Goal: Task Accomplishment & Management: Manage account settings

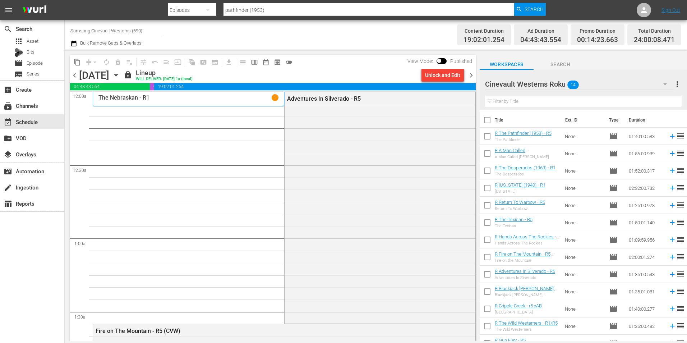
click at [468, 74] on span "chevron_right" at bounding box center [471, 75] width 9 height 9
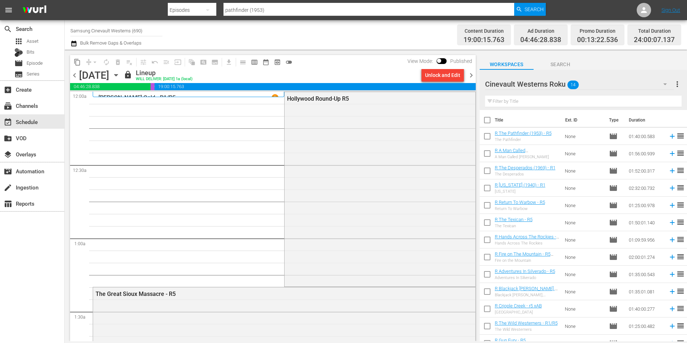
click at [471, 73] on span "chevron_right" at bounding box center [471, 75] width 9 height 9
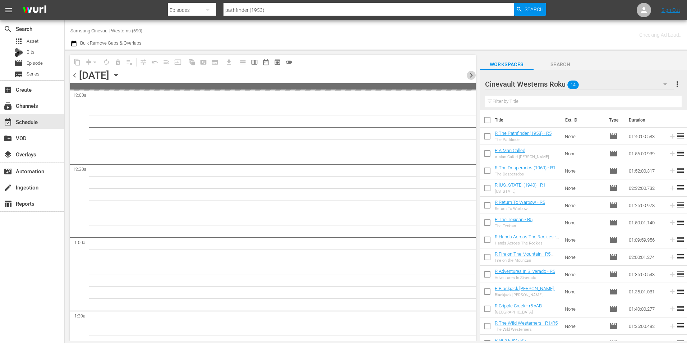
click at [471, 73] on span "chevron_right" at bounding box center [471, 75] width 9 height 9
click at [74, 74] on span "chevron_left" at bounding box center [74, 75] width 9 height 9
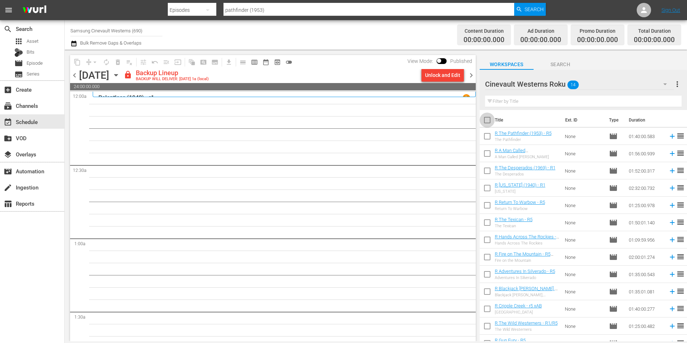
click at [487, 119] on input "checkbox" at bounding box center [487, 121] width 15 height 15
checkbox input "true"
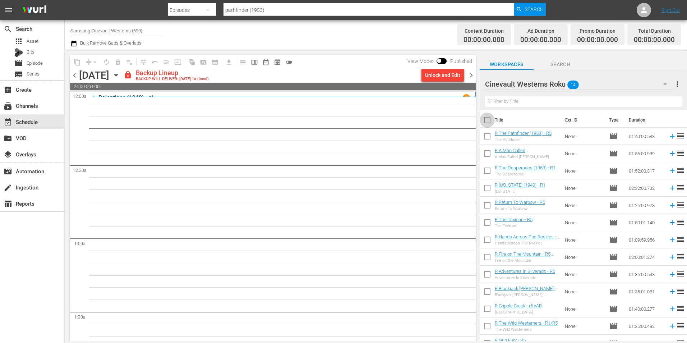
checkbox input "true"
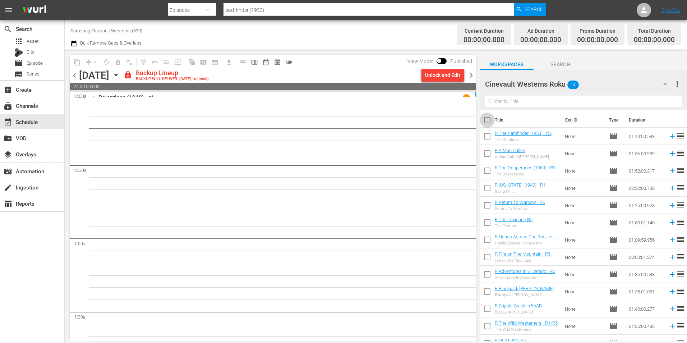
checkbox input "true"
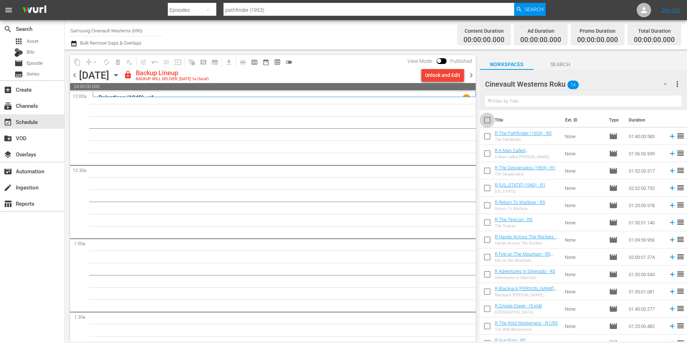
checkbox input "true"
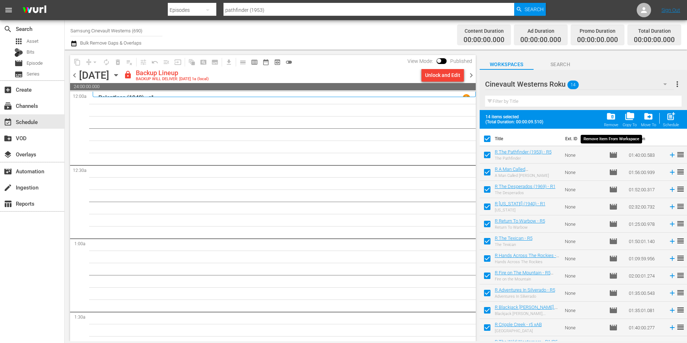
click at [615, 115] on span "folder_delete" at bounding box center [611, 116] width 10 height 10
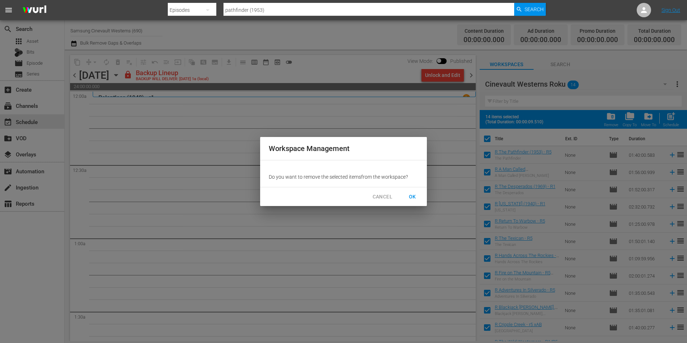
click at [410, 192] on button "OK" at bounding box center [412, 196] width 23 height 13
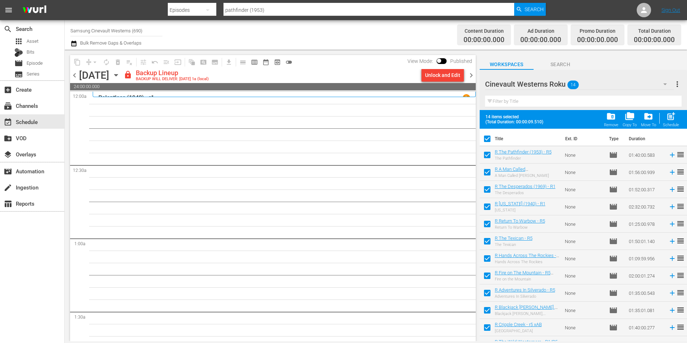
checkbox input "false"
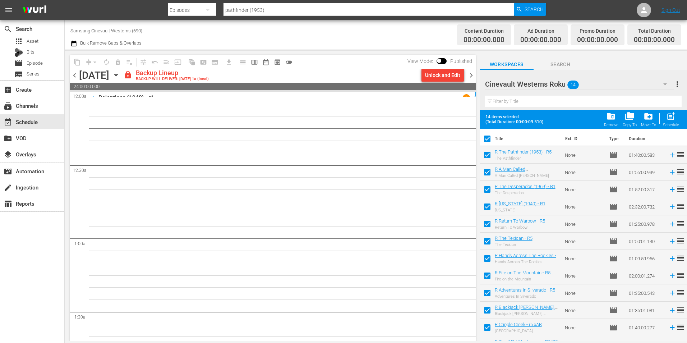
checkbox input "false"
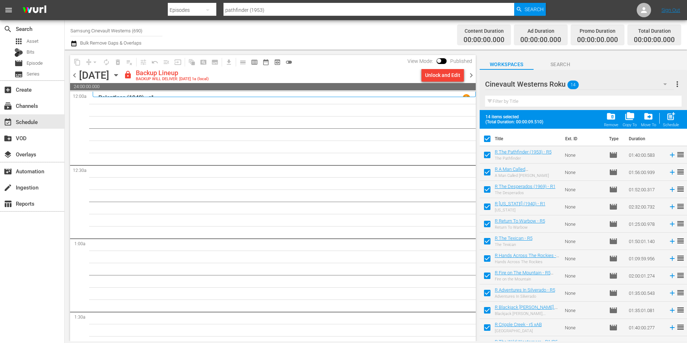
checkbox input "false"
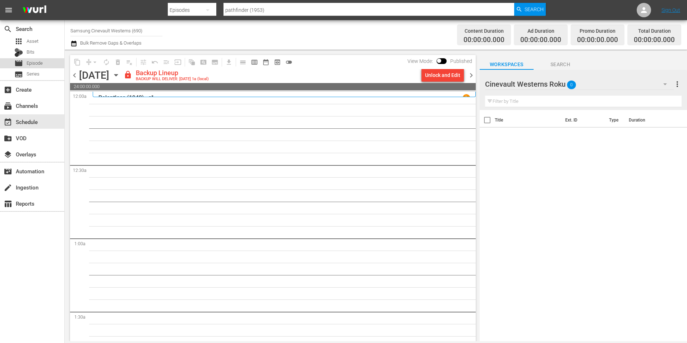
click at [42, 61] on span "Episode" at bounding box center [35, 63] width 16 height 7
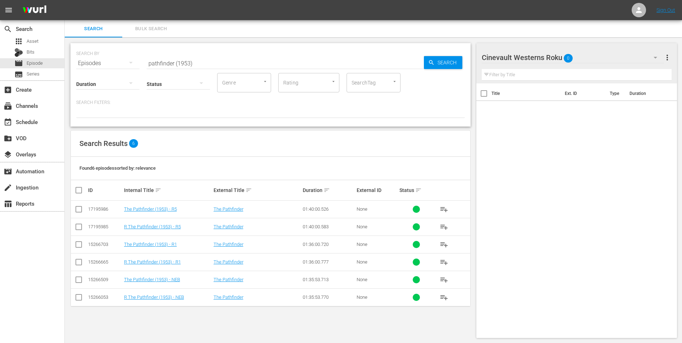
click at [201, 59] on input "pathfinder (1953)" at bounding box center [285, 63] width 277 height 17
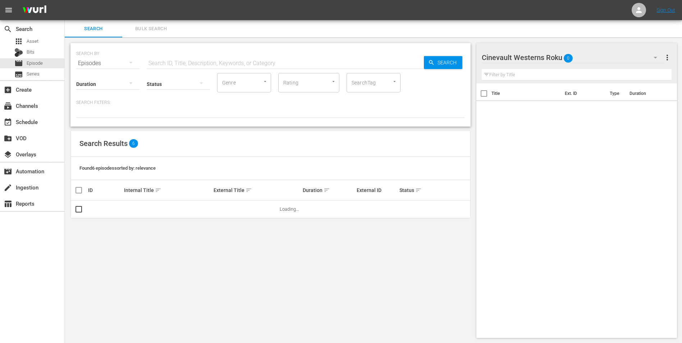
click at [597, 57] on div "Cinevault Westerns Roku 0" at bounding box center [573, 57] width 183 height 20
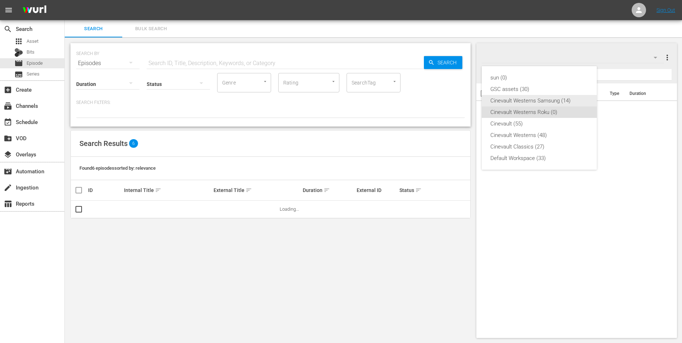
click at [565, 98] on div "Cinevault Westerns Samsung (14)" at bounding box center [539, 101] width 98 height 12
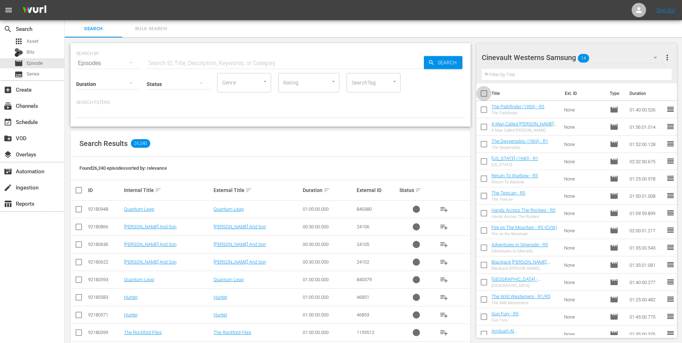
click at [485, 95] on input "checkbox" at bounding box center [483, 94] width 15 height 15
checkbox input "true"
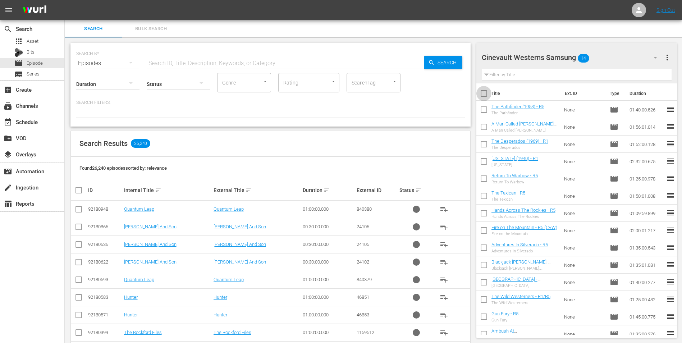
checkbox input "true"
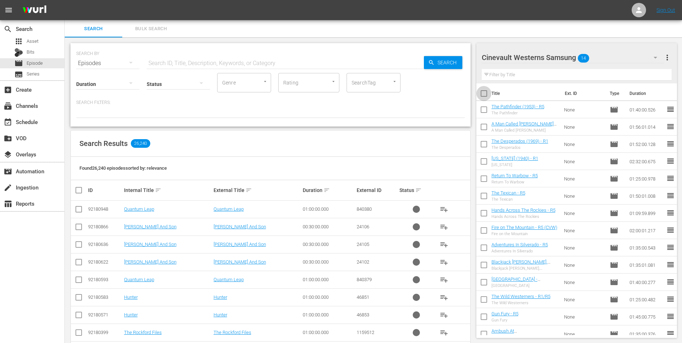
checkbox input "true"
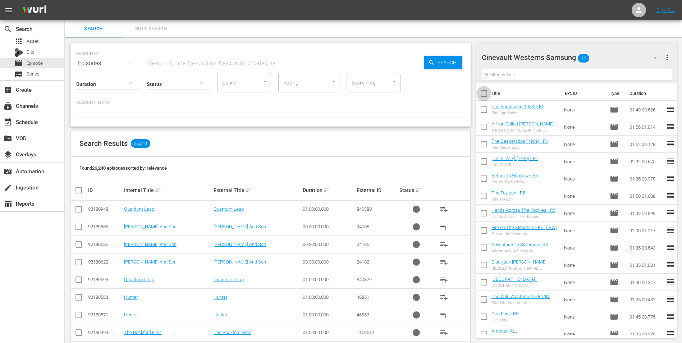
checkbox input "true"
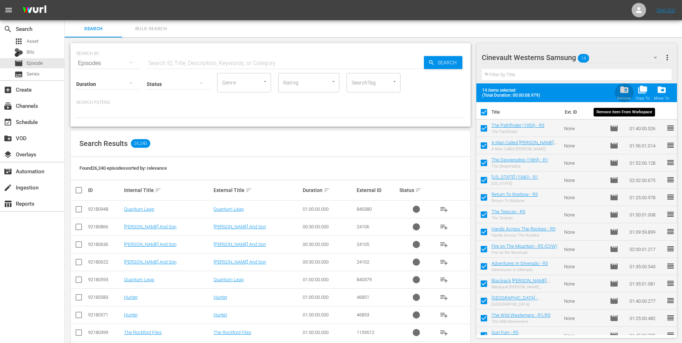
click at [621, 90] on span "folder_delete" at bounding box center [624, 90] width 10 height 10
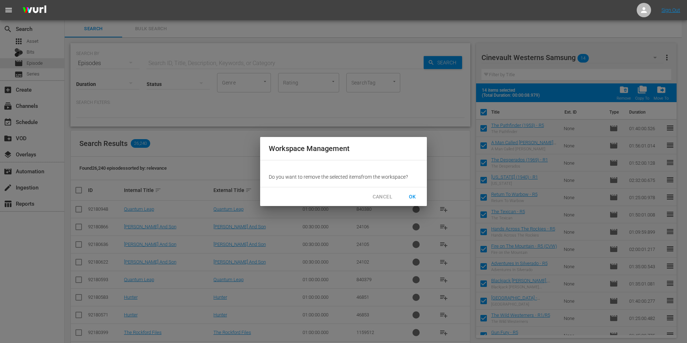
click at [421, 194] on button "OK" at bounding box center [412, 196] width 23 height 13
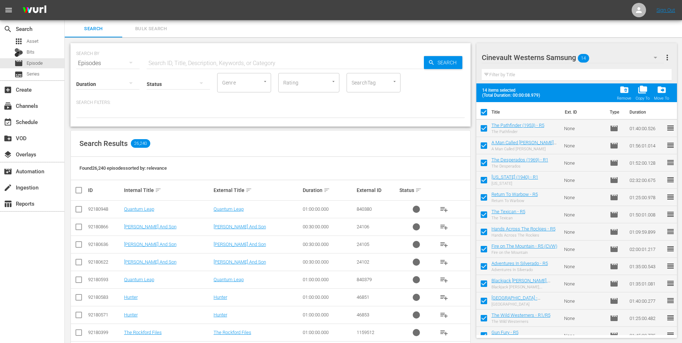
checkbox input "false"
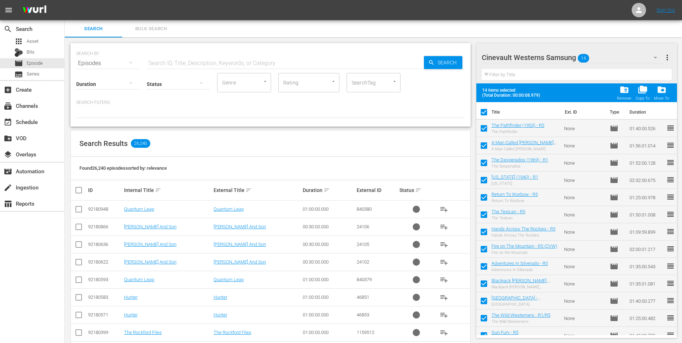
checkbox input "false"
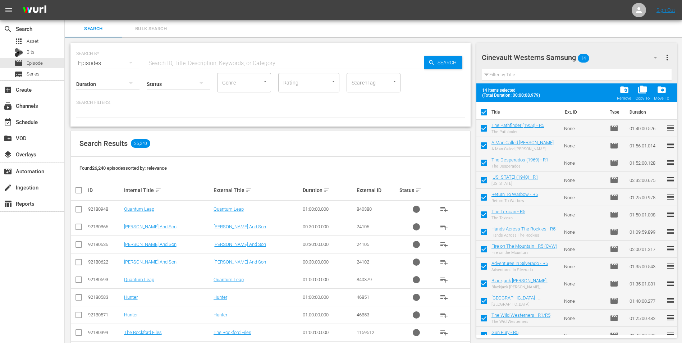
checkbox input "false"
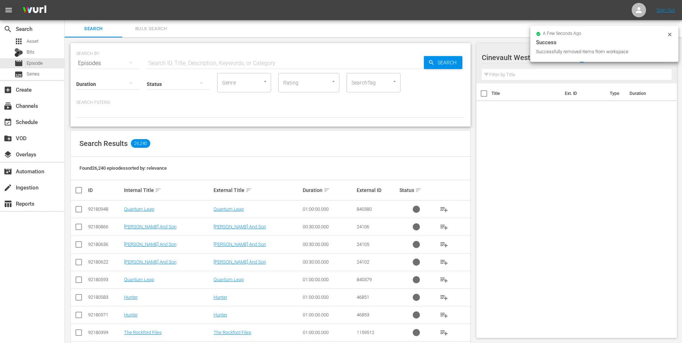
click at [258, 59] on input "text" at bounding box center [285, 63] width 277 height 17
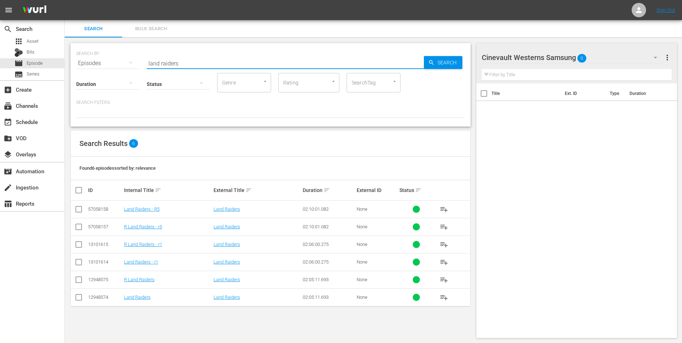
type input "land raiders"
click at [77, 263] on input "checkbox" at bounding box center [78, 263] width 9 height 9
checkbox input "true"
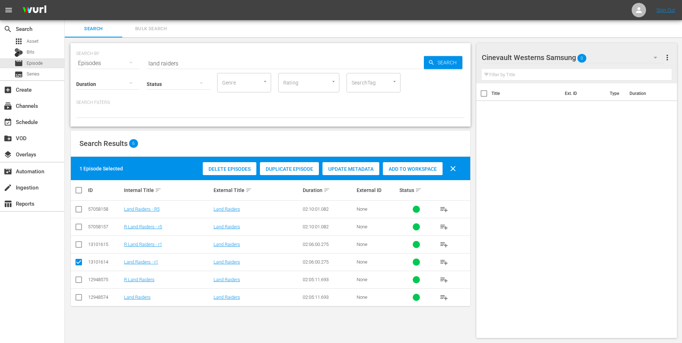
click at [418, 166] on span "Add to Workspace" at bounding box center [413, 169] width 60 height 6
click at [230, 59] on input "land raiders" at bounding box center [285, 63] width 277 height 17
click at [633, 54] on div "Cinevault Westerns Samsung 1" at bounding box center [573, 57] width 183 height 20
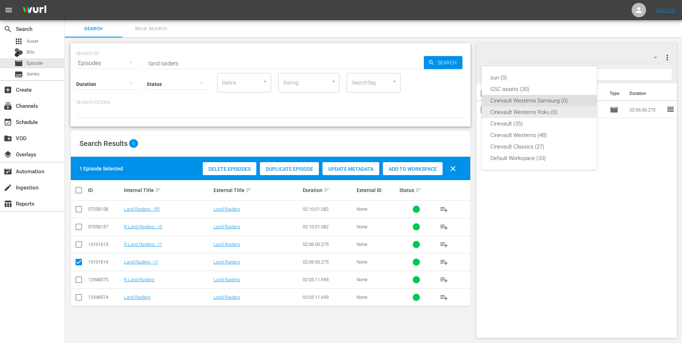
click at [520, 113] on div "Cinevault Westerns Roku (0)" at bounding box center [539, 112] width 98 height 12
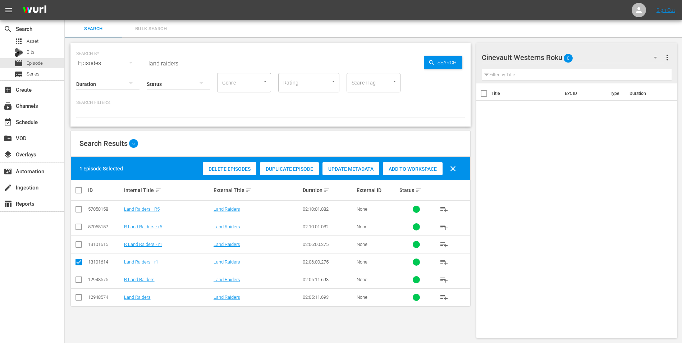
click at [77, 245] on input "checkbox" at bounding box center [78, 246] width 9 height 9
checkbox input "true"
click at [82, 262] on input "checkbox" at bounding box center [78, 263] width 9 height 9
checkbox input "false"
click at [427, 168] on span "Add to Workspace" at bounding box center [413, 169] width 60 height 6
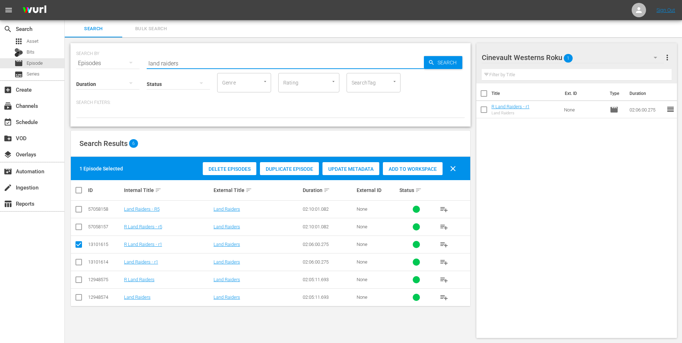
click at [197, 61] on input "land raiders" at bounding box center [285, 63] width 277 height 17
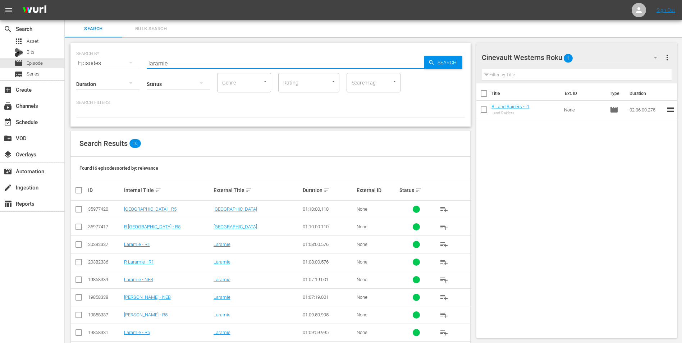
type input "laramie"
click at [77, 261] on input "checkbox" at bounding box center [78, 263] width 9 height 9
checkbox input "true"
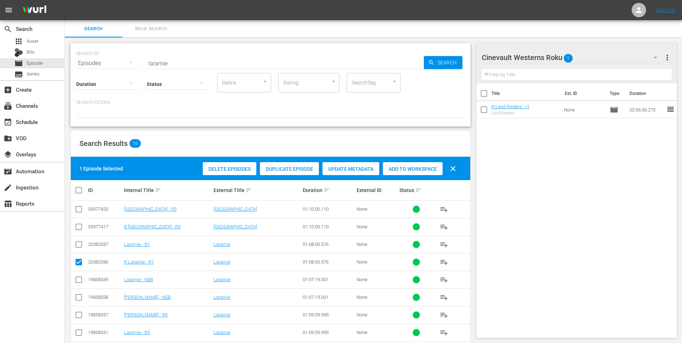
click at [435, 168] on span "Add to Workspace" at bounding box center [413, 169] width 60 height 6
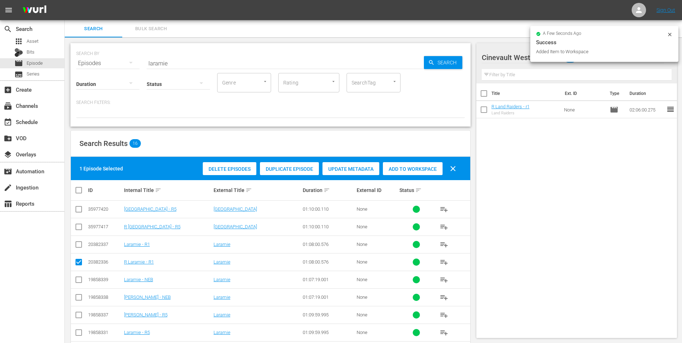
click at [669, 35] on icon at bounding box center [670, 35] width 6 height 6
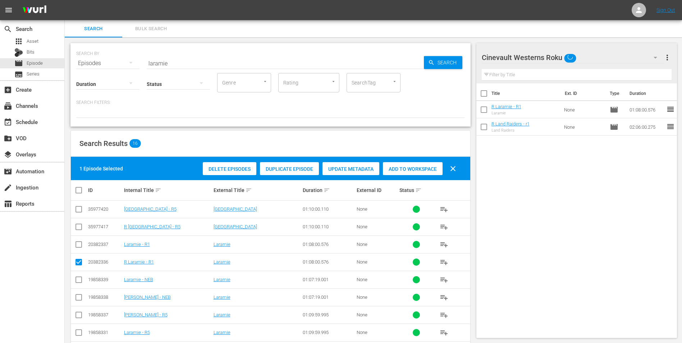
click at [651, 60] on button "button" at bounding box center [655, 57] width 17 height 17
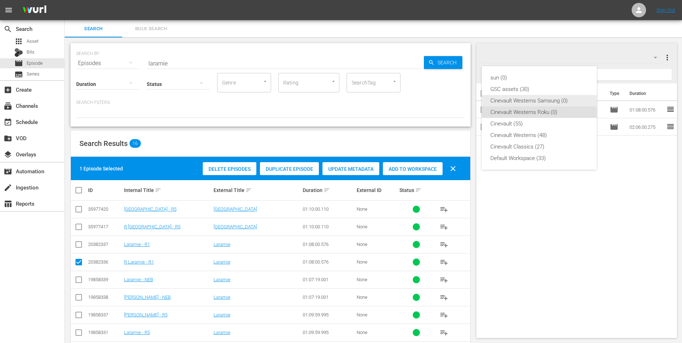
click at [543, 100] on div "Cinevault Westerns Samsung (0)" at bounding box center [539, 101] width 98 height 12
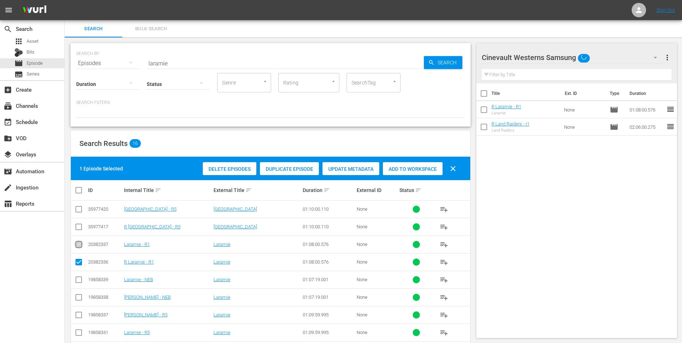
click at [76, 244] on input "checkbox" at bounding box center [78, 246] width 9 height 9
checkbox input "true"
click at [81, 262] on input "checkbox" at bounding box center [78, 263] width 9 height 9
checkbox input "false"
click at [409, 174] on div "Add to Workspace" at bounding box center [413, 169] width 60 height 14
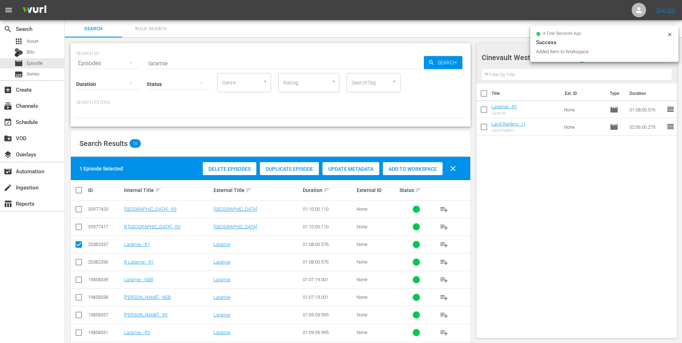
click at [211, 59] on input "laramie" at bounding box center [285, 63] width 277 height 17
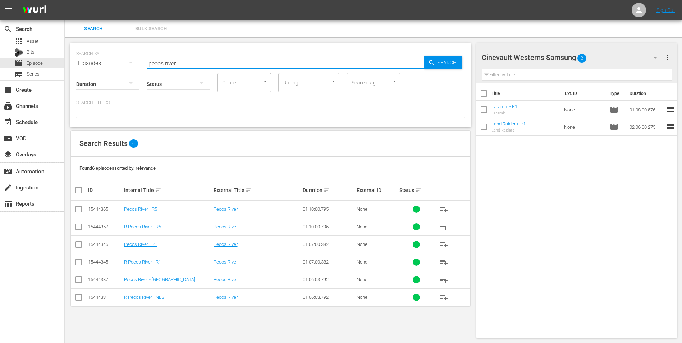
type input "pecos river"
click at [79, 246] on input "checkbox" at bounding box center [78, 246] width 9 height 9
checkbox input "true"
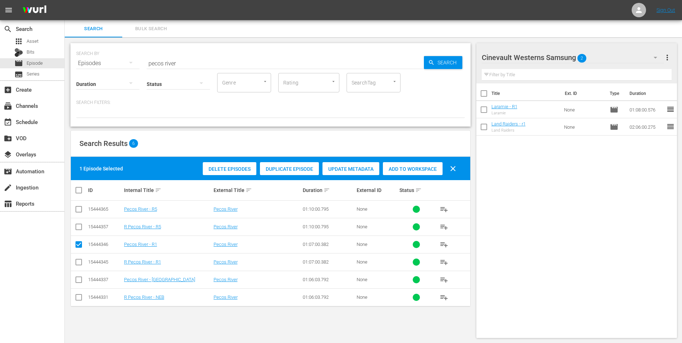
click at [428, 166] on span "Add to Workspace" at bounding box center [413, 169] width 60 height 6
click at [596, 52] on div "Cinevault Westerns Samsung 3" at bounding box center [573, 57] width 183 height 20
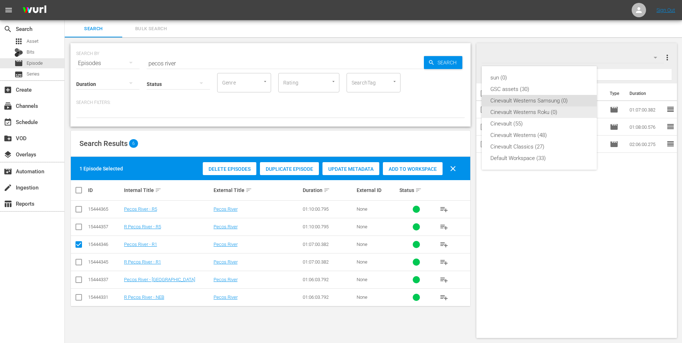
click at [549, 108] on div "Cinevault Westerns Roku (0)" at bounding box center [539, 112] width 98 height 12
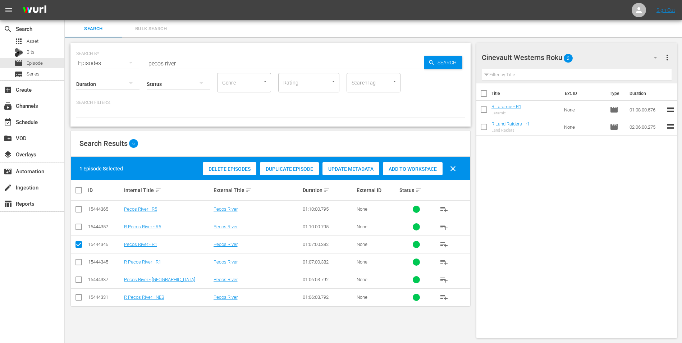
click at [78, 262] on input "checkbox" at bounding box center [78, 263] width 9 height 9
checkbox input "true"
click at [81, 243] on input "checkbox" at bounding box center [78, 246] width 9 height 9
checkbox input "false"
click at [403, 171] on span "Add to Workspace" at bounding box center [413, 169] width 60 height 6
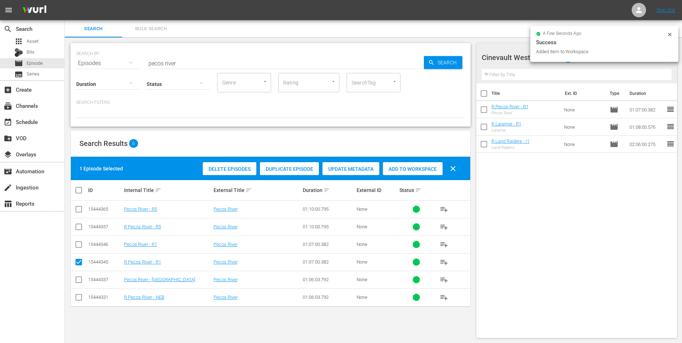
click at [241, 60] on input "pecos river" at bounding box center [285, 63] width 277 height 17
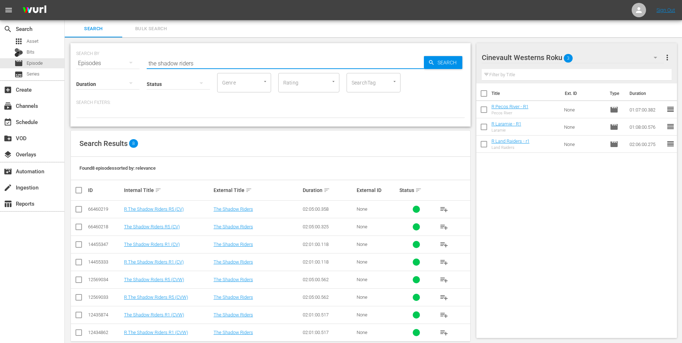
scroll to position [12, 0]
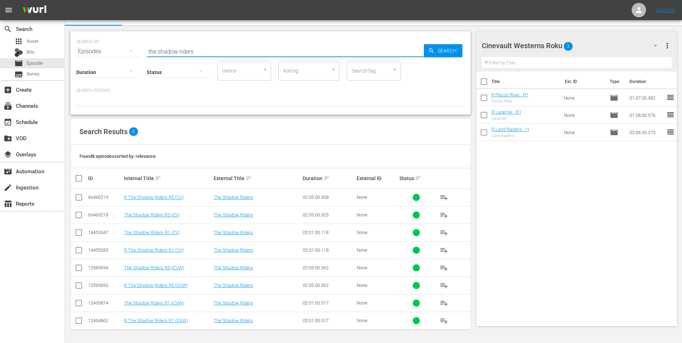
type input "the shadow riders"
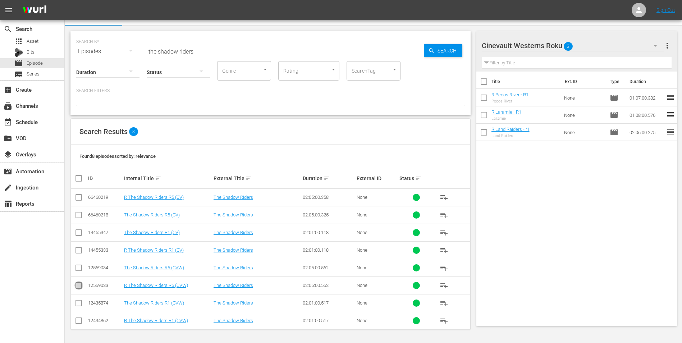
click at [78, 286] on input "checkbox" at bounding box center [78, 287] width 9 height 9
checkbox input "true"
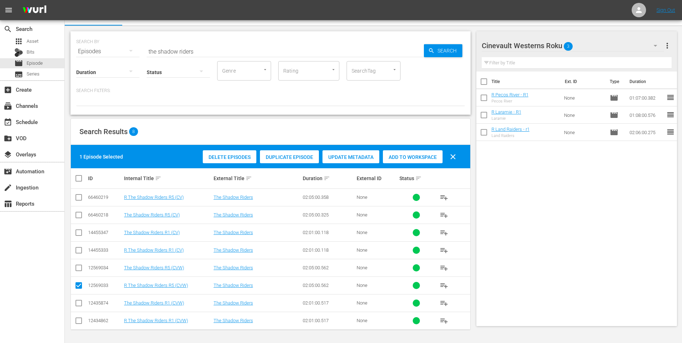
click at [405, 159] on span "Add to Workspace" at bounding box center [413, 157] width 60 height 6
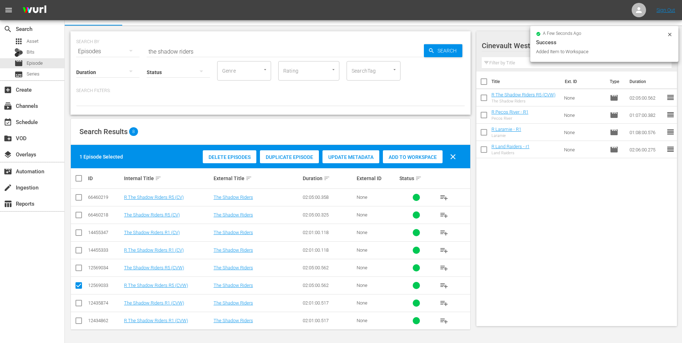
click at [668, 33] on icon at bounding box center [670, 35] width 6 height 6
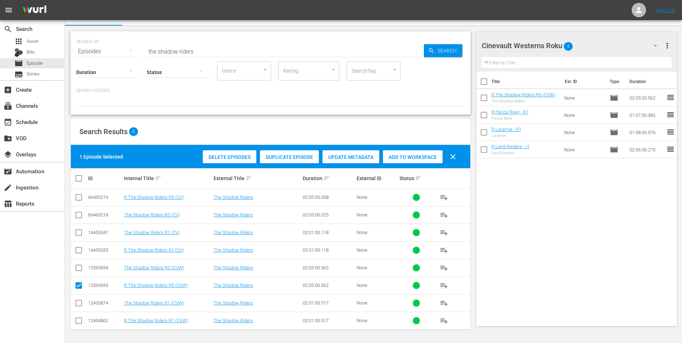
click at [631, 43] on div "Cinevault Westerns Roku 4" at bounding box center [573, 46] width 183 height 20
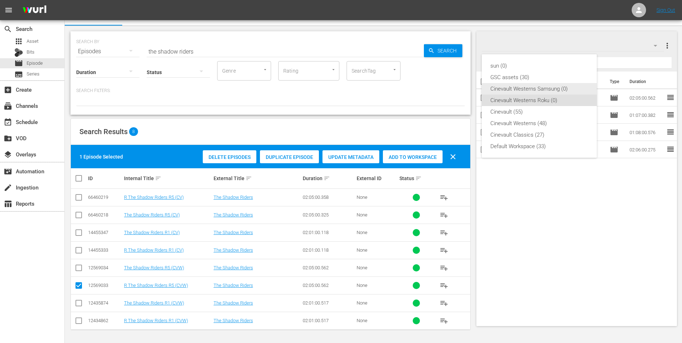
click at [547, 89] on div "Cinevault Westerns Samsung (0)" at bounding box center [539, 89] width 98 height 12
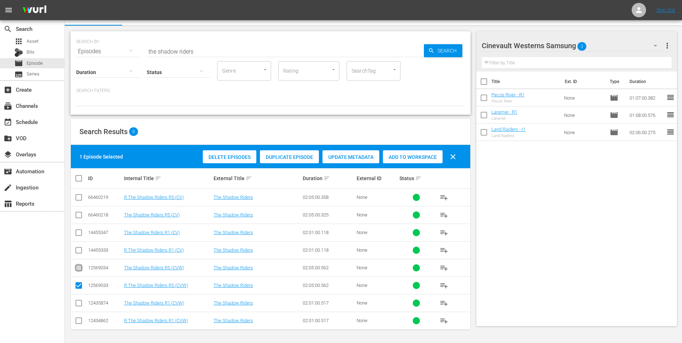
click at [79, 270] on input "checkbox" at bounding box center [78, 269] width 9 height 9
checkbox input "true"
click at [80, 287] on input "checkbox" at bounding box center [78, 287] width 9 height 9
checkbox input "false"
click at [417, 152] on div "Add to Workspace" at bounding box center [413, 157] width 60 height 14
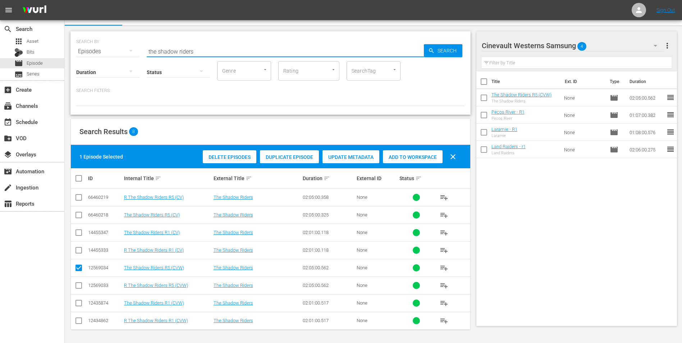
click at [310, 55] on input "the shadow riders" at bounding box center [285, 51] width 277 height 17
type input "t"
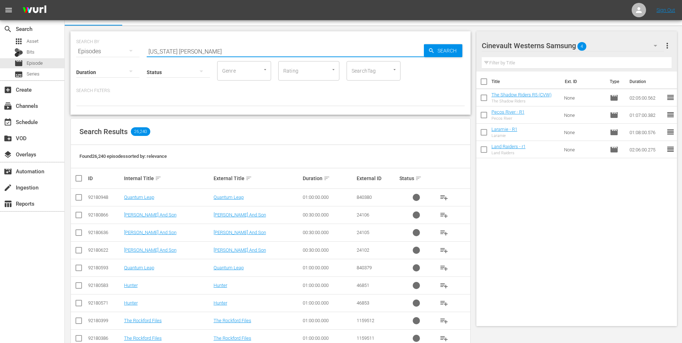
scroll to position [1, 0]
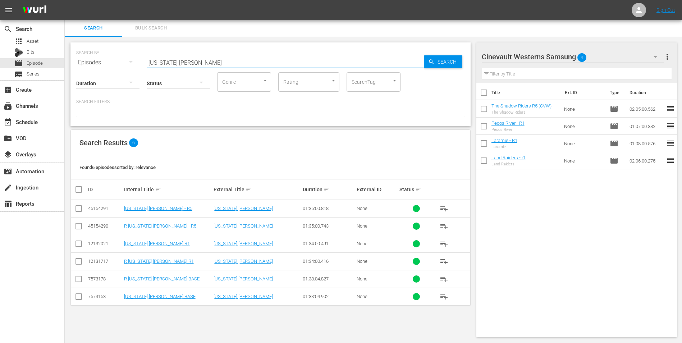
type input "[US_STATE] [PERSON_NAME]"
click at [79, 247] on input "checkbox" at bounding box center [78, 245] width 9 height 9
checkbox input "true"
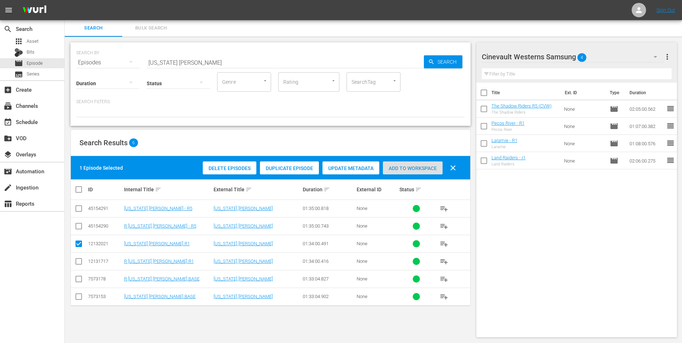
click at [439, 164] on div "Add to Workspace" at bounding box center [413, 168] width 60 height 14
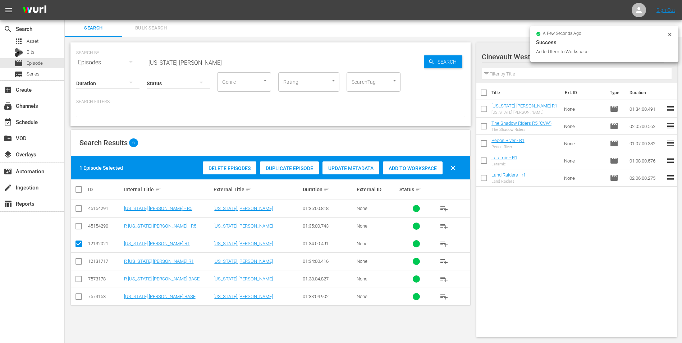
click at [670, 35] on icon at bounding box center [670, 35] width 6 height 6
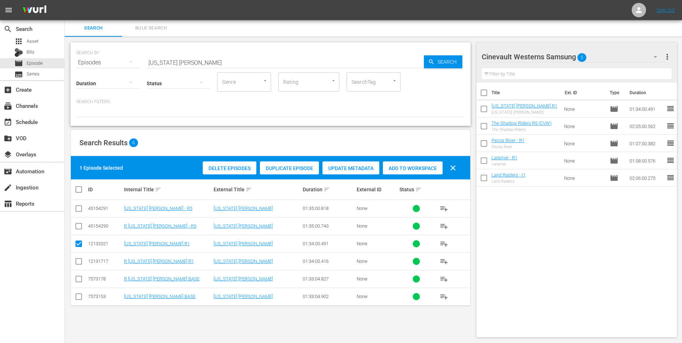
click at [608, 55] on div "Cinevault Westerns Samsung 5" at bounding box center [573, 57] width 183 height 20
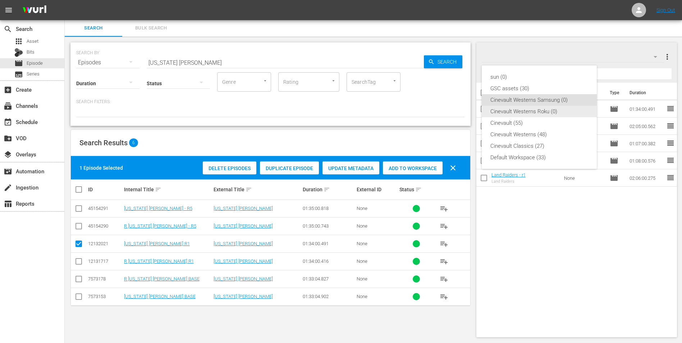
click at [520, 111] on div "Cinevault Westerns Roku (0)" at bounding box center [539, 112] width 98 height 12
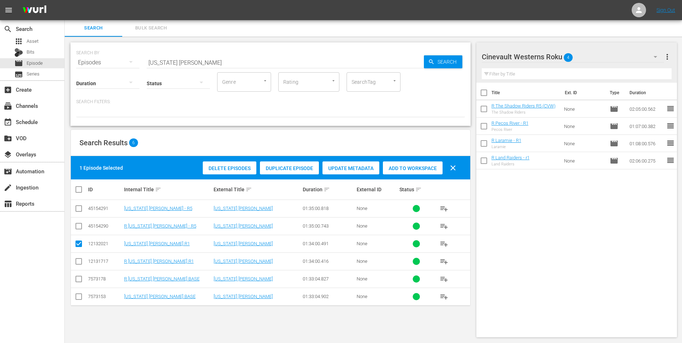
click at [77, 261] on input "checkbox" at bounding box center [78, 262] width 9 height 9
checkbox input "true"
click at [76, 245] on input "checkbox" at bounding box center [78, 245] width 9 height 9
checkbox input "false"
click at [430, 170] on span "Add to Workspace" at bounding box center [413, 168] width 60 height 6
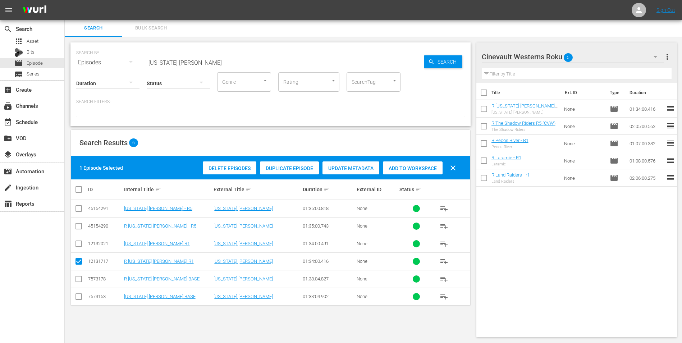
click at [268, 64] on input "[US_STATE] [PERSON_NAME]" at bounding box center [285, 62] width 277 height 17
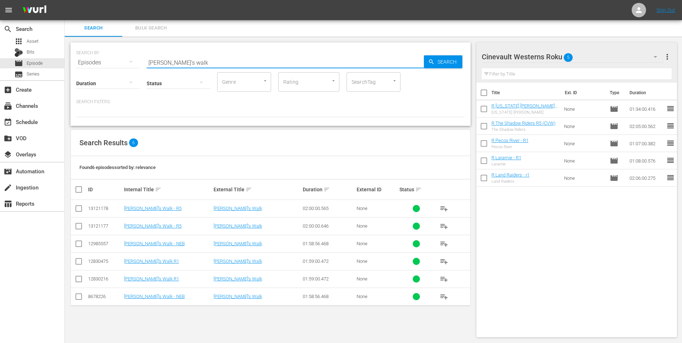
type input "[PERSON_NAME]'s walk"
click at [78, 281] on input "checkbox" at bounding box center [78, 280] width 9 height 9
checkbox input "true"
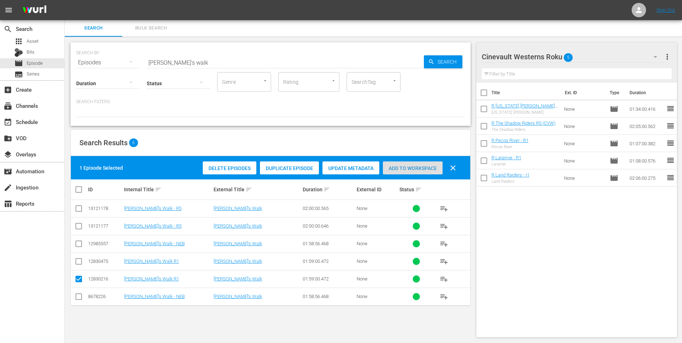
click at [410, 168] on span "Add to Workspace" at bounding box center [413, 168] width 60 height 6
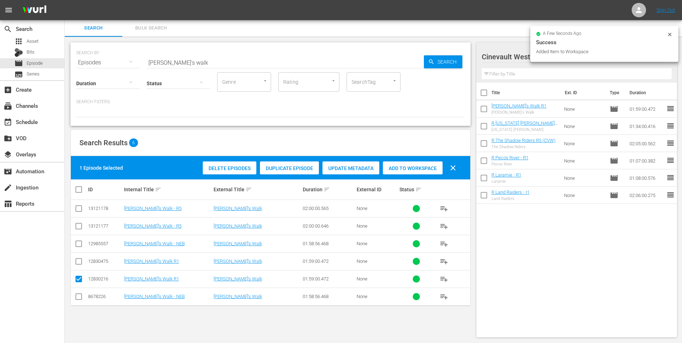
click at [670, 35] on icon at bounding box center [670, 35] width 6 height 6
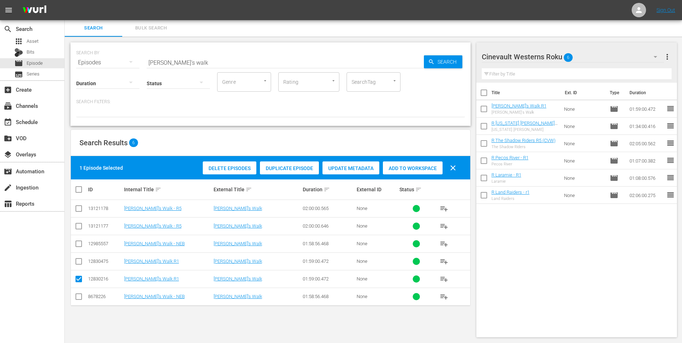
click at [622, 53] on div "Cinevault Westerns Roku 6" at bounding box center [573, 57] width 183 height 20
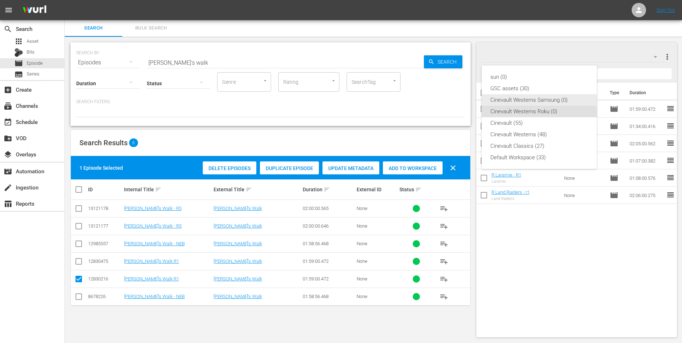
click at [513, 104] on div "Cinevault Westerns Samsung (0)" at bounding box center [539, 100] width 98 height 12
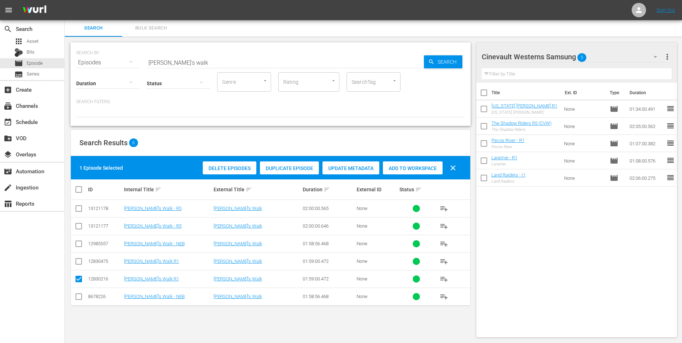
click at [81, 264] on input "checkbox" at bounding box center [78, 262] width 9 height 9
checkbox input "true"
click at [78, 278] on input "checkbox" at bounding box center [78, 280] width 9 height 9
checkbox input "false"
click at [422, 166] on span "Add to Workspace" at bounding box center [413, 168] width 60 height 6
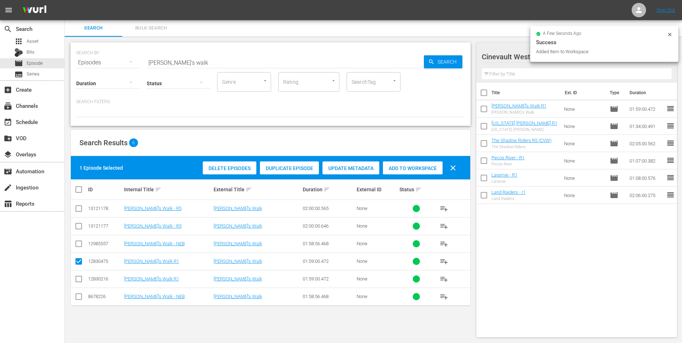
click at [267, 57] on input "[PERSON_NAME]'s walk" at bounding box center [285, 62] width 277 height 17
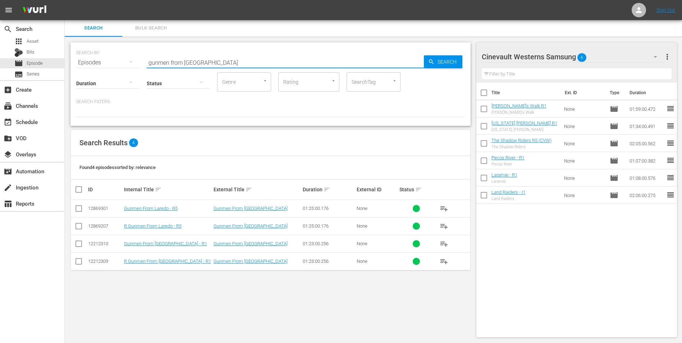
type input "gunmen from [GEOGRAPHIC_DATA]"
click at [81, 212] on input "checkbox" at bounding box center [78, 210] width 9 height 9
checkbox input "true"
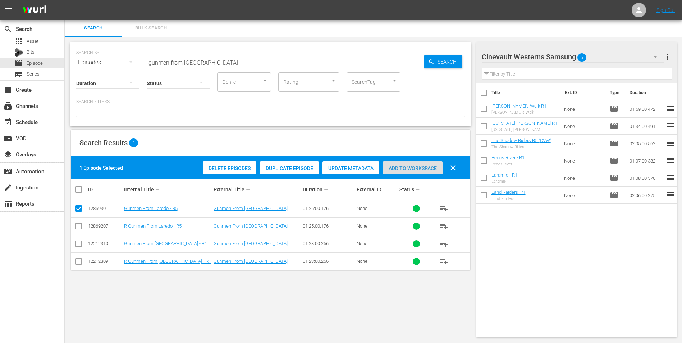
click at [422, 168] on span "Add to Workspace" at bounding box center [413, 168] width 60 height 6
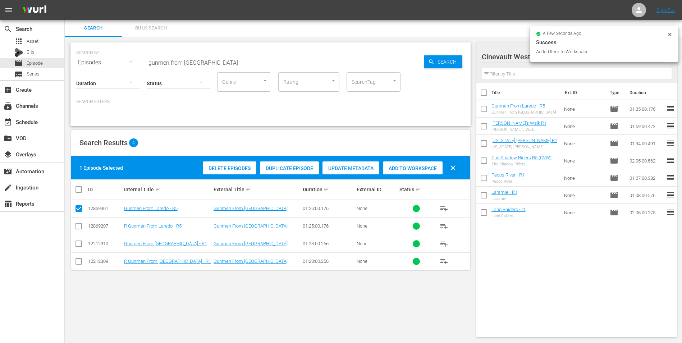
click at [669, 36] on icon at bounding box center [670, 35] width 6 height 6
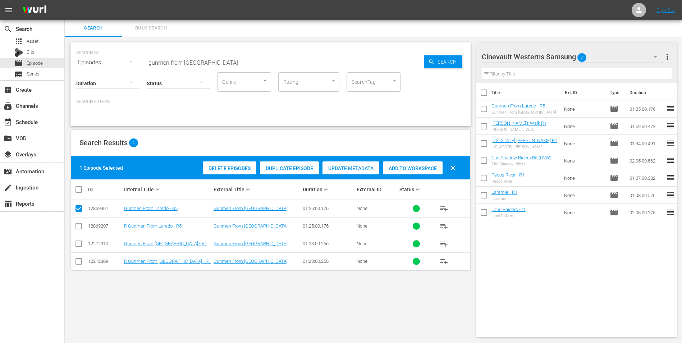
click at [630, 60] on div "Cinevault Westerns Samsung 7" at bounding box center [573, 57] width 183 height 20
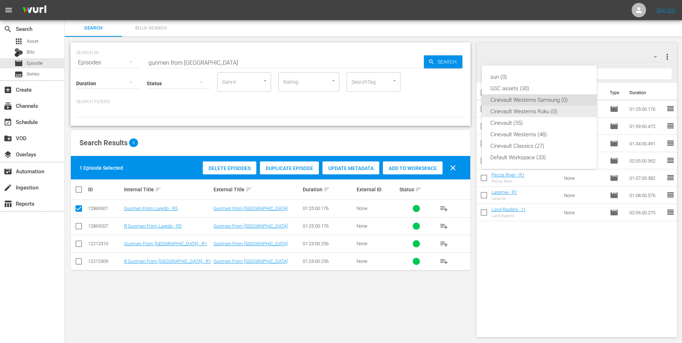
click at [554, 109] on div "Cinevault Westerns Roku (0)" at bounding box center [539, 112] width 98 height 12
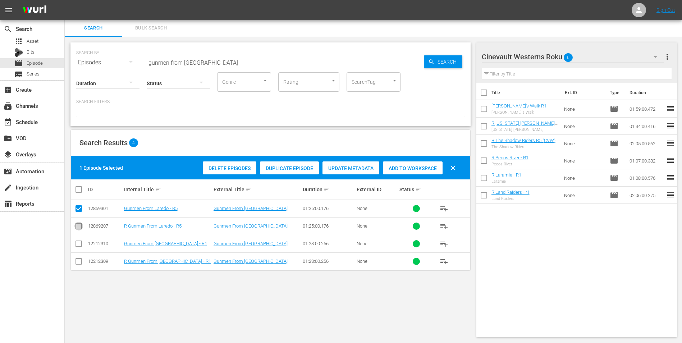
click at [77, 228] on input "checkbox" at bounding box center [78, 227] width 9 height 9
checkbox input "true"
click at [78, 209] on input "checkbox" at bounding box center [78, 210] width 9 height 9
checkbox input "false"
click at [417, 171] on span "Add to Workspace" at bounding box center [413, 168] width 60 height 6
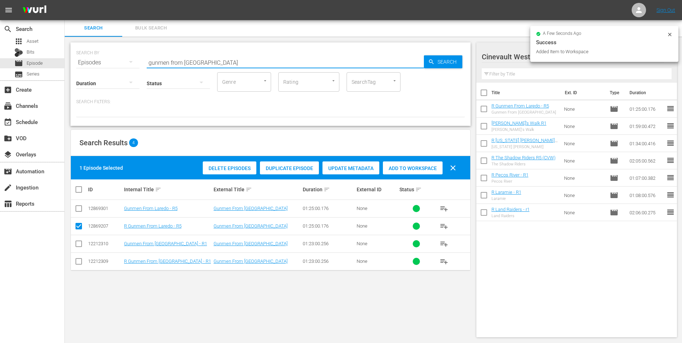
click at [256, 64] on input "gunmen from [GEOGRAPHIC_DATA]" at bounding box center [285, 62] width 277 height 17
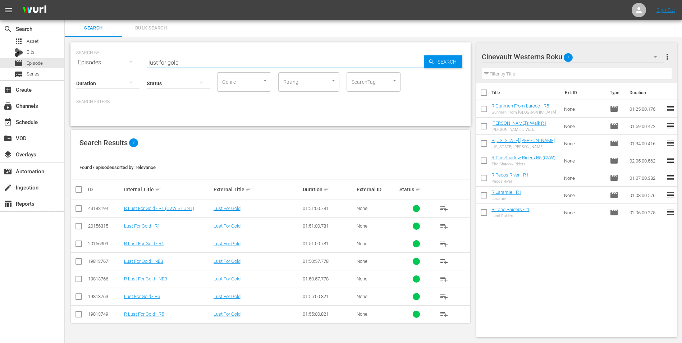
type input "lust for gold"
click at [79, 245] on input "checkbox" at bounding box center [78, 245] width 9 height 9
checkbox input "true"
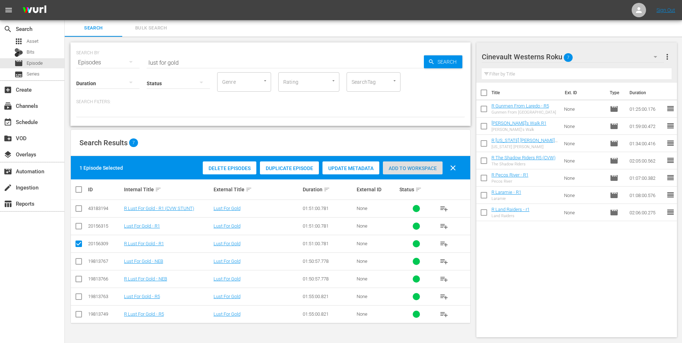
click at [421, 167] on span "Add to Workspace" at bounding box center [413, 168] width 60 height 6
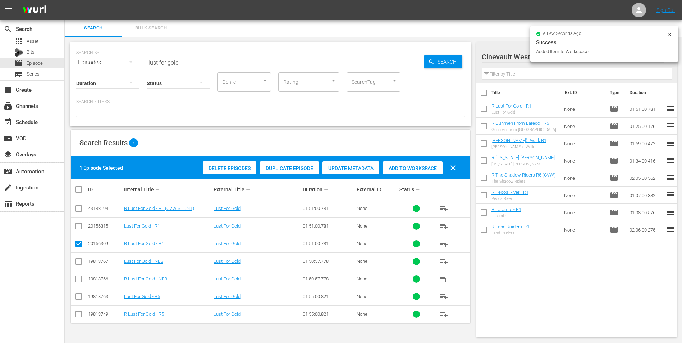
click at [669, 35] on icon at bounding box center [670, 35] width 6 height 6
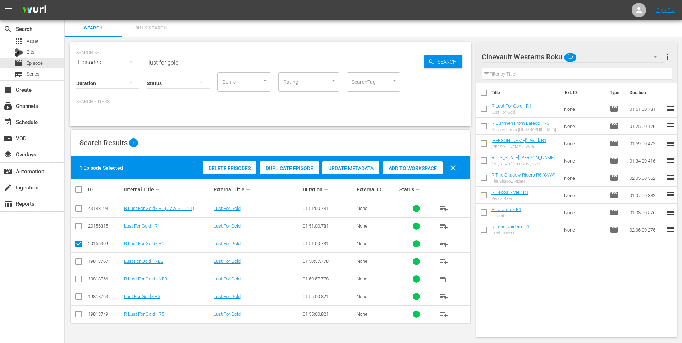
click at [638, 56] on div "Cinevault Westerns Roku" at bounding box center [573, 57] width 183 height 20
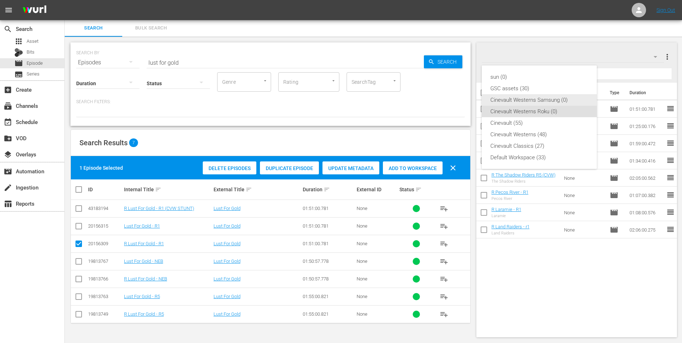
click at [551, 99] on div "Cinevault Westerns Samsung (0)" at bounding box center [539, 100] width 98 height 12
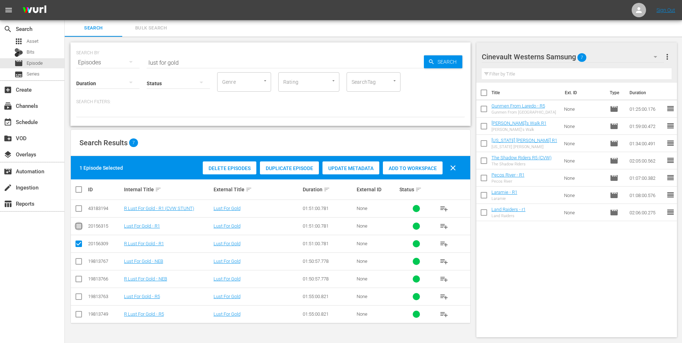
click at [76, 226] on input "checkbox" at bounding box center [78, 227] width 9 height 9
checkbox input "true"
click at [78, 244] on input "checkbox" at bounding box center [78, 245] width 9 height 9
checkbox input "false"
click at [413, 169] on span "Add to Workspace" at bounding box center [413, 168] width 60 height 6
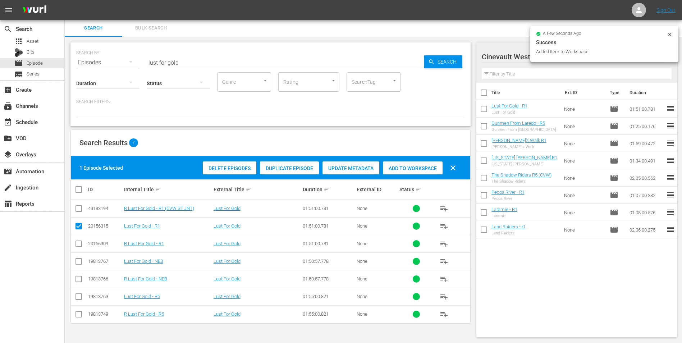
click at [246, 58] on input "lust for gold" at bounding box center [285, 62] width 277 height 17
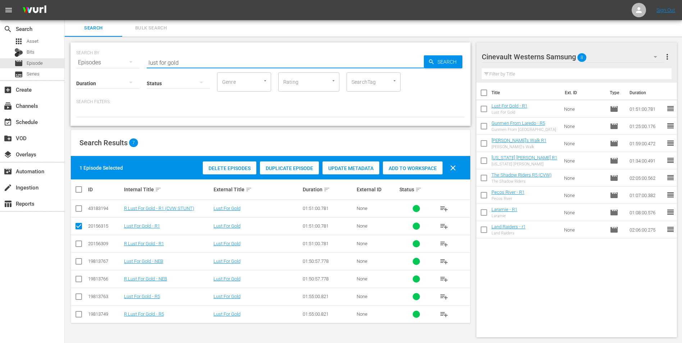
click at [246, 58] on input "lust for gold" at bounding box center [285, 62] width 277 height 17
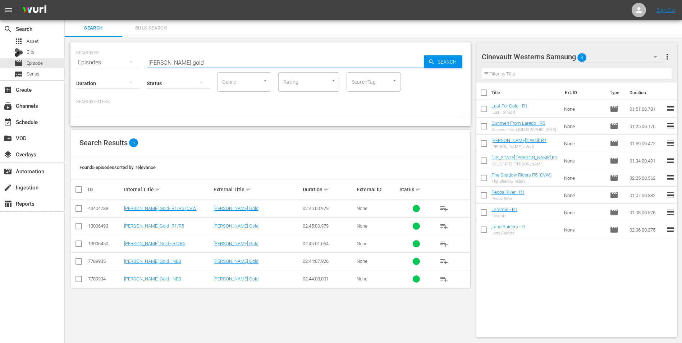
type input "[PERSON_NAME] gold"
drag, startPoint x: 79, startPoint y: 244, endPoint x: 157, endPoint y: 225, distance: 81.0
click at [79, 244] on input "checkbox" at bounding box center [78, 245] width 9 height 9
checkbox input "true"
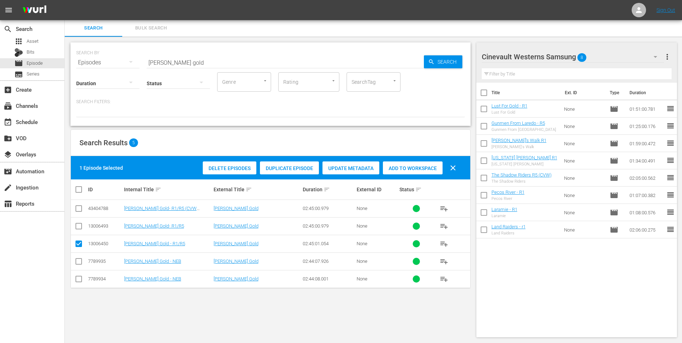
click at [404, 166] on span "Add to Workspace" at bounding box center [413, 168] width 60 height 6
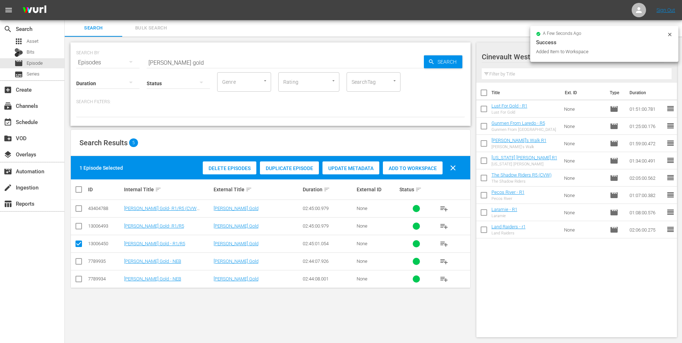
click at [671, 32] on icon at bounding box center [670, 35] width 6 height 6
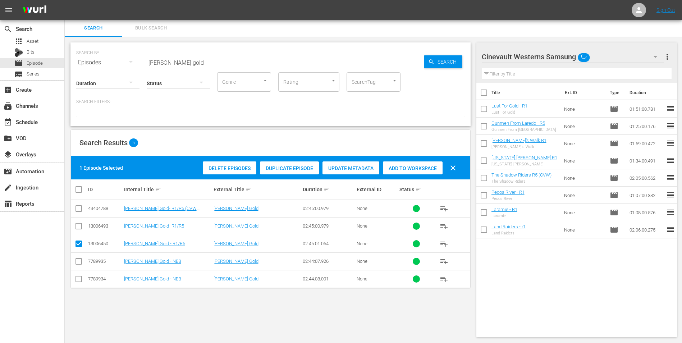
click at [644, 59] on div "Cinevault Westerns Samsung" at bounding box center [573, 57] width 183 height 20
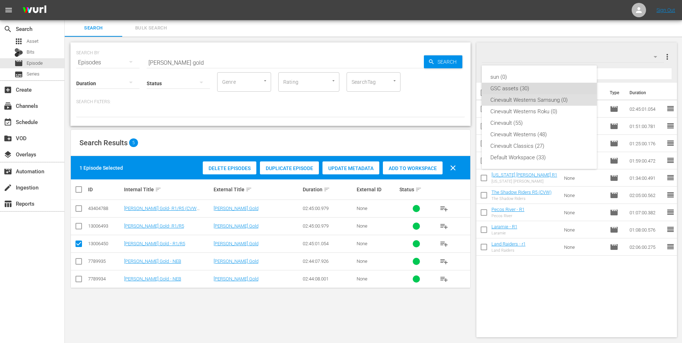
click at [558, 90] on div "GSC assets (30)" at bounding box center [539, 89] width 98 height 12
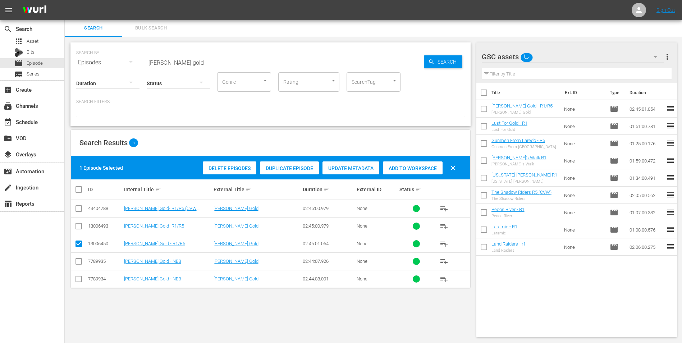
click at [607, 50] on div "GSC assets" at bounding box center [573, 57] width 183 height 20
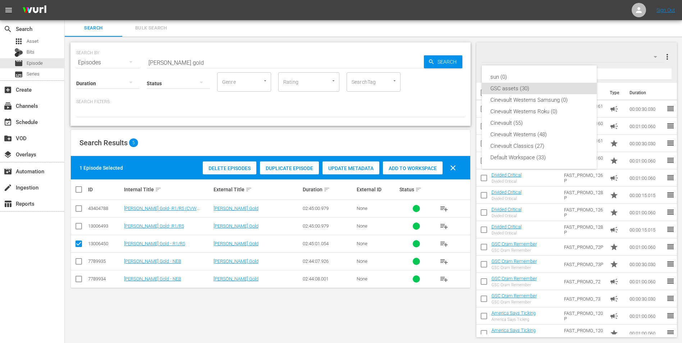
click at [600, 58] on div "sun (0) GSC assets (30) Cinevault Westerns Samsung (0) Cinevault Westerns Roku …" at bounding box center [341, 171] width 682 height 343
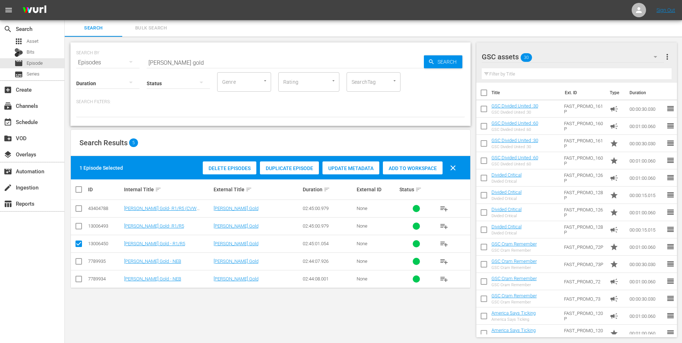
click at [600, 58] on div "sun (0) GSC assets (30) Cinevault Westerns Samsung (0) Cinevault Westerns Roku …" at bounding box center [341, 171] width 682 height 343
click at [573, 58] on div "GSC assets 30" at bounding box center [573, 57] width 183 height 20
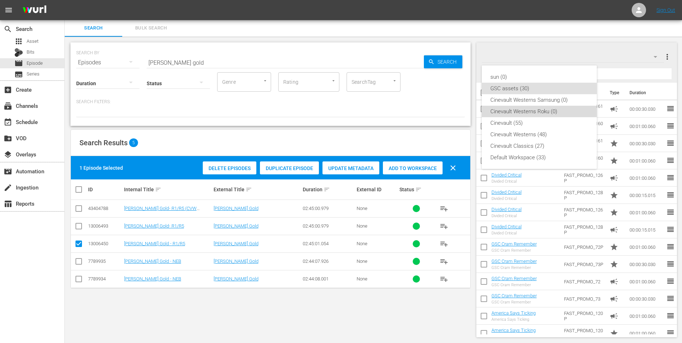
click at [522, 107] on div "Cinevault Westerns Roku (0)" at bounding box center [539, 112] width 98 height 12
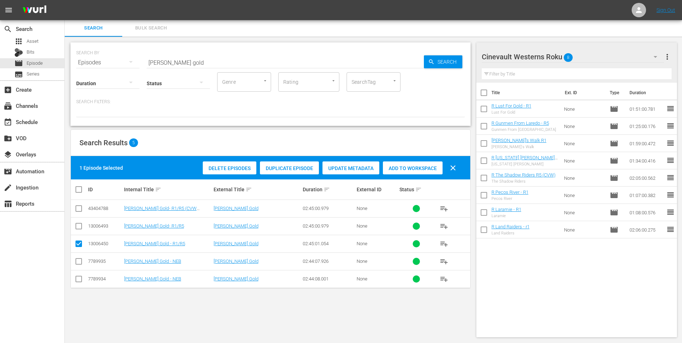
click at [77, 227] on input "checkbox" at bounding box center [78, 227] width 9 height 9
checkbox input "true"
click at [79, 242] on input "checkbox" at bounding box center [78, 245] width 9 height 9
checkbox input "false"
click at [399, 164] on div "Add to Workspace" at bounding box center [413, 168] width 60 height 14
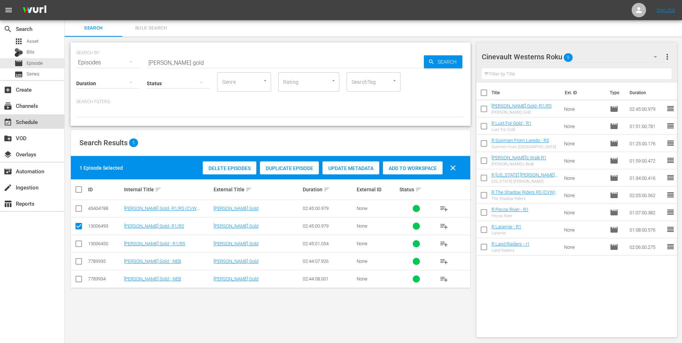
click at [19, 116] on div "event_available Schedule" at bounding box center [32, 121] width 64 height 14
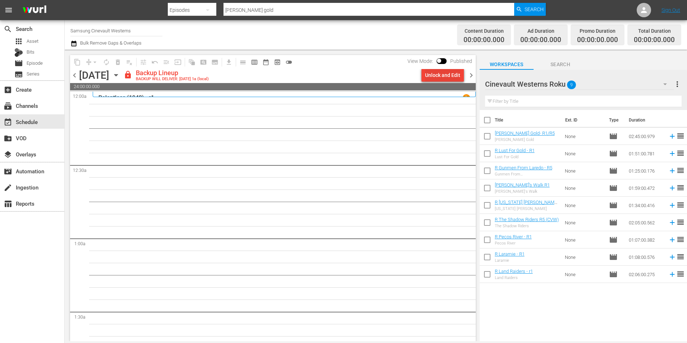
click at [447, 73] on div "Unlock and Edit" at bounding box center [442, 75] width 35 height 13
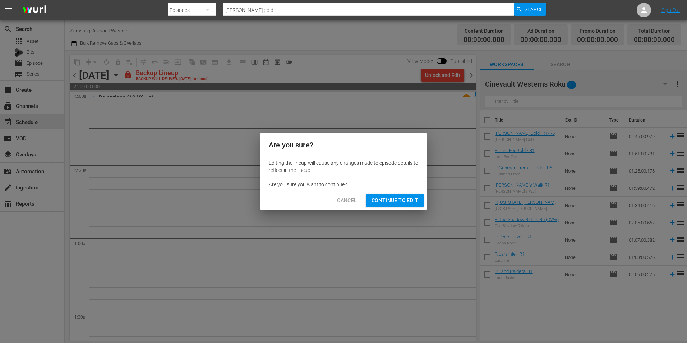
click at [411, 198] on span "Continue to Edit" at bounding box center [395, 200] width 47 height 9
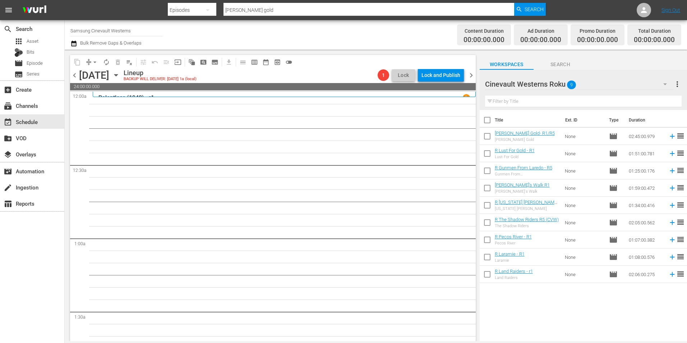
click at [588, 86] on div "Cinevault Westerns Roku 9" at bounding box center [579, 84] width 189 height 20
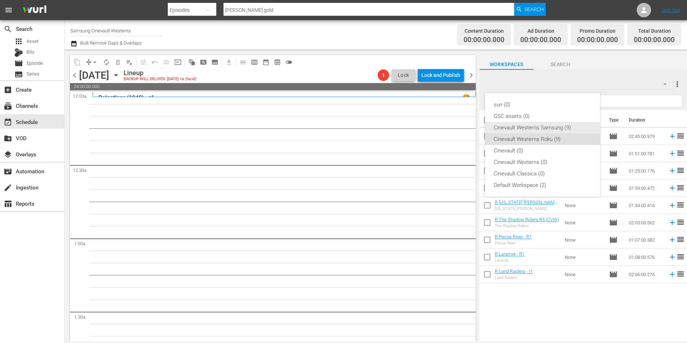
click at [532, 126] on div "Cinevault Westerns Samsung (9)" at bounding box center [543, 128] width 98 height 12
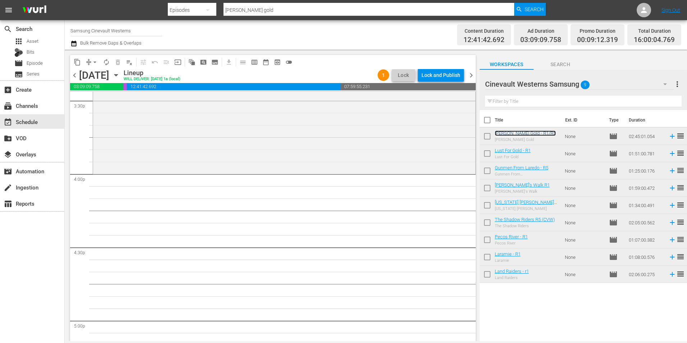
scroll to position [2265, 0]
click at [112, 28] on input "Samsung Cinevault Westerns" at bounding box center [116, 30] width 92 height 17
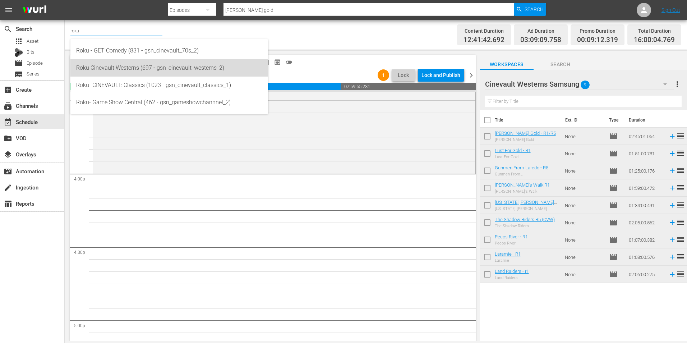
click at [145, 67] on div "Roku Cinevault Westerns (697 - gsn_cinevault_westerns_2)" at bounding box center [169, 67] width 186 height 17
type input "Roku Cinevault Westerns (697 - gsn_cinevault_westerns_2)"
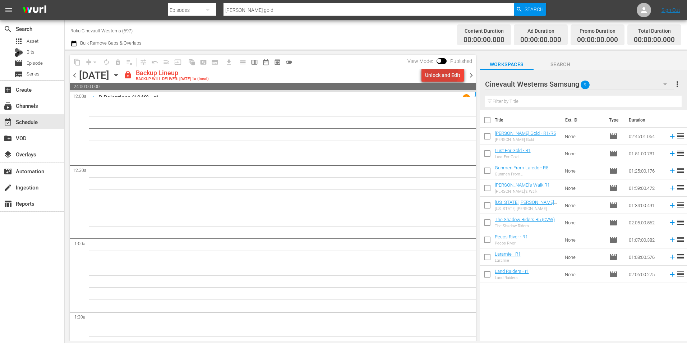
click at [443, 74] on div "Unlock and Edit" at bounding box center [442, 75] width 35 height 13
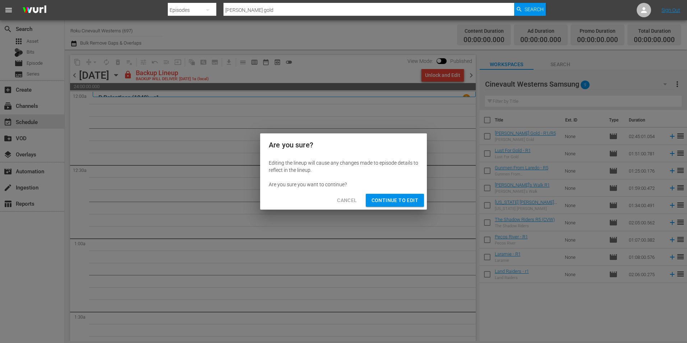
click at [397, 203] on span "Continue to Edit" at bounding box center [395, 200] width 47 height 9
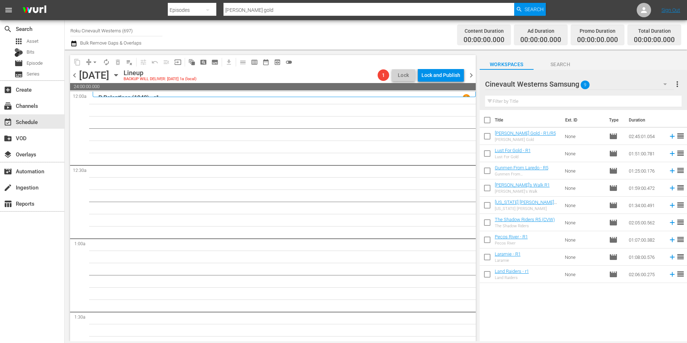
click at [601, 87] on div "Cinevault Westerns Samsung 9" at bounding box center [579, 84] width 189 height 20
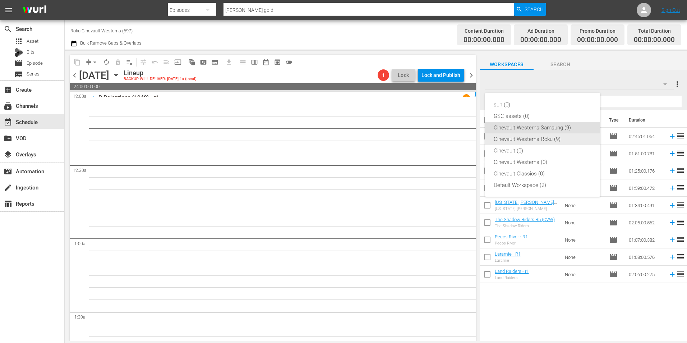
click at [551, 135] on div "Cinevault Westerns Roku (9)" at bounding box center [543, 139] width 98 height 12
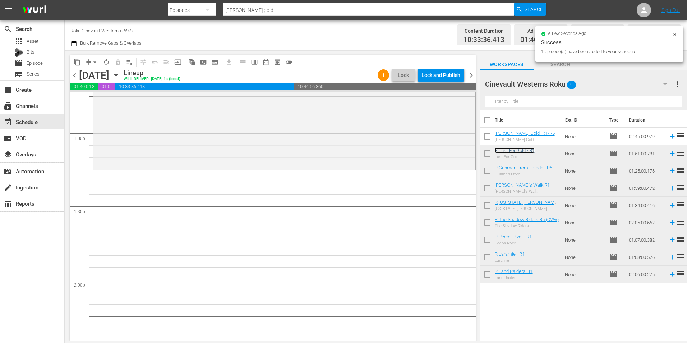
scroll to position [1869, 0]
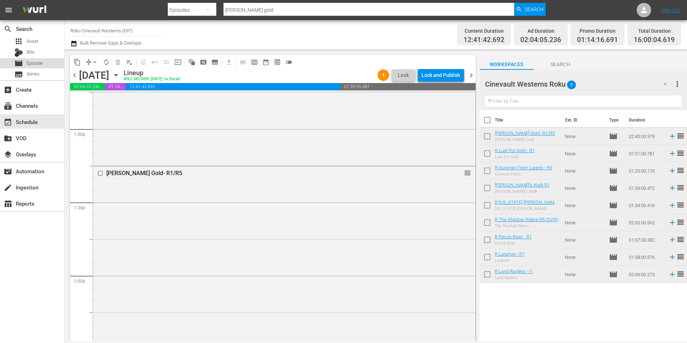
click at [39, 62] on span "Episode" at bounding box center [35, 63] width 16 height 7
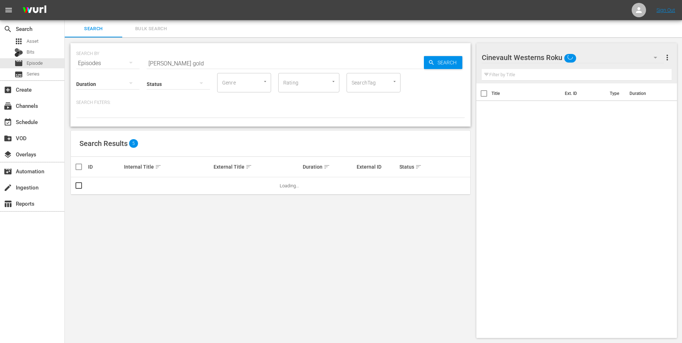
click at [203, 63] on input "[PERSON_NAME] gold" at bounding box center [285, 63] width 277 height 17
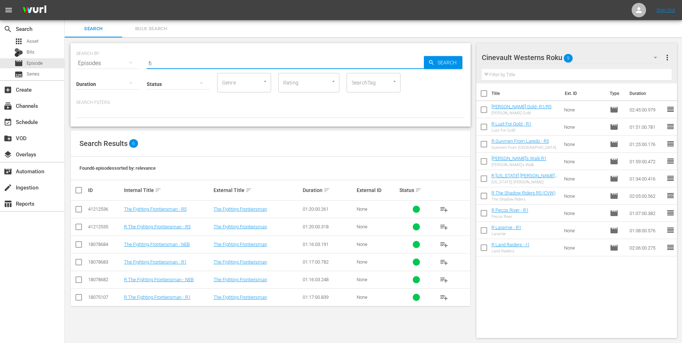
type input "f"
type input "the fighting front"
drag, startPoint x: 80, startPoint y: 223, endPoint x: 115, endPoint y: 220, distance: 35.4
click at [80, 223] on icon at bounding box center [78, 227] width 9 height 9
click at [80, 230] on input "checkbox" at bounding box center [78, 228] width 9 height 9
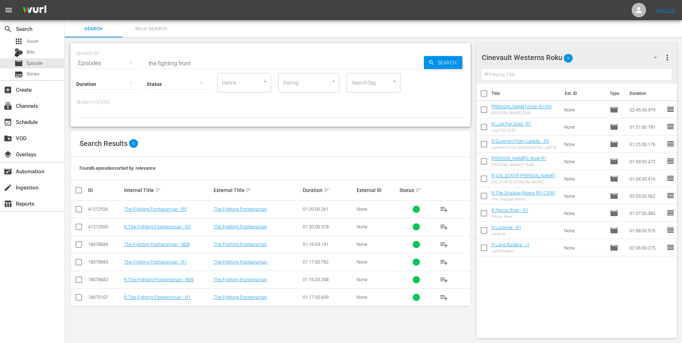
checkbox input "true"
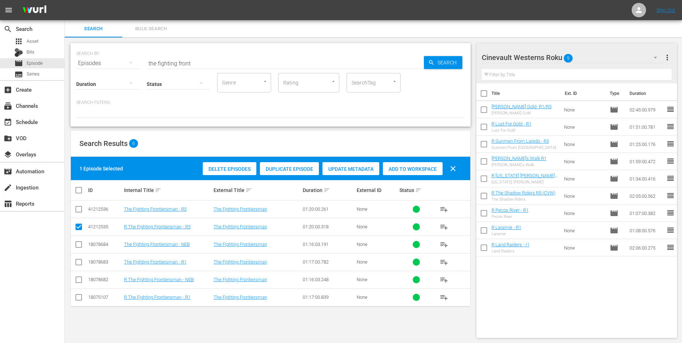
click at [408, 168] on span "Add to Workspace" at bounding box center [413, 169] width 60 height 6
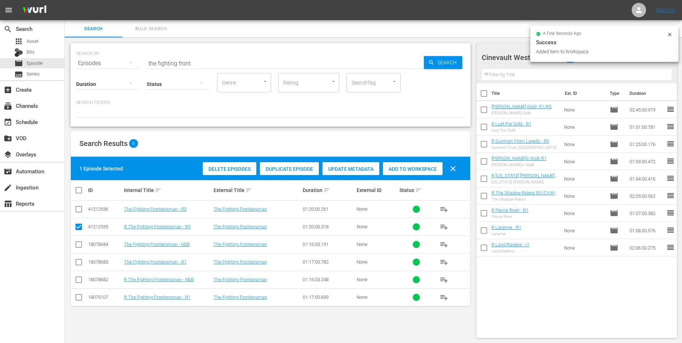
click at [670, 34] on icon at bounding box center [670, 35] width 6 height 6
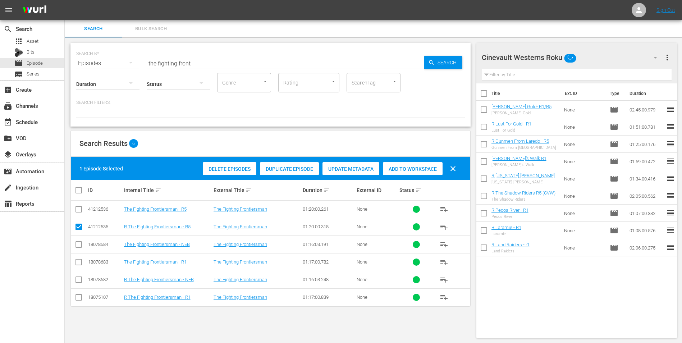
click at [635, 54] on div "Cinevault Westerns Roku" at bounding box center [573, 57] width 183 height 20
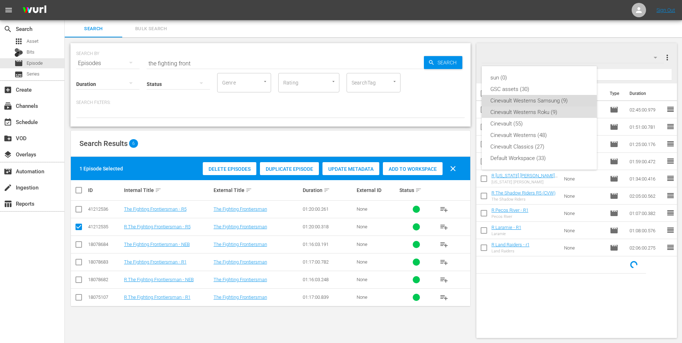
click at [539, 103] on div "Cinevault Westerns Samsung (9)" at bounding box center [539, 101] width 98 height 12
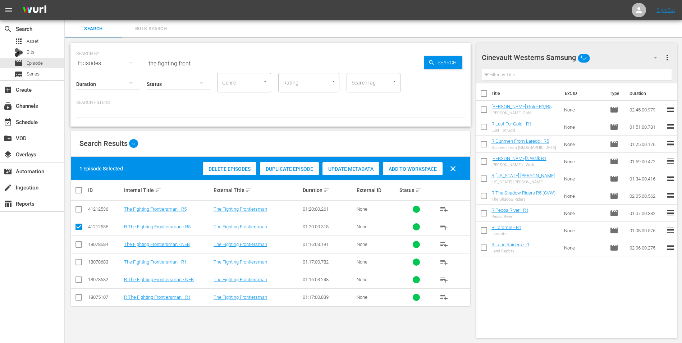
click at [77, 211] on input "checkbox" at bounding box center [78, 210] width 9 height 9
checkbox input "true"
click at [80, 229] on input "checkbox" at bounding box center [78, 228] width 9 height 9
checkbox input "false"
click at [430, 171] on span "Add to Workspace" at bounding box center [413, 169] width 60 height 6
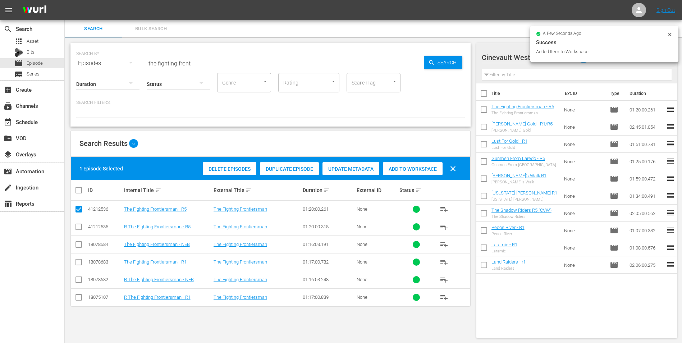
click at [260, 63] on input "the fighting front" at bounding box center [285, 63] width 277 height 17
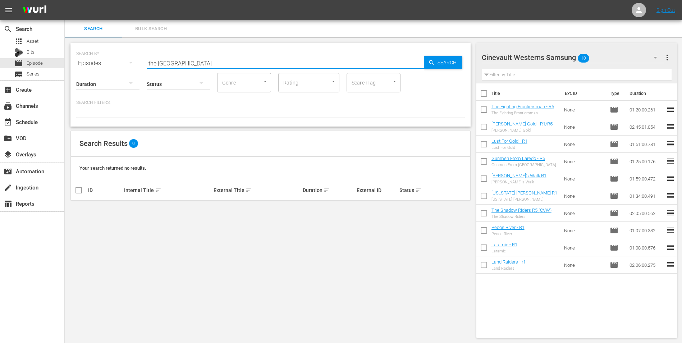
click at [155, 64] on input "the [GEOGRAPHIC_DATA]" at bounding box center [285, 63] width 277 height 17
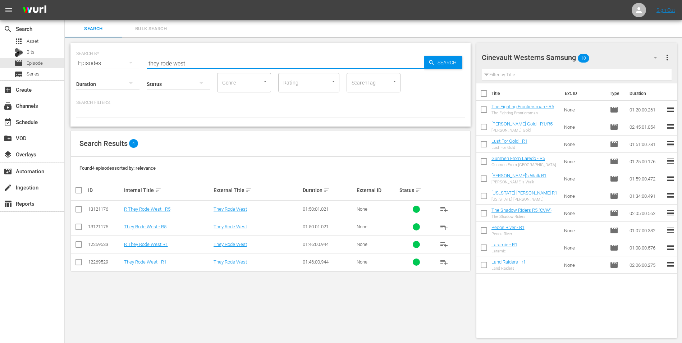
type input "they rode west"
click at [78, 230] on input "checkbox" at bounding box center [78, 228] width 9 height 9
checkbox input "true"
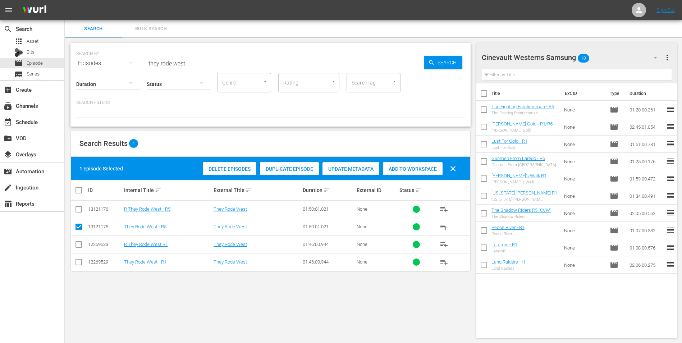
click at [404, 173] on div "Add to Workspace" at bounding box center [413, 169] width 60 height 14
click at [628, 61] on div "Cinevault Westerns Samsung 11" at bounding box center [573, 57] width 183 height 20
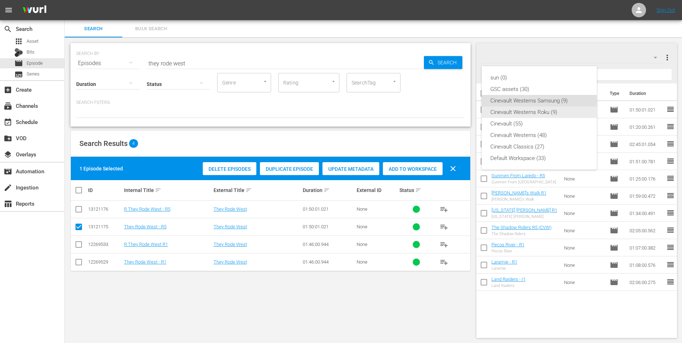
click at [511, 110] on div "Cinevault Westerns Roku (9)" at bounding box center [539, 112] width 98 height 12
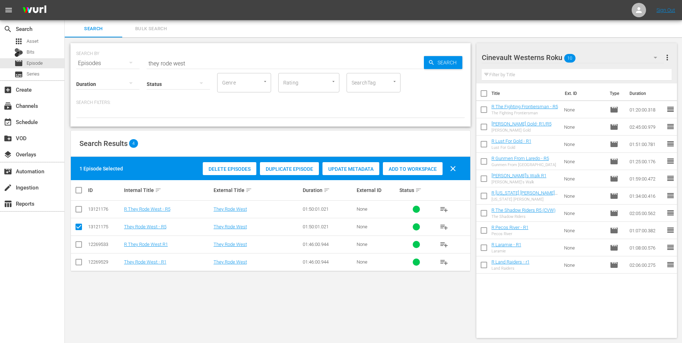
click at [81, 208] on input "checkbox" at bounding box center [78, 210] width 9 height 9
checkbox input "true"
click at [78, 223] on icon at bounding box center [78, 227] width 9 height 9
click at [79, 228] on input "checkbox" at bounding box center [78, 228] width 9 height 9
checkbox input "false"
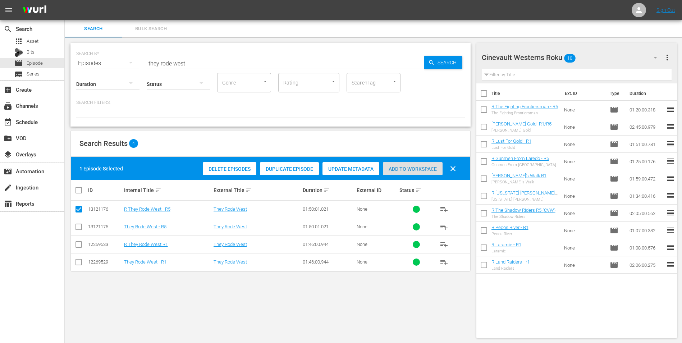
click at [407, 168] on span "Add to Workspace" at bounding box center [413, 169] width 60 height 6
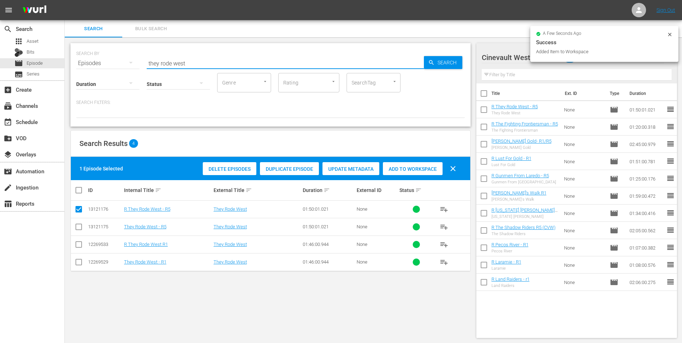
click at [199, 61] on input "they rode west" at bounding box center [285, 63] width 277 height 17
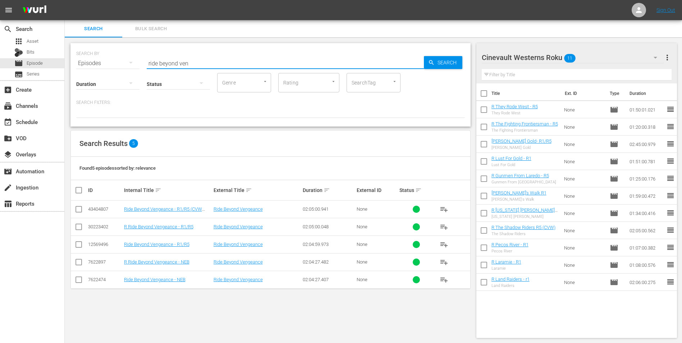
type input "ride beyond ven"
click at [80, 226] on input "checkbox" at bounding box center [78, 228] width 9 height 9
checkbox input "true"
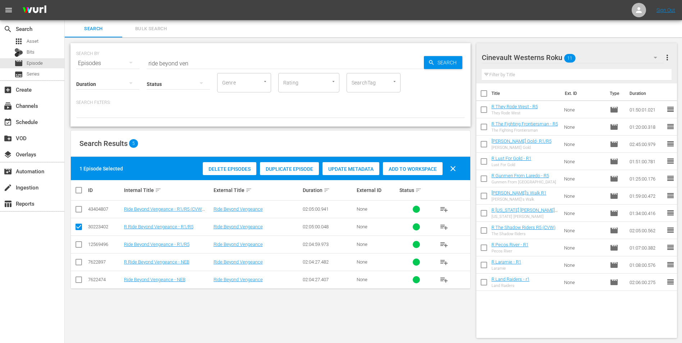
click at [387, 169] on span "Add to Workspace" at bounding box center [413, 169] width 60 height 6
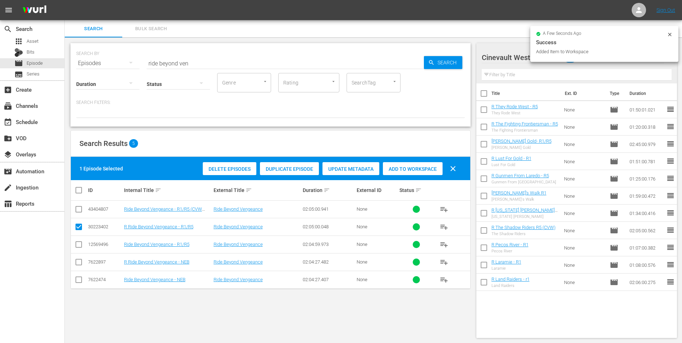
click at [668, 35] on icon at bounding box center [670, 35] width 6 height 6
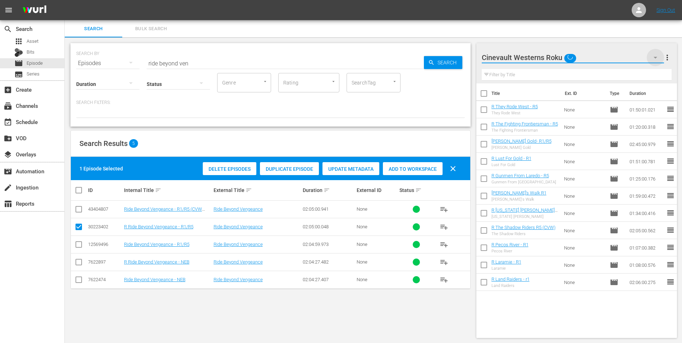
click at [654, 58] on icon "button" at bounding box center [655, 57] width 9 height 9
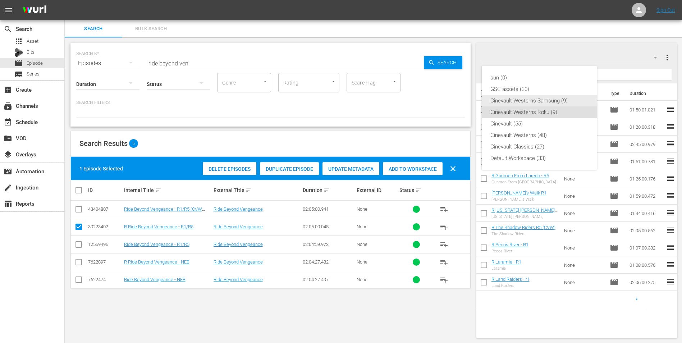
click at [556, 99] on div "Cinevault Westerns Samsung (9)" at bounding box center [539, 101] width 98 height 12
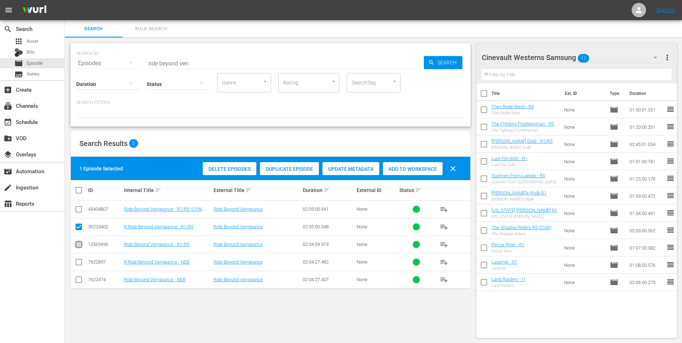
click at [77, 246] on input "checkbox" at bounding box center [78, 246] width 9 height 9
checkbox input "true"
click at [78, 227] on input "checkbox" at bounding box center [78, 228] width 9 height 9
checkbox input "false"
click at [420, 164] on div "Add to Workspace" at bounding box center [413, 169] width 60 height 14
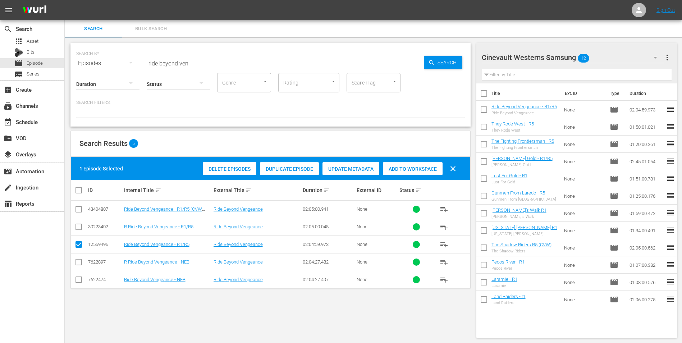
click at [212, 63] on input "ride beyond ven" at bounding box center [285, 63] width 277 height 17
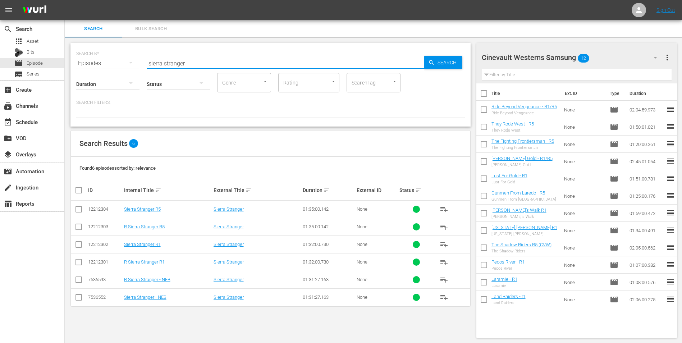
type input "sierra stranger"
click at [81, 214] on input "checkbox" at bounding box center [78, 210] width 9 height 9
checkbox input "true"
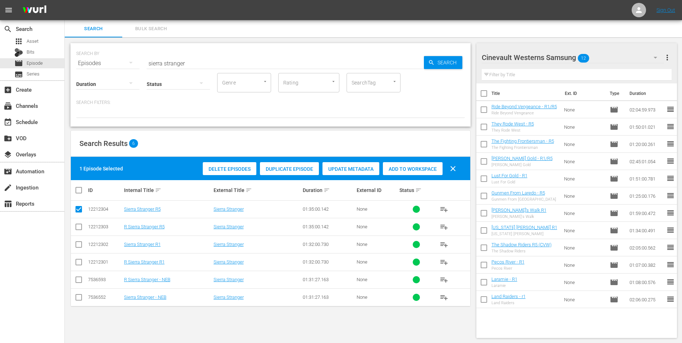
click at [415, 170] on span "Add to Workspace" at bounding box center [413, 169] width 60 height 6
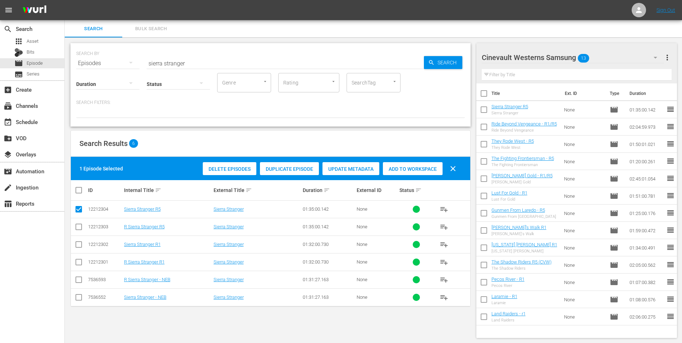
click at [651, 58] on button "button" at bounding box center [655, 57] width 17 height 17
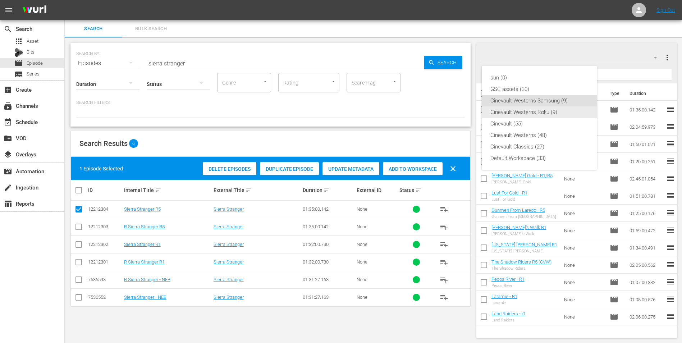
click at [543, 111] on div "Cinevault Westerns Roku (9)" at bounding box center [539, 112] width 98 height 12
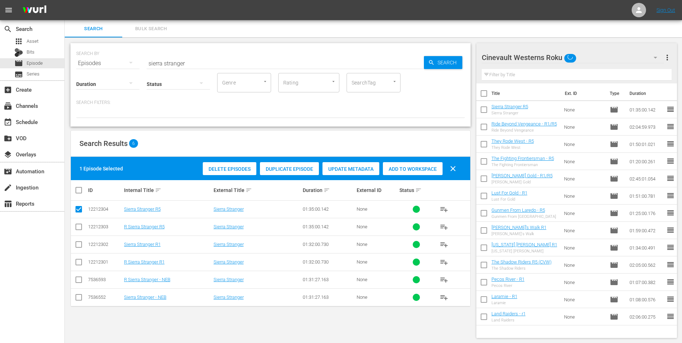
click at [81, 226] on input "checkbox" at bounding box center [78, 228] width 9 height 9
checkbox input "true"
click at [78, 208] on input "checkbox" at bounding box center [78, 210] width 9 height 9
checkbox input "false"
click at [423, 168] on span "Add to Workspace" at bounding box center [413, 169] width 60 height 6
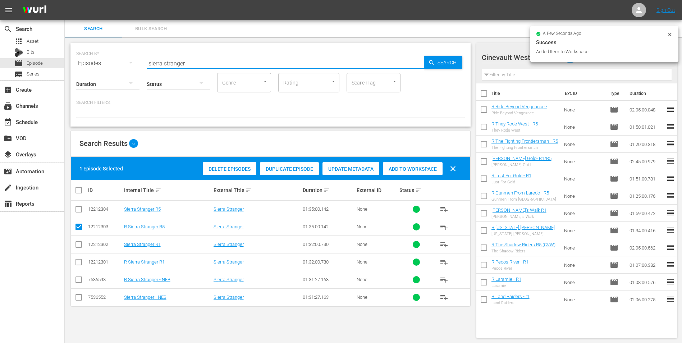
click at [298, 61] on input "sierra stranger" at bounding box center [285, 63] width 277 height 17
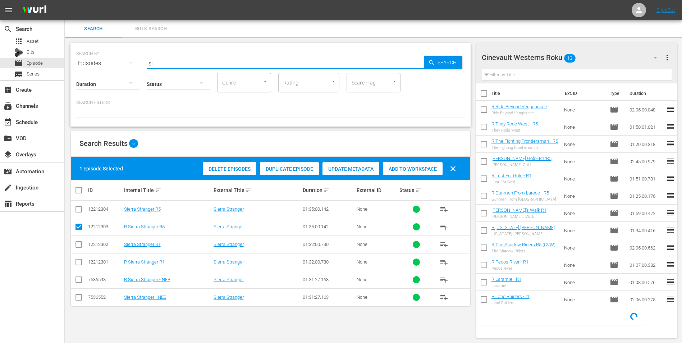
type input "s"
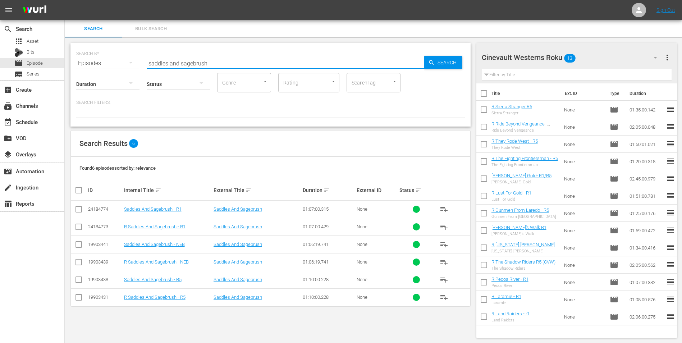
type input "saddles and sagebrush"
click at [78, 300] on input "checkbox" at bounding box center [78, 298] width 9 height 9
checkbox input "true"
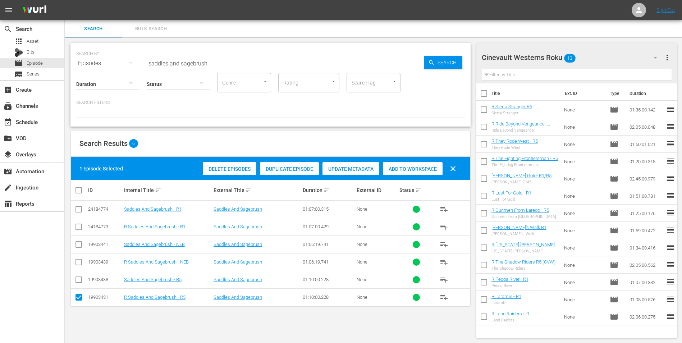
click at [424, 168] on span "Add to Workspace" at bounding box center [413, 169] width 60 height 6
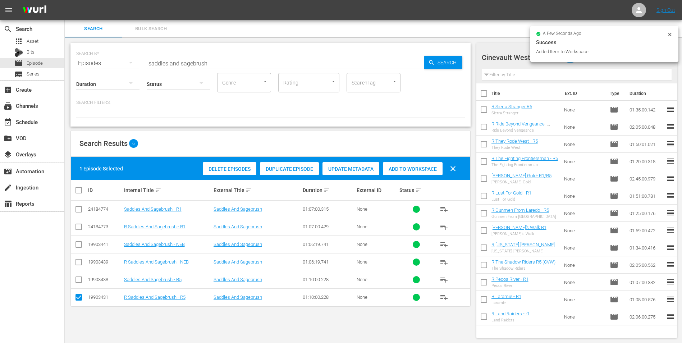
click at [672, 35] on icon at bounding box center [670, 35] width 6 height 6
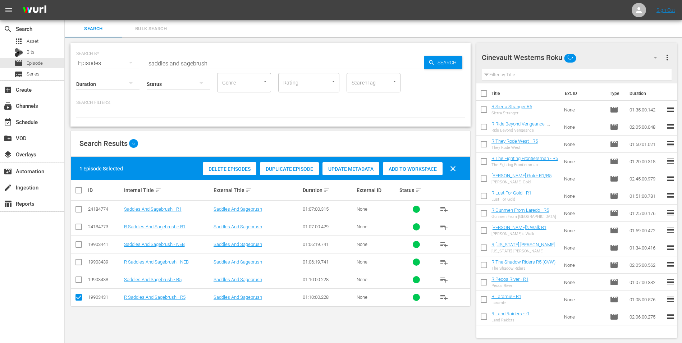
click at [640, 55] on div "Cinevault Westerns Roku" at bounding box center [573, 57] width 183 height 20
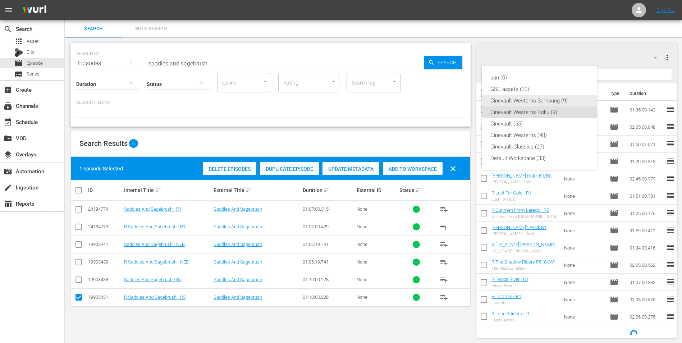
click at [549, 104] on div "Cinevault Westerns Samsung (9)" at bounding box center [539, 101] width 98 height 12
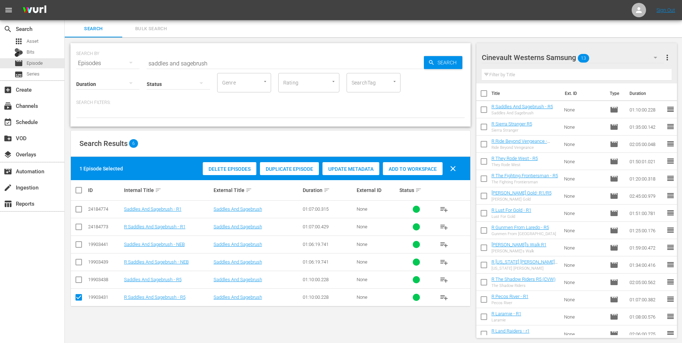
click at [77, 281] on input "checkbox" at bounding box center [78, 281] width 9 height 9
checkbox input "true"
click at [81, 297] on input "checkbox" at bounding box center [78, 298] width 9 height 9
checkbox input "false"
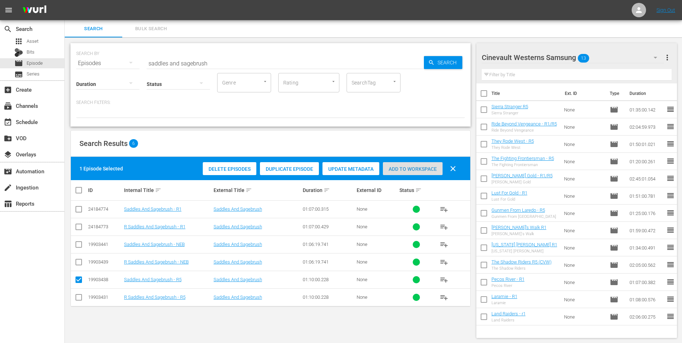
click at [404, 166] on span "Add to Workspace" at bounding box center [413, 169] width 60 height 6
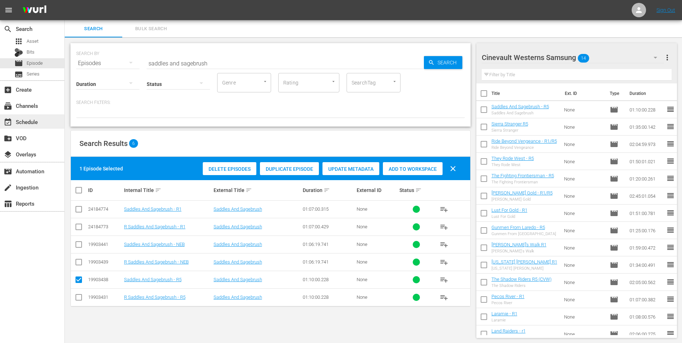
click at [39, 119] on div "event_available Schedule" at bounding box center [20, 121] width 40 height 6
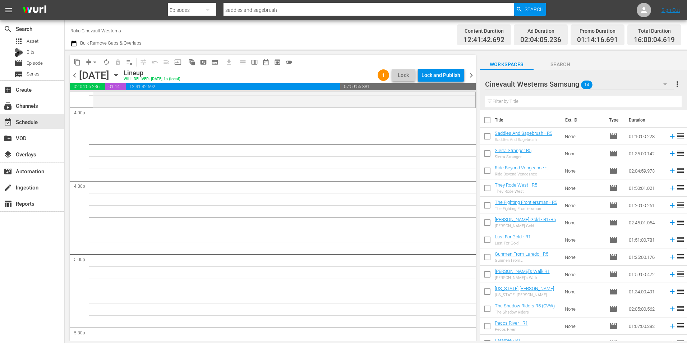
scroll to position [2265, 0]
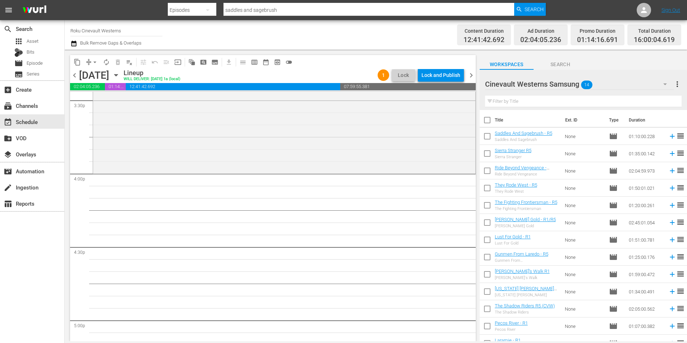
click at [635, 86] on div "Cinevault Westerns Samsung 14" at bounding box center [579, 84] width 189 height 20
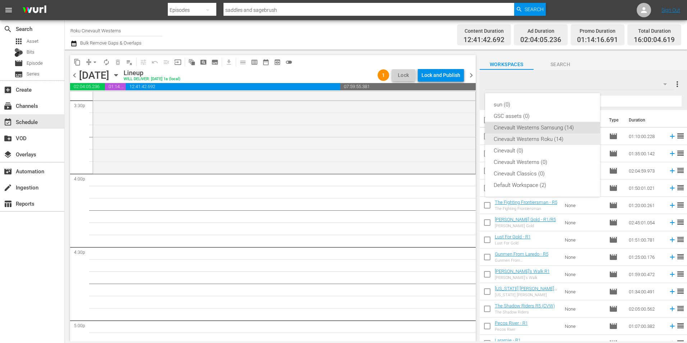
click at [536, 142] on div "Cinevault Westerns Roku (14)" at bounding box center [543, 139] width 98 height 12
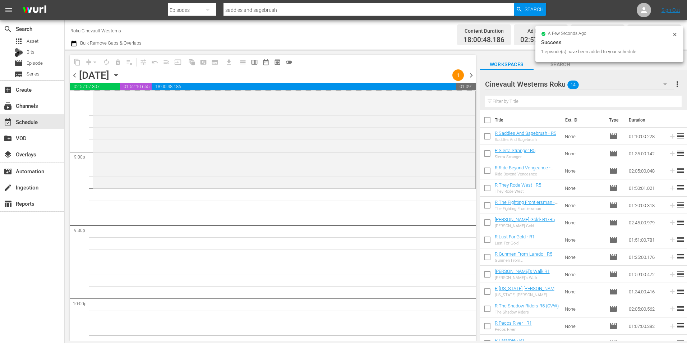
scroll to position [3163, 0]
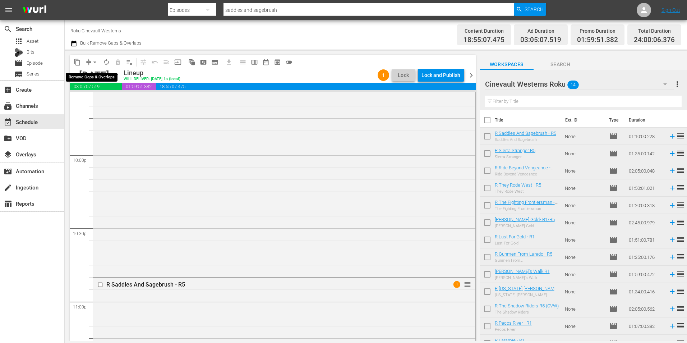
click at [95, 58] on button "arrow_drop_down" at bounding box center [95, 62] width 12 height 12
click at [105, 77] on li "Align to Midnight" at bounding box center [95, 77] width 75 height 12
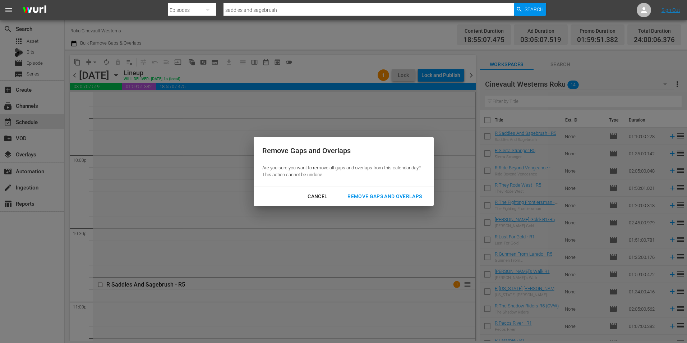
click at [415, 197] on div "Remove Gaps and Overlaps" at bounding box center [385, 196] width 86 height 9
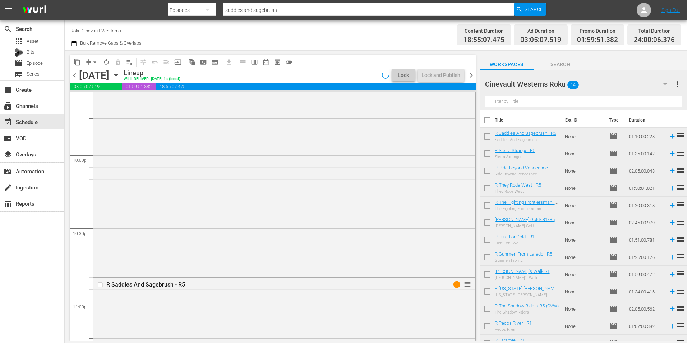
click at [102, 31] on input "Roku Cinevault Westerns" at bounding box center [116, 30] width 92 height 17
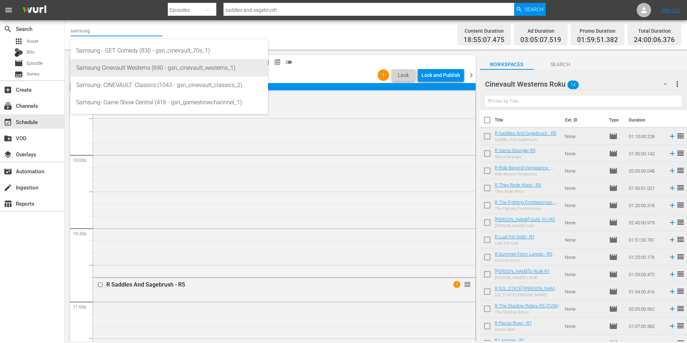
click at [209, 64] on div "Samsung Cinevault Westerns (690 - gsn_cinevault_westerns_1)" at bounding box center [169, 67] width 186 height 17
type input "Samsung Cinevault Westerns (690 - gsn_cinevault_westerns_1)"
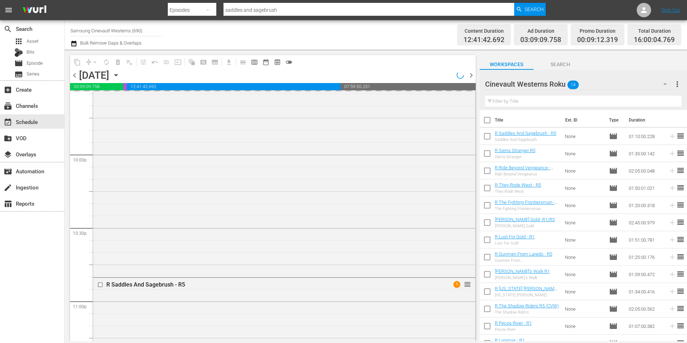
click at [610, 93] on div "Filter by Title" at bounding box center [583, 101] width 197 height 17
click at [608, 83] on div "Cinevault Westerns Roku 14" at bounding box center [579, 84] width 189 height 20
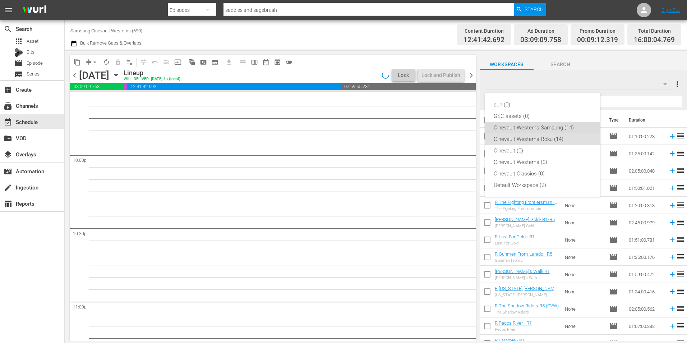
click at [557, 122] on div "Cinevault Westerns Samsung (14)" at bounding box center [543, 128] width 98 height 12
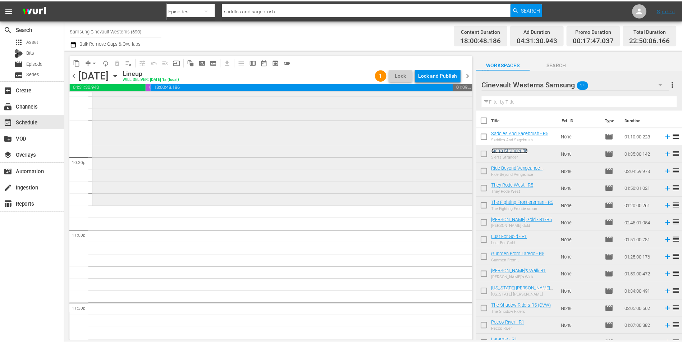
scroll to position [3235, 0]
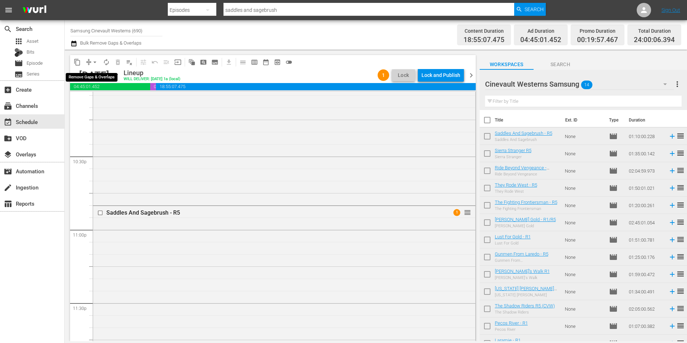
click at [95, 63] on span "arrow_drop_down" at bounding box center [94, 62] width 7 height 7
click at [98, 74] on li "Align to Midnight" at bounding box center [95, 77] width 75 height 12
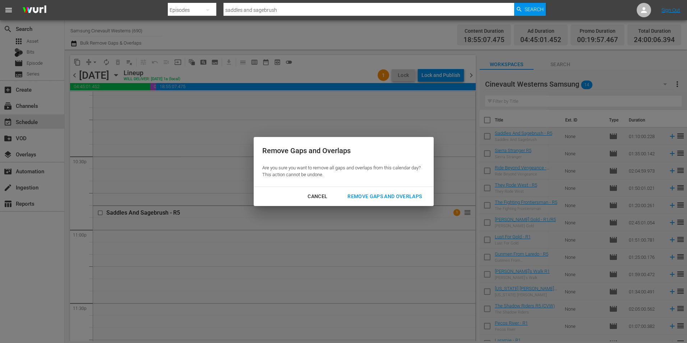
click at [376, 193] on div "Remove Gaps and Overlaps" at bounding box center [385, 196] width 86 height 9
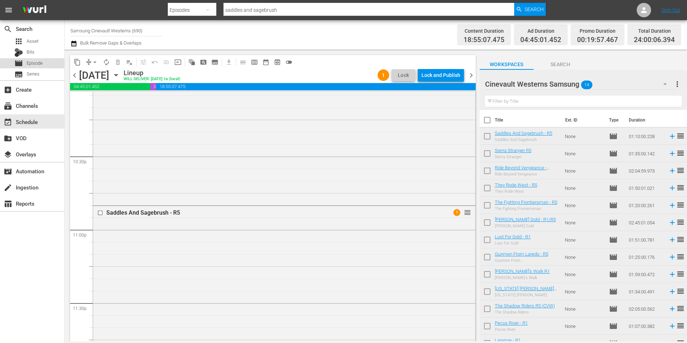
click at [41, 68] on div "movie Episode" at bounding box center [28, 63] width 28 height 10
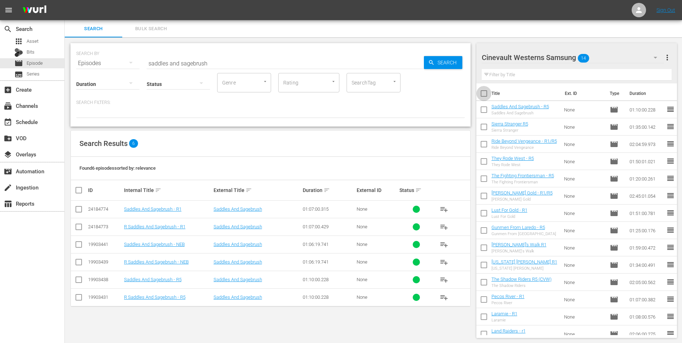
click at [482, 98] on input "checkbox" at bounding box center [483, 94] width 15 height 15
checkbox input "true"
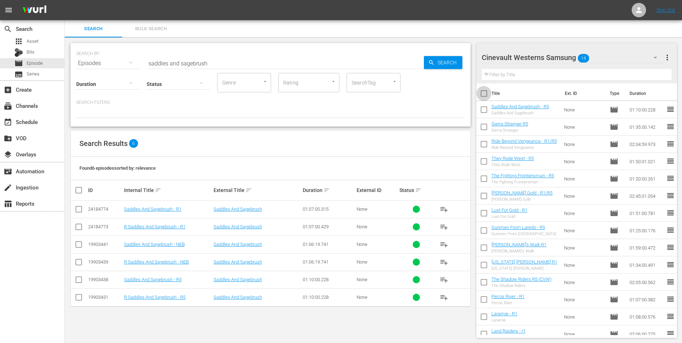
checkbox input "true"
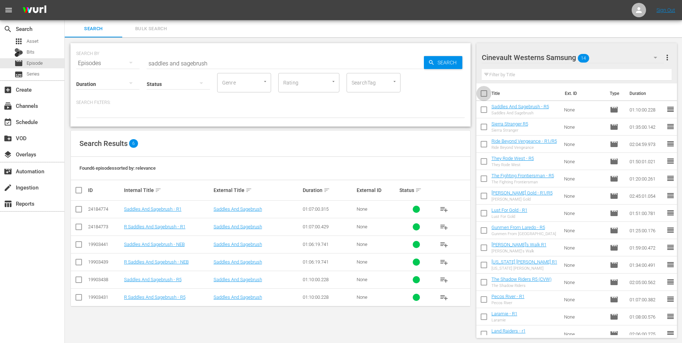
checkbox input "true"
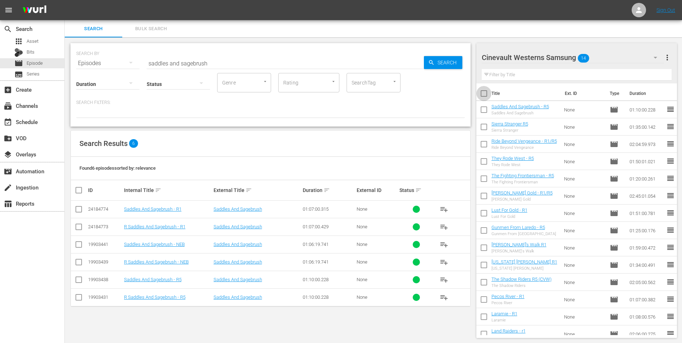
checkbox input "true"
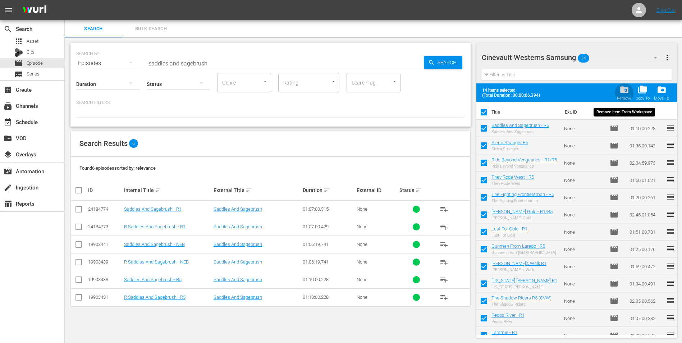
click at [620, 92] on span "folder_delete" at bounding box center [624, 90] width 10 height 10
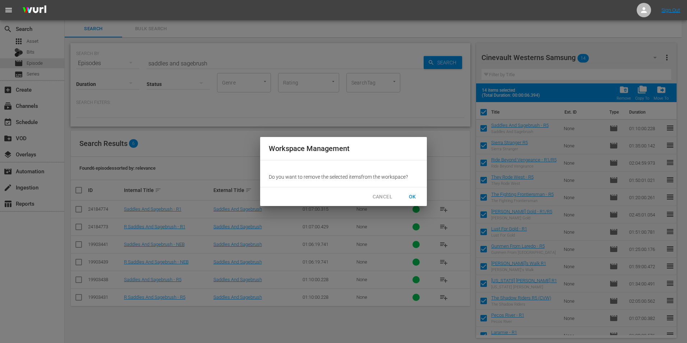
click at [413, 193] on span "OK" at bounding box center [413, 196] width 12 height 9
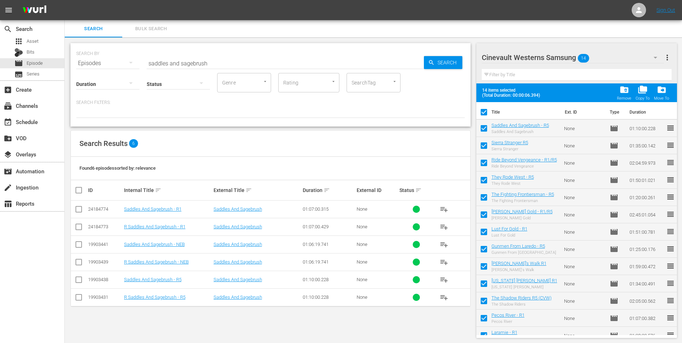
checkbox input "false"
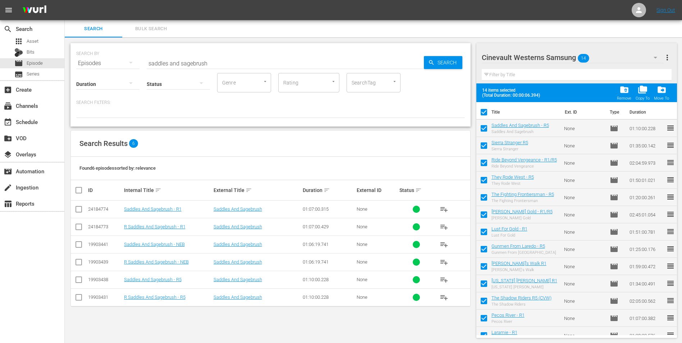
checkbox input "false"
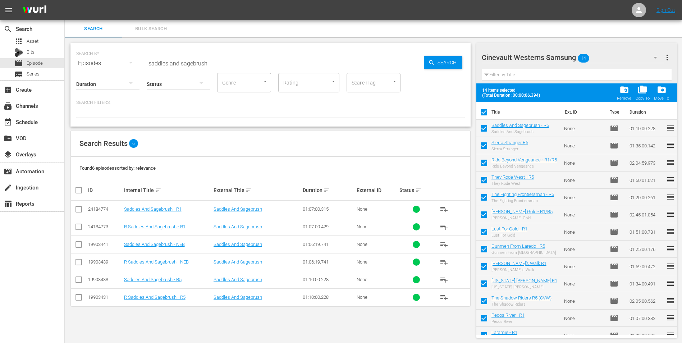
checkbox input "false"
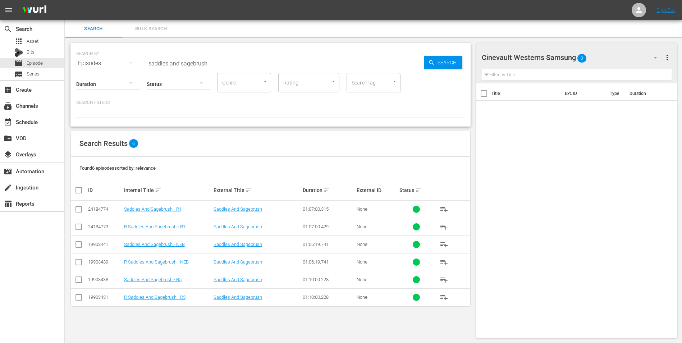
click at [671, 34] on div "Search Bulk Search" at bounding box center [373, 28] width 617 height 17
click at [624, 56] on div "Cinevault Westerns Samsung 0" at bounding box center [573, 57] width 183 height 20
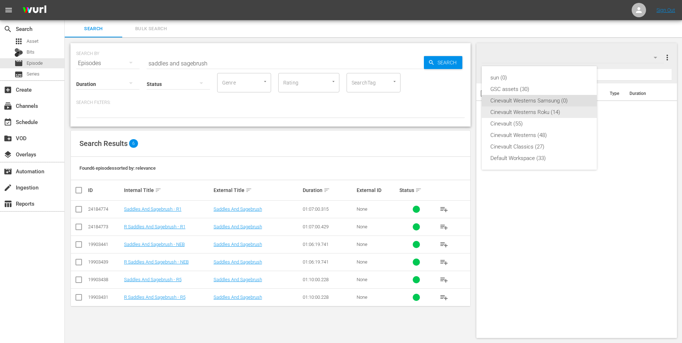
click at [507, 110] on div "Cinevault Westerns Roku (14)" at bounding box center [539, 112] width 98 height 12
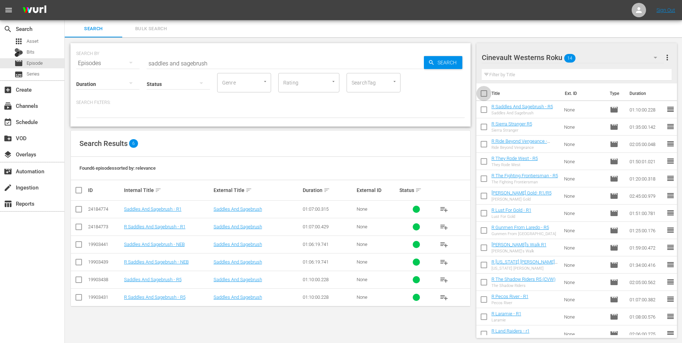
click at [484, 93] on input "checkbox" at bounding box center [483, 94] width 15 height 15
checkbox input "true"
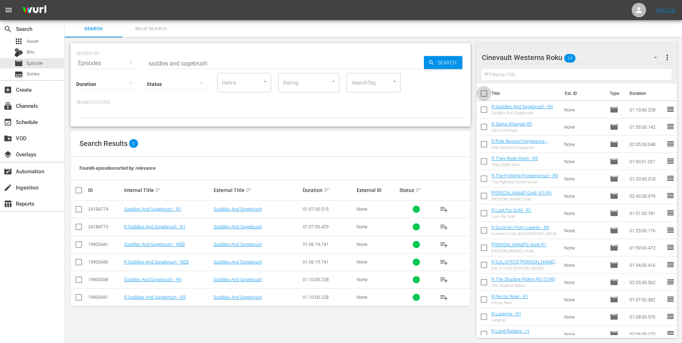
checkbox input "true"
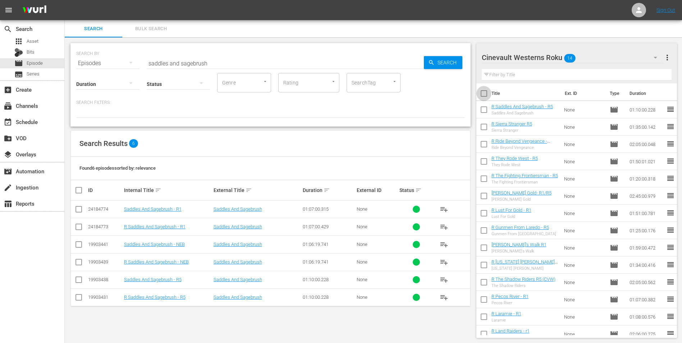
checkbox input "true"
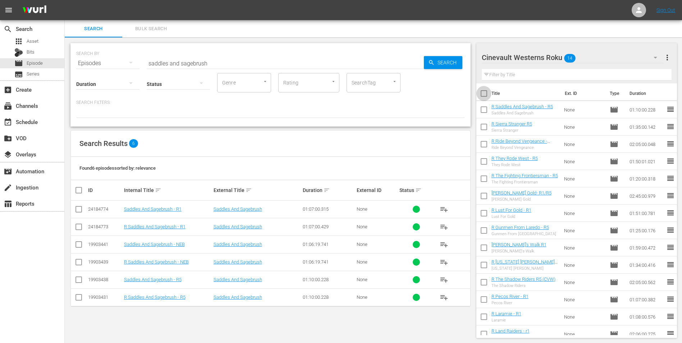
checkbox input "true"
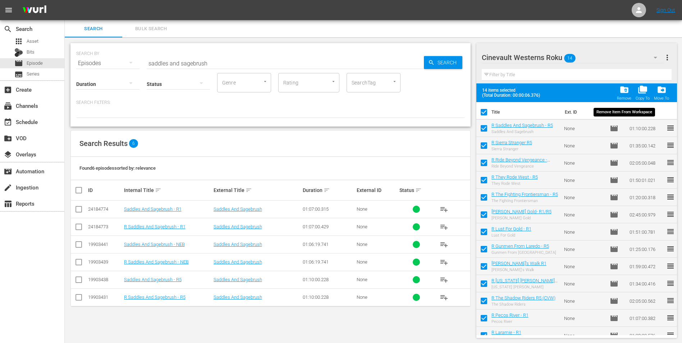
click at [628, 92] on span "folder_delete" at bounding box center [624, 90] width 10 height 10
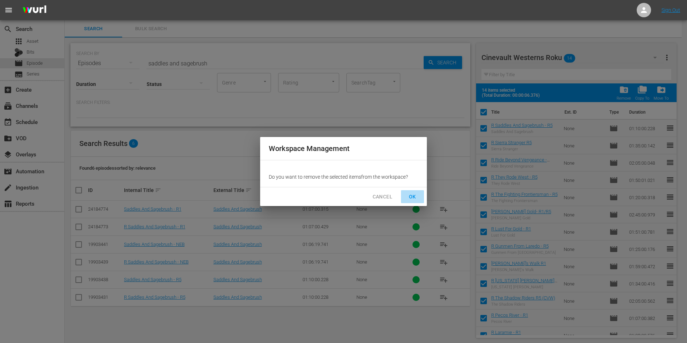
click at [417, 192] on span "OK" at bounding box center [413, 196] width 12 height 9
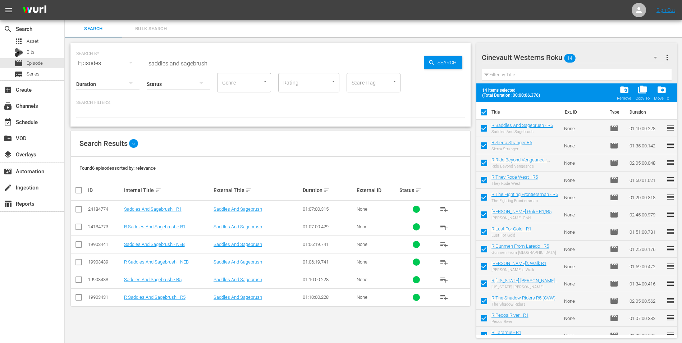
checkbox input "false"
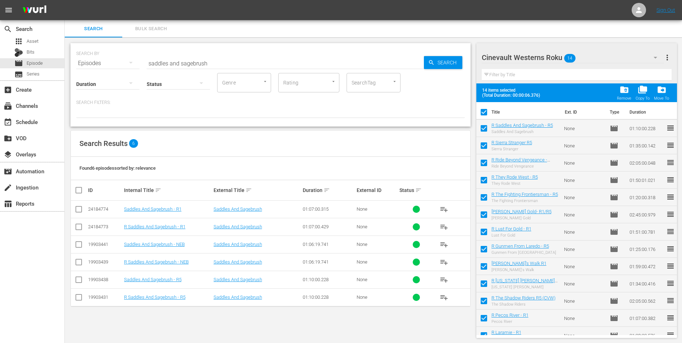
checkbox input "false"
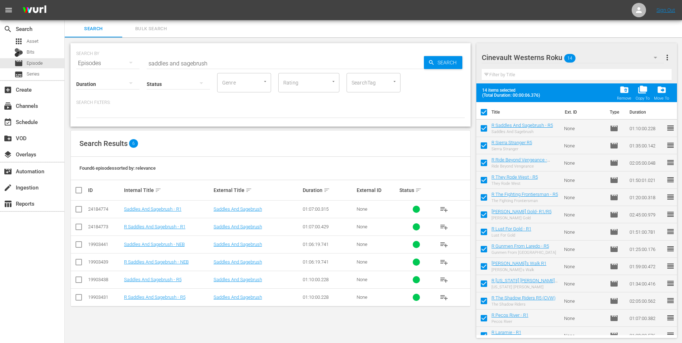
checkbox input "false"
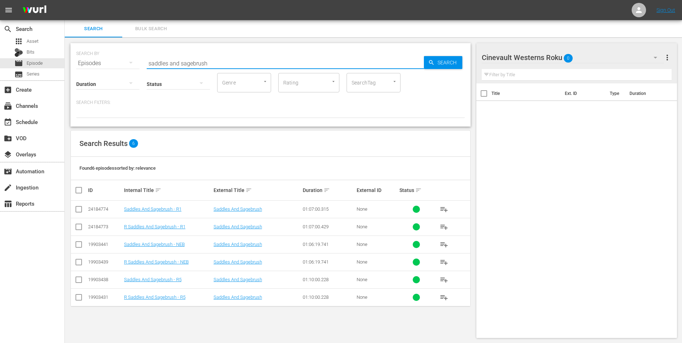
click at [286, 65] on input "saddles and sagebrush" at bounding box center [285, 63] width 277 height 17
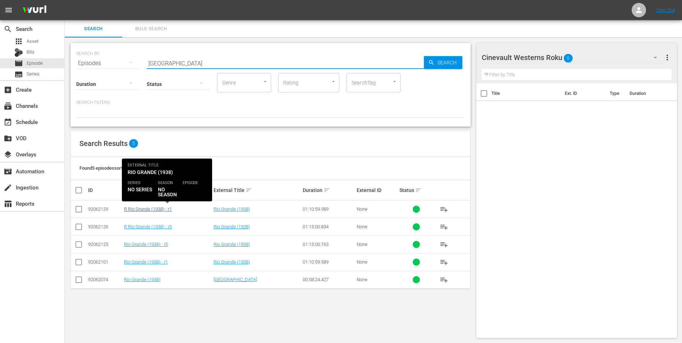
type input "[GEOGRAPHIC_DATA]"
click at [142, 206] on link "R Rio Grande (1938) - r1" at bounding box center [148, 208] width 48 height 5
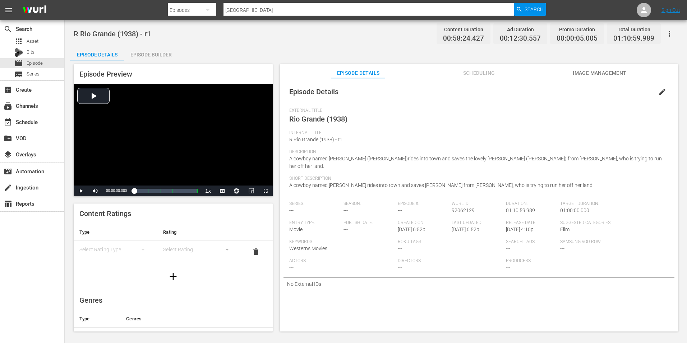
click at [147, 58] on div "Episode Builder" at bounding box center [151, 54] width 54 height 17
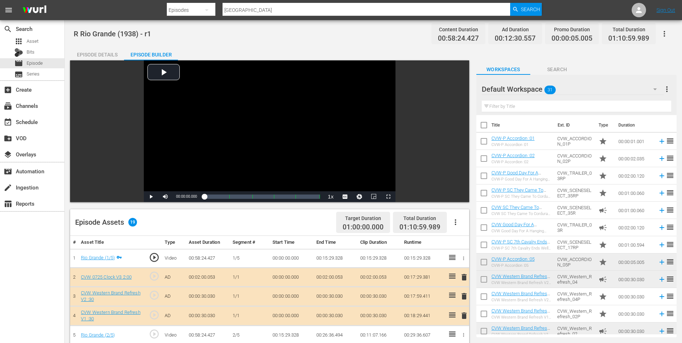
click at [87, 50] on div "Episode Details" at bounding box center [97, 54] width 54 height 17
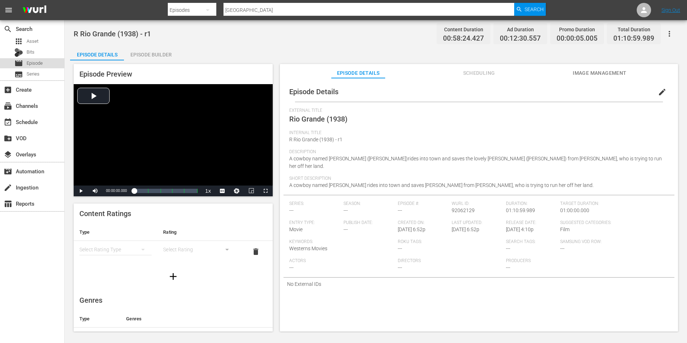
click at [29, 61] on span "Episode" at bounding box center [35, 63] width 16 height 7
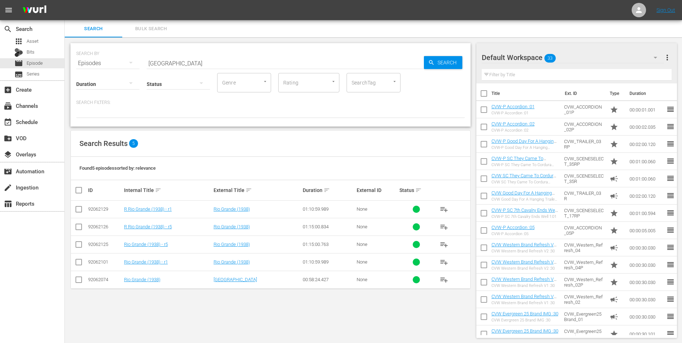
click at [575, 57] on div "Default Workspace 33" at bounding box center [573, 57] width 183 height 20
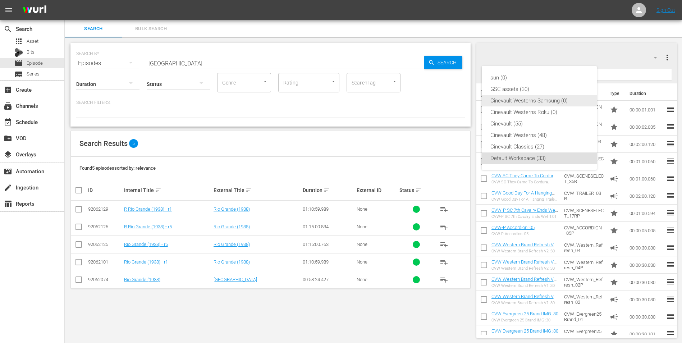
click at [546, 105] on div "Cinevault Westerns Samsung (0)" at bounding box center [539, 101] width 98 height 12
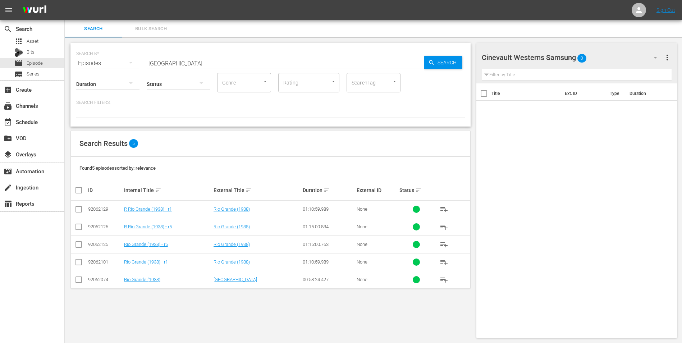
click at [79, 261] on input "checkbox" at bounding box center [78, 263] width 9 height 9
checkbox input "true"
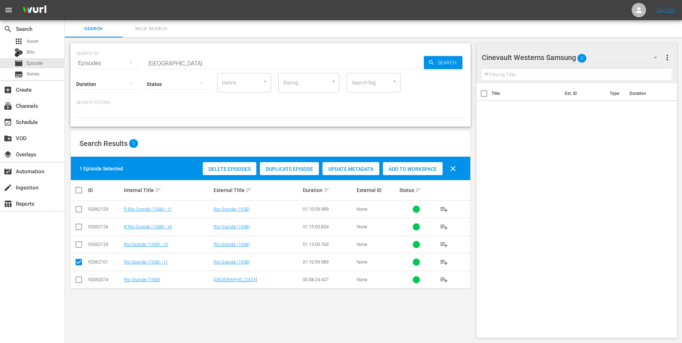
click at [412, 164] on div "Add to Workspace" at bounding box center [413, 169] width 60 height 14
click at [607, 58] on div "Cinevault Westerns Samsung 1" at bounding box center [573, 57] width 183 height 20
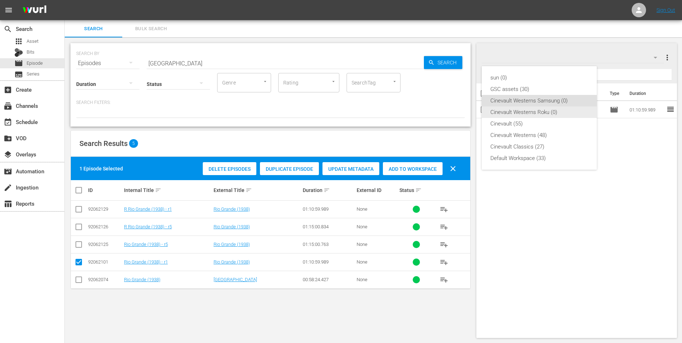
click at [526, 107] on div "Cinevault Westerns Roku (0)" at bounding box center [539, 112] width 98 height 12
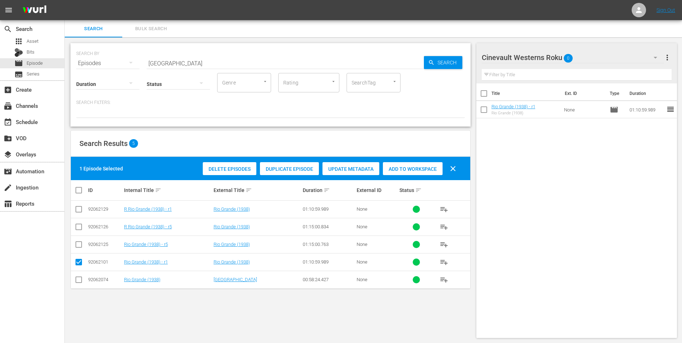
click at [77, 208] on input "checkbox" at bounding box center [78, 210] width 9 height 9
checkbox input "true"
click at [78, 261] on input "checkbox" at bounding box center [78, 263] width 9 height 9
checkbox input "false"
click at [417, 166] on span "Add to Workspace" at bounding box center [413, 169] width 60 height 6
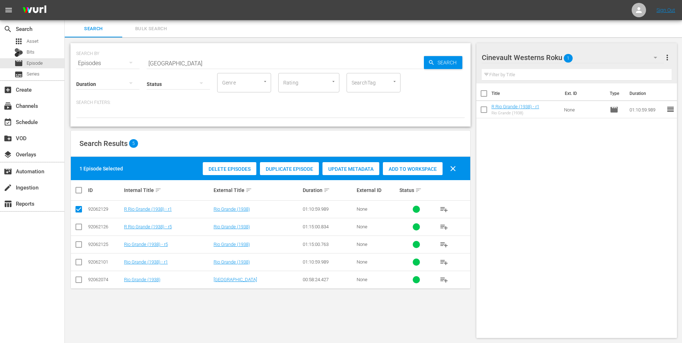
click at [207, 56] on input "[GEOGRAPHIC_DATA]" at bounding box center [285, 63] width 277 height 17
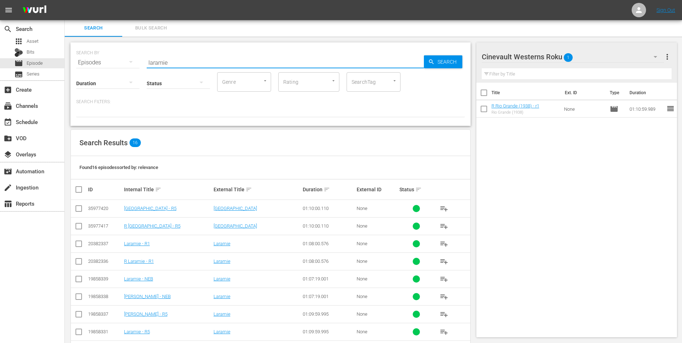
scroll to position [6, 0]
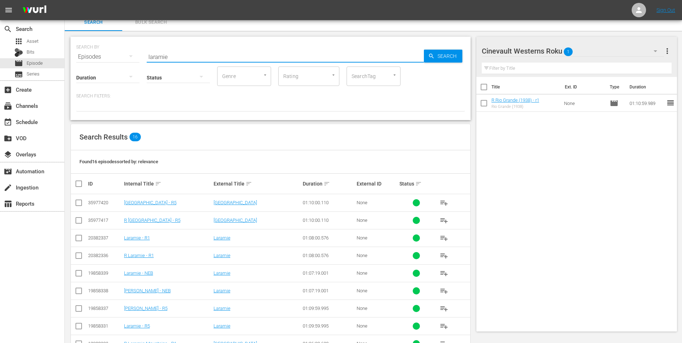
type input "laramie"
click at [78, 258] on input "checkbox" at bounding box center [78, 257] width 9 height 9
checkbox input "true"
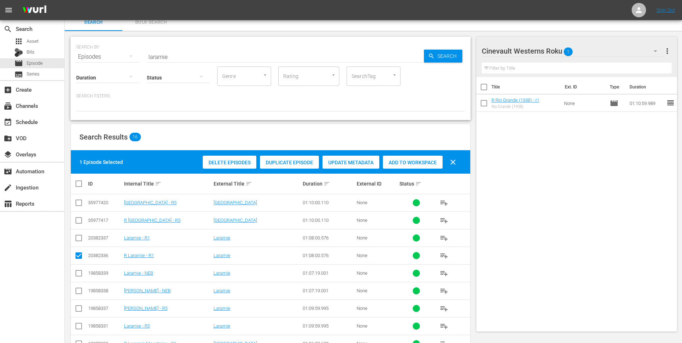
click at [419, 160] on span "Add to Workspace" at bounding box center [413, 163] width 60 height 6
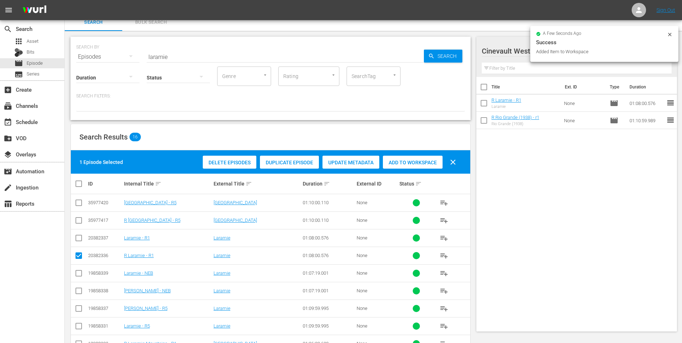
click at [671, 33] on icon at bounding box center [669, 34] width 3 height 3
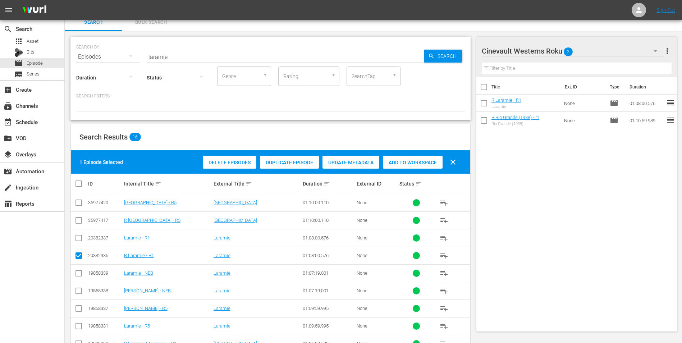
click at [637, 49] on div "Cinevault Westerns Roku 2" at bounding box center [573, 51] width 183 height 20
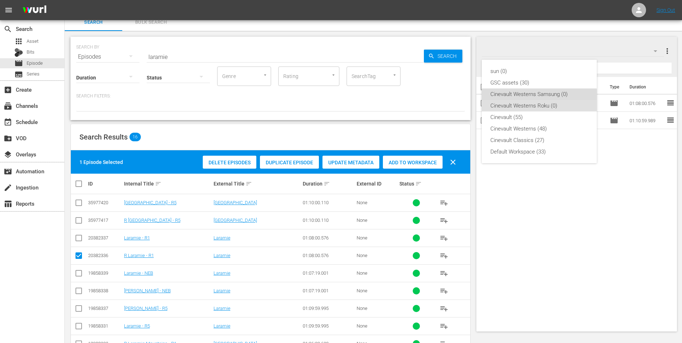
click at [524, 94] on div "Cinevault Westerns Samsung (0)" at bounding box center [539, 94] width 98 height 12
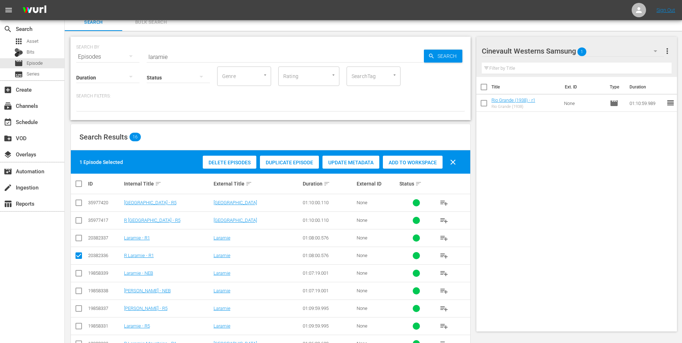
click at [79, 241] on input "checkbox" at bounding box center [78, 239] width 9 height 9
checkbox input "true"
click at [78, 255] on input "checkbox" at bounding box center [78, 257] width 9 height 9
checkbox input "false"
click at [424, 161] on span "Add to Workspace" at bounding box center [413, 163] width 60 height 6
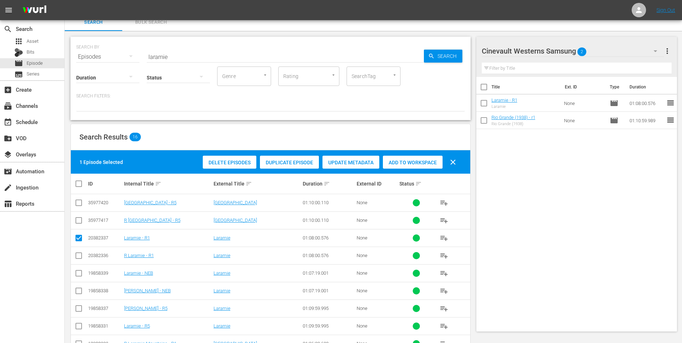
click at [187, 57] on input "laramie" at bounding box center [285, 56] width 277 height 17
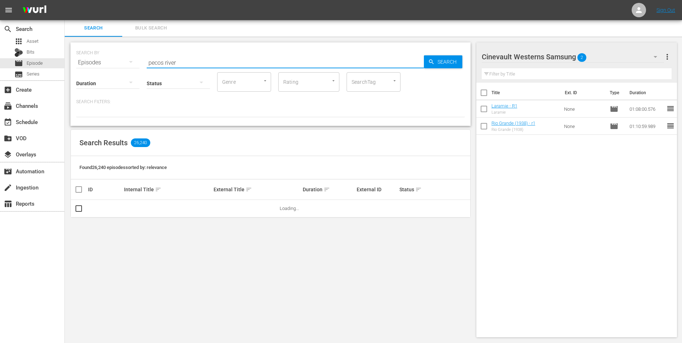
scroll to position [1, 0]
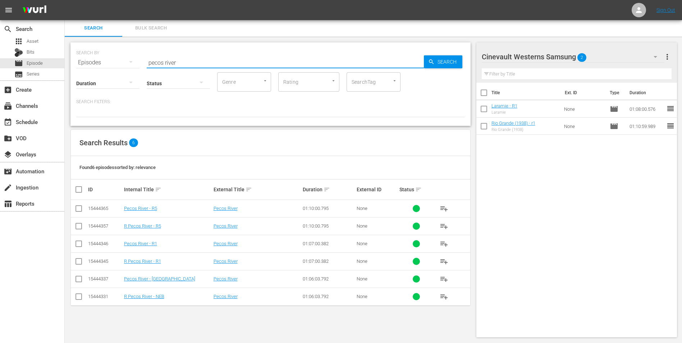
type input "pecos river"
drag, startPoint x: 79, startPoint y: 263, endPoint x: 128, endPoint y: 259, distance: 49.1
click at [79, 263] on input "checkbox" at bounding box center [78, 262] width 9 height 9
checkbox input "true"
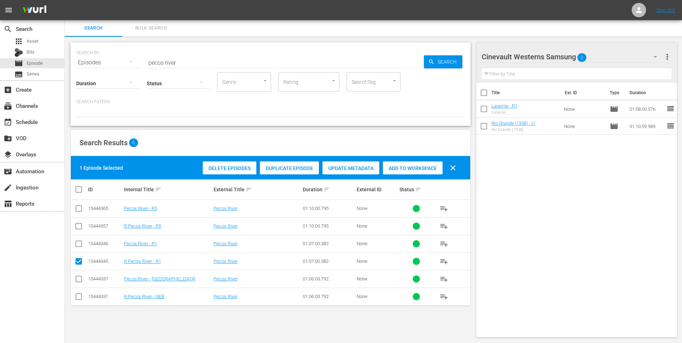
click at [399, 171] on div "Add to Workspace" at bounding box center [413, 168] width 60 height 14
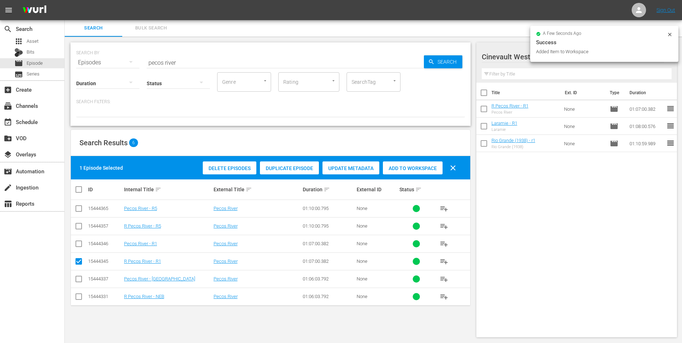
click at [487, 106] on input "checkbox" at bounding box center [483, 110] width 15 height 15
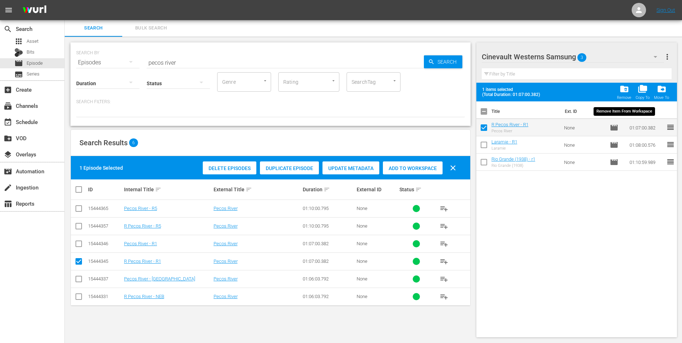
click at [621, 93] on span "folder_delete" at bounding box center [624, 89] width 10 height 10
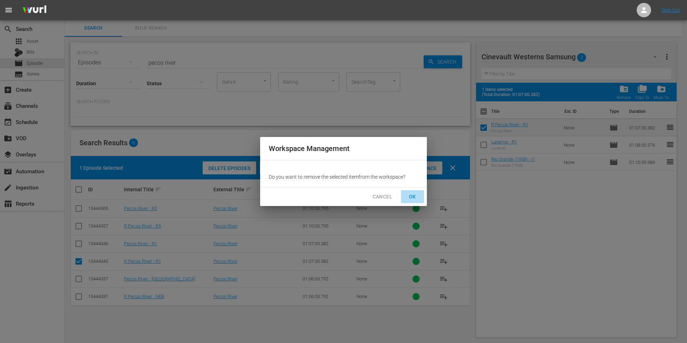
click at [411, 196] on span "OK" at bounding box center [413, 196] width 12 height 9
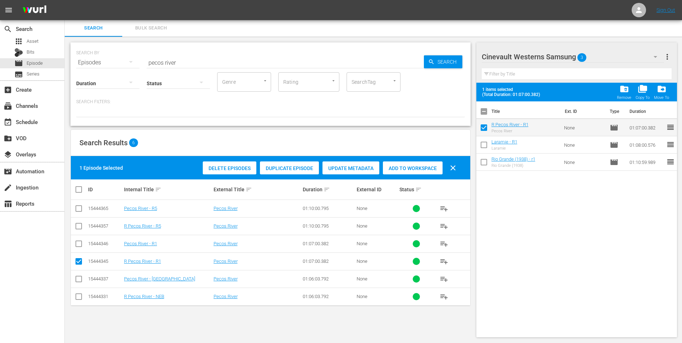
checkbox input "false"
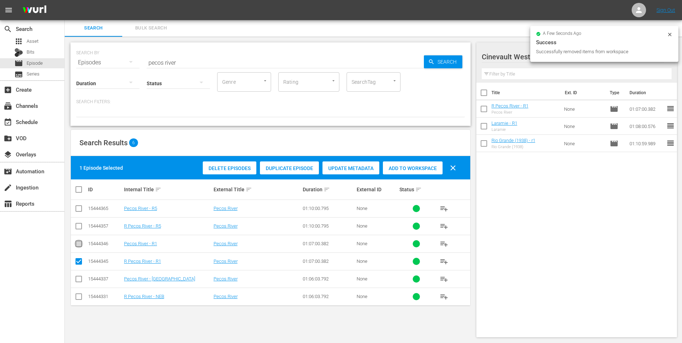
click at [79, 243] on input "checkbox" at bounding box center [78, 245] width 9 height 9
checkbox input "true"
click at [78, 260] on input "checkbox" at bounding box center [78, 262] width 9 height 9
click at [405, 171] on div "Add to Workspace" at bounding box center [413, 168] width 60 height 14
click at [669, 33] on icon at bounding box center [670, 35] width 6 height 6
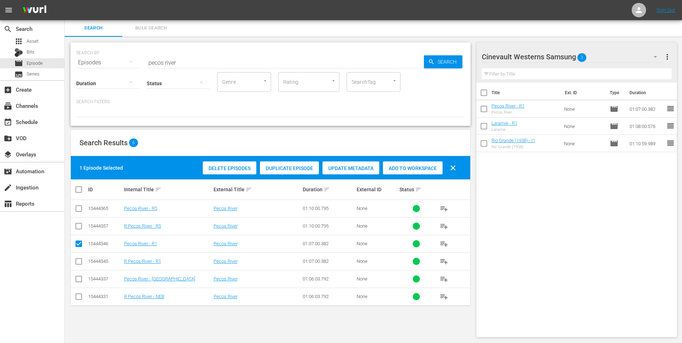
click at [631, 54] on div "Cinevault Westerns Samsung 3" at bounding box center [573, 57] width 183 height 20
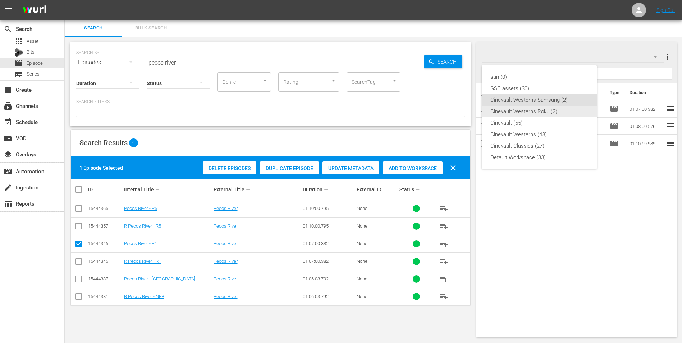
click at [517, 109] on div "Cinevault Westerns Roku (2)" at bounding box center [539, 112] width 98 height 12
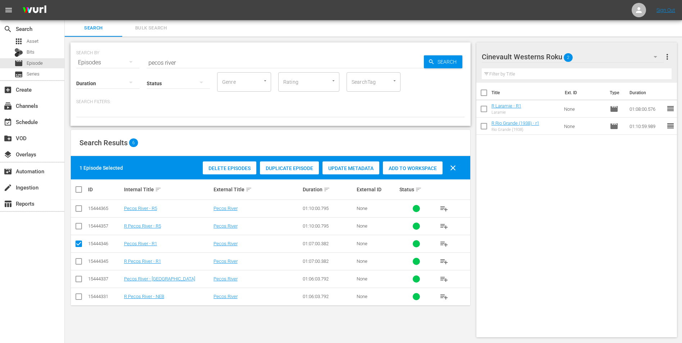
click at [78, 260] on input "checkbox" at bounding box center [78, 262] width 9 height 9
checkbox input "true"
click at [79, 247] on input "checkbox" at bounding box center [78, 245] width 9 height 9
checkbox input "false"
click at [437, 166] on span "Add to Workspace" at bounding box center [413, 168] width 60 height 6
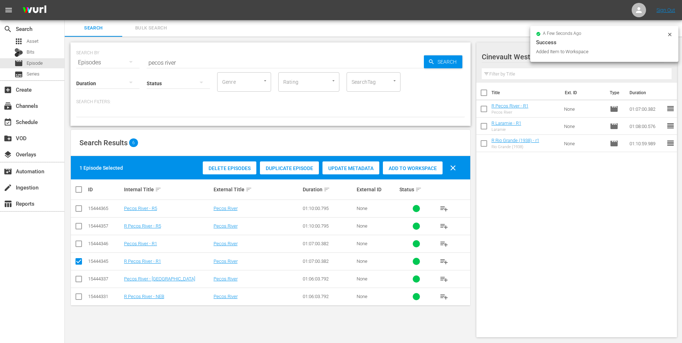
click at [235, 64] on input "pecos river" at bounding box center [285, 62] width 277 height 17
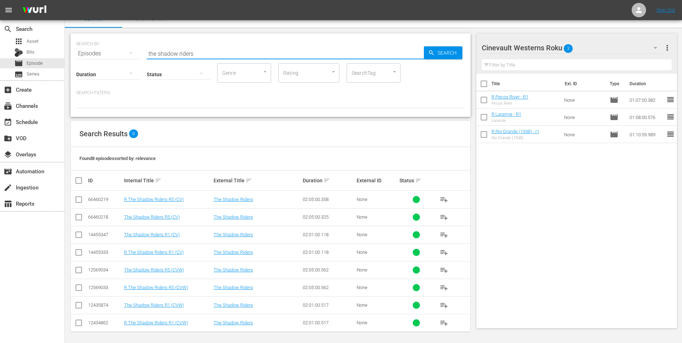
scroll to position [12, 0]
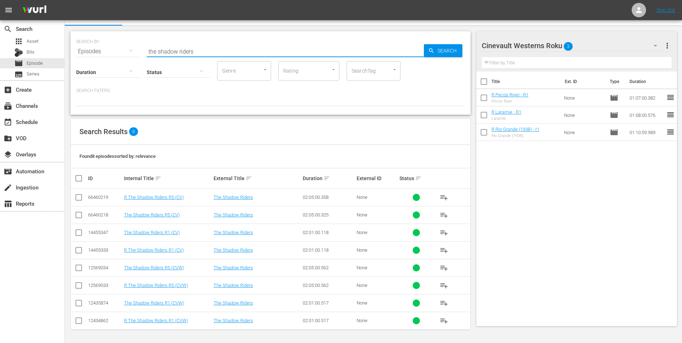
type input "the shadow riders"
click at [80, 286] on input "checkbox" at bounding box center [78, 287] width 9 height 9
checkbox input "true"
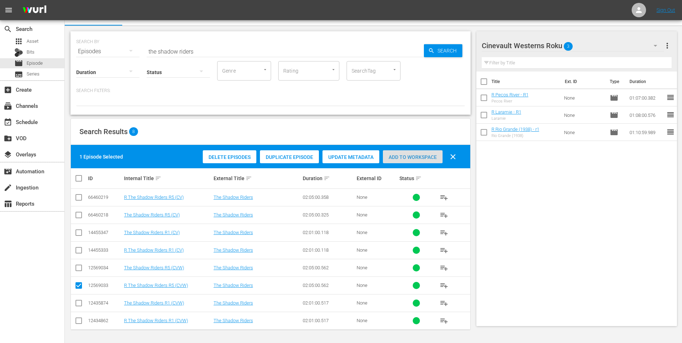
click at [407, 154] on span "Add to Workspace" at bounding box center [413, 157] width 60 height 6
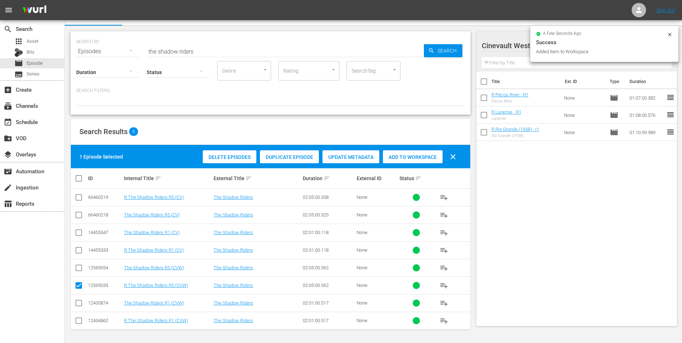
click at [669, 34] on icon at bounding box center [670, 35] width 6 height 6
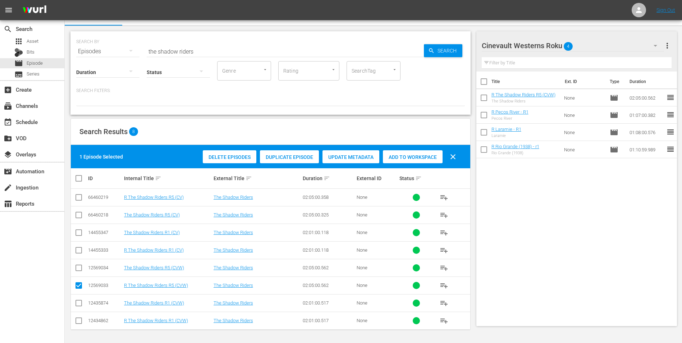
click at [481, 86] on input "checkbox" at bounding box center [483, 82] width 15 height 15
checkbox input "true"
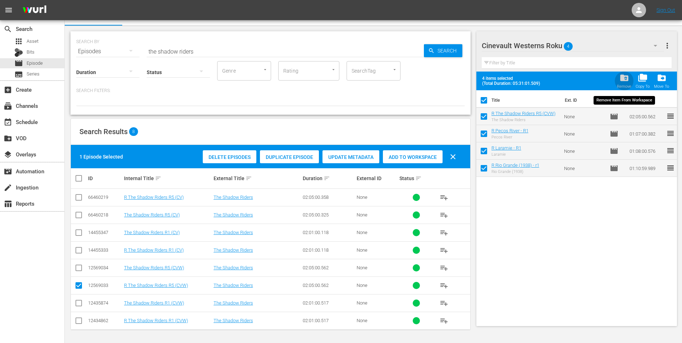
click at [620, 82] on div "folder_delete Remove" at bounding box center [624, 81] width 14 height 16
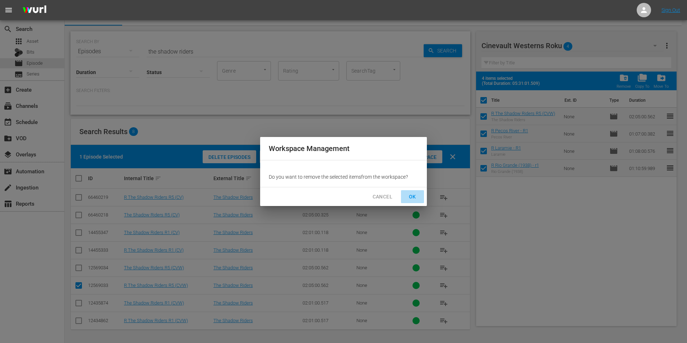
click at [412, 196] on span "OK" at bounding box center [413, 196] width 12 height 9
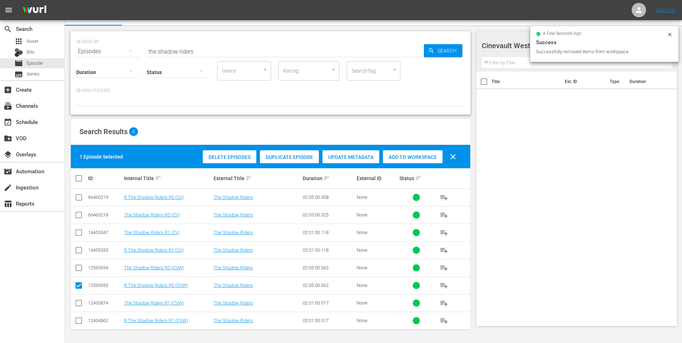
click at [669, 37] on icon at bounding box center [670, 35] width 6 height 6
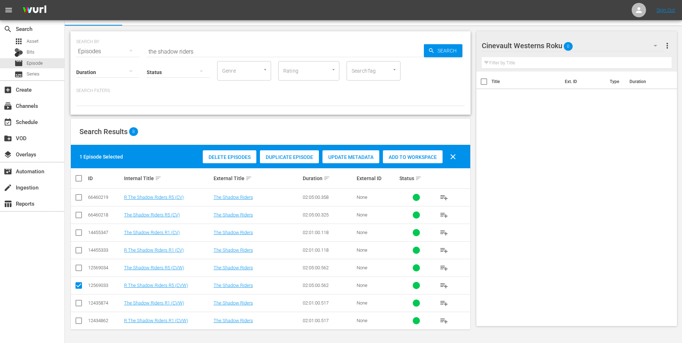
click at [634, 50] on div "Cinevault Westerns Roku 0" at bounding box center [573, 46] width 183 height 20
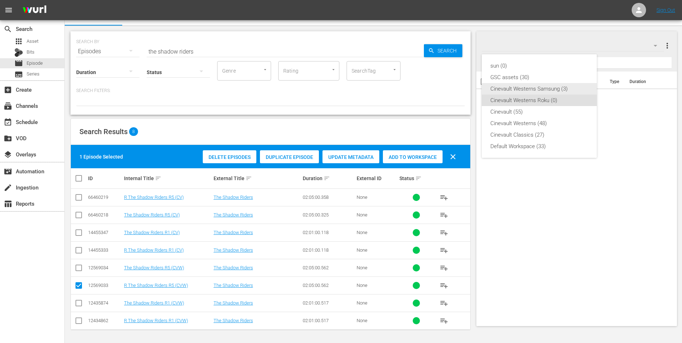
click at [541, 88] on div "Cinevault Westerns Samsung (3)" at bounding box center [539, 89] width 98 height 12
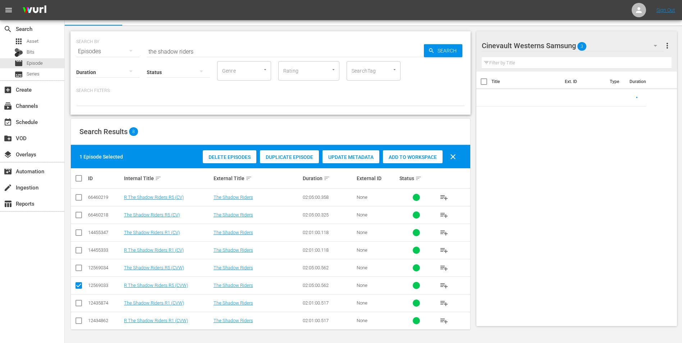
click at [483, 81] on input "checkbox" at bounding box center [483, 82] width 15 height 15
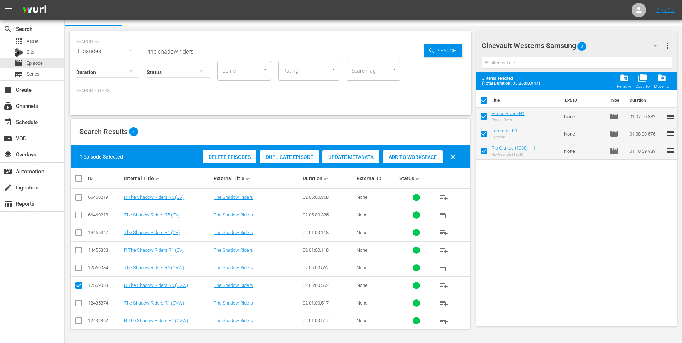
click at [623, 77] on span "folder_delete" at bounding box center [624, 78] width 10 height 10
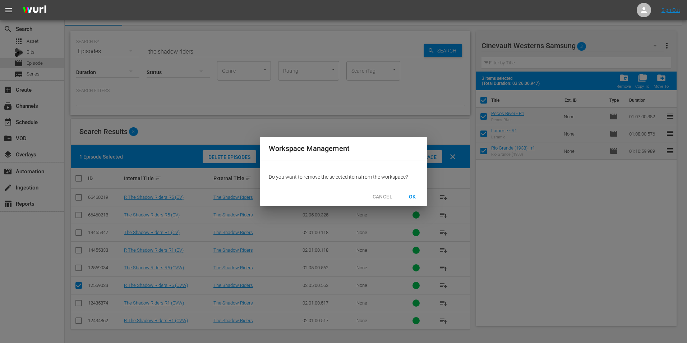
click at [416, 194] on span "OK" at bounding box center [413, 196] width 12 height 9
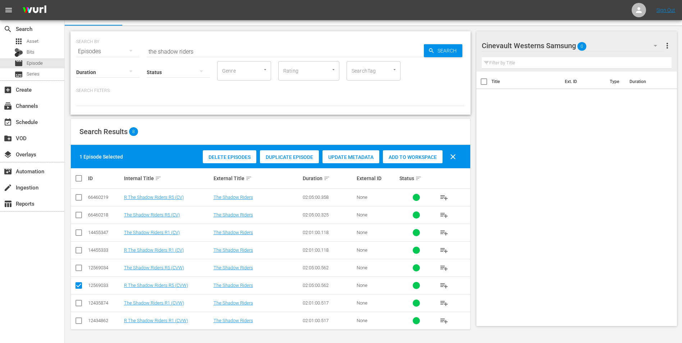
click at [215, 54] on input "the shadow riders" at bounding box center [285, 51] width 277 height 17
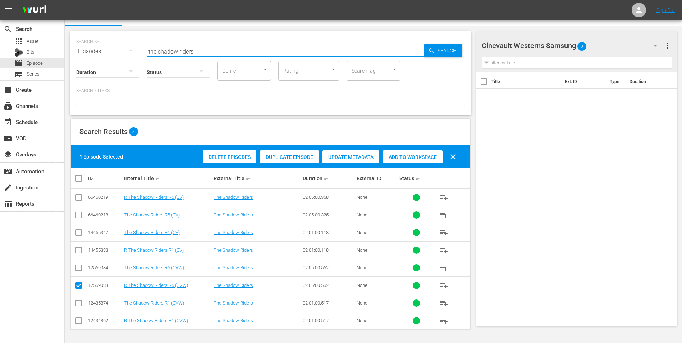
click at [215, 54] on input "the shadow riders" at bounding box center [285, 51] width 277 height 17
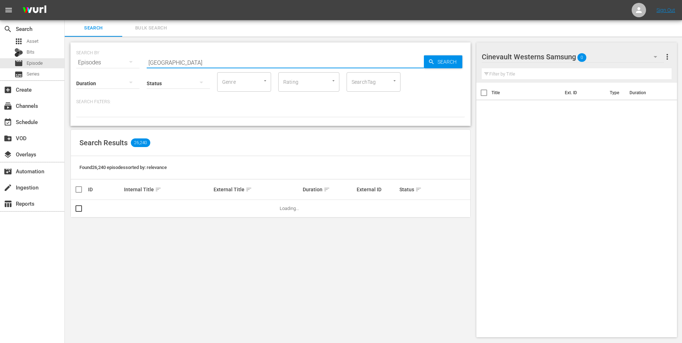
scroll to position [1, 0]
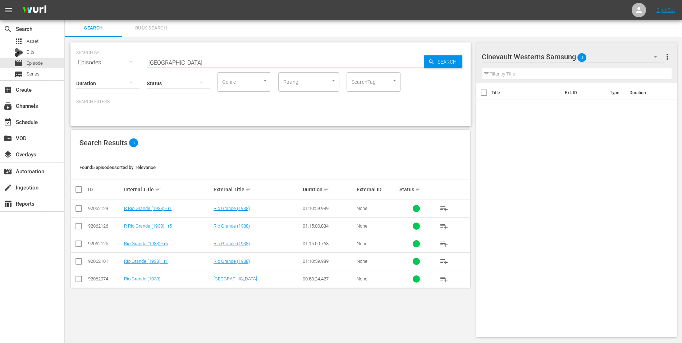
click at [77, 263] on input "checkbox" at bounding box center [78, 262] width 9 height 9
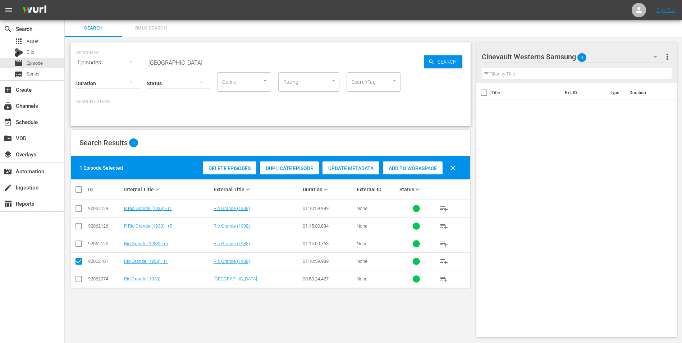
click at [398, 171] on div "Add to Workspace" at bounding box center [413, 168] width 60 height 14
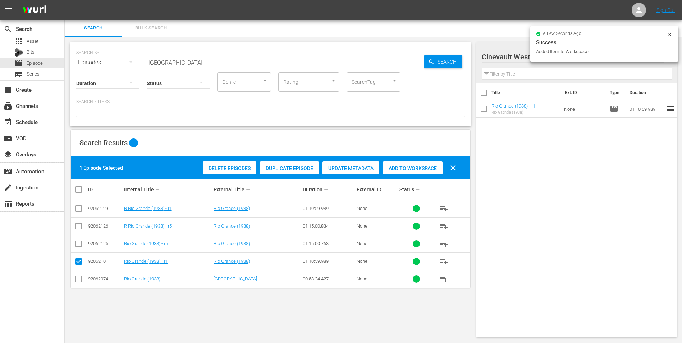
click at [669, 32] on icon at bounding box center [670, 35] width 6 height 6
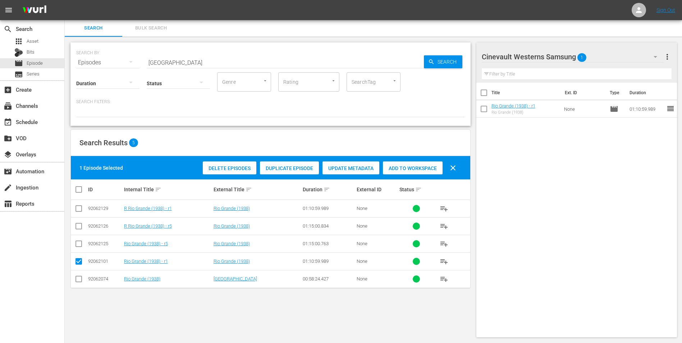
click at [627, 52] on div "Cinevault Westerns Samsung 1" at bounding box center [573, 57] width 183 height 20
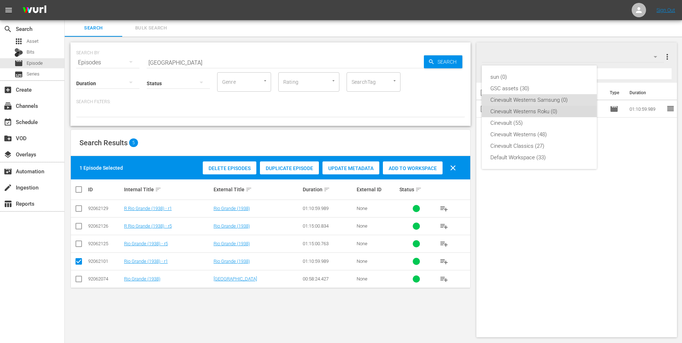
click at [555, 116] on div "Cinevault Westerns Roku (0)" at bounding box center [539, 112] width 98 height 12
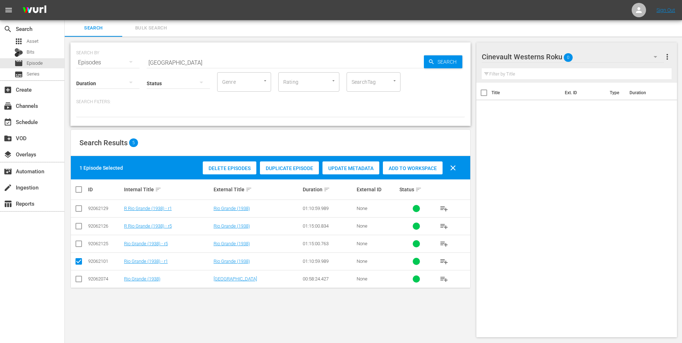
click at [78, 210] on input "checkbox" at bounding box center [78, 210] width 9 height 9
drag, startPoint x: 78, startPoint y: 261, endPoint x: 91, endPoint y: 260, distance: 13.7
click at [78, 261] on input "checkbox" at bounding box center [78, 262] width 9 height 9
click at [411, 164] on div "Add to Workspace" at bounding box center [413, 168] width 60 height 14
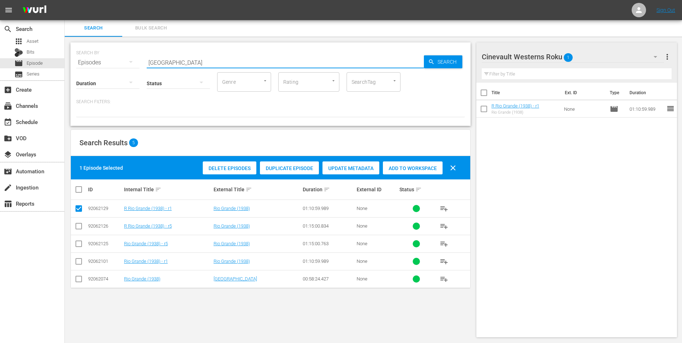
click at [299, 61] on input "[GEOGRAPHIC_DATA]" at bounding box center [285, 62] width 277 height 17
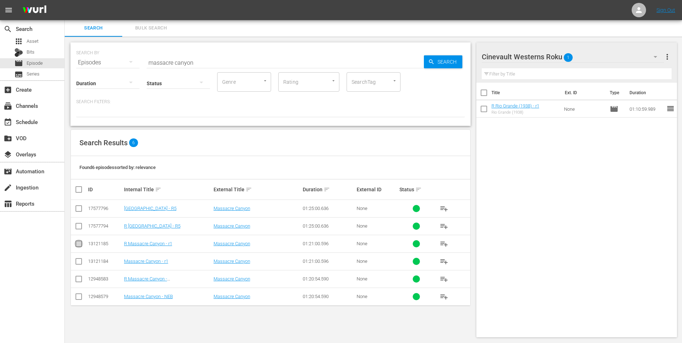
click at [78, 243] on input "checkbox" at bounding box center [78, 245] width 9 height 9
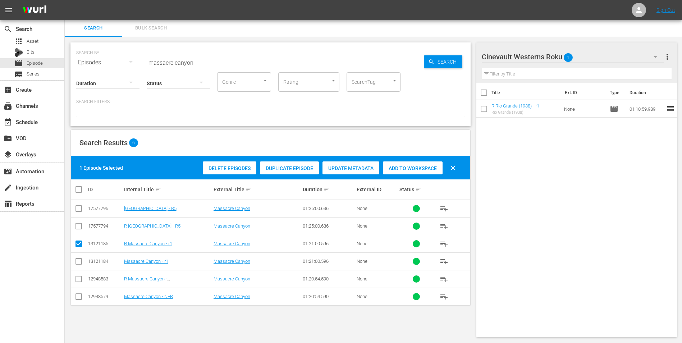
click at [400, 168] on span "Add to Workspace" at bounding box center [413, 168] width 60 height 6
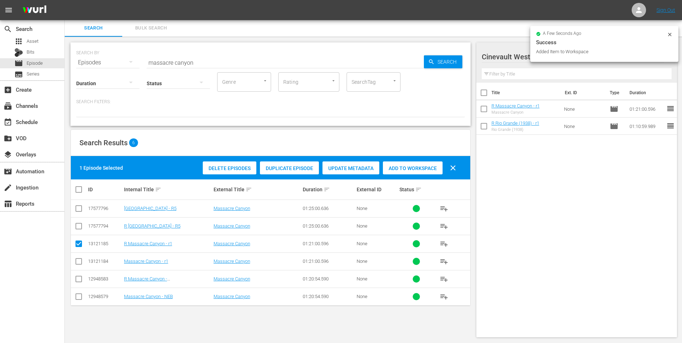
click at [670, 34] on icon at bounding box center [670, 35] width 6 height 6
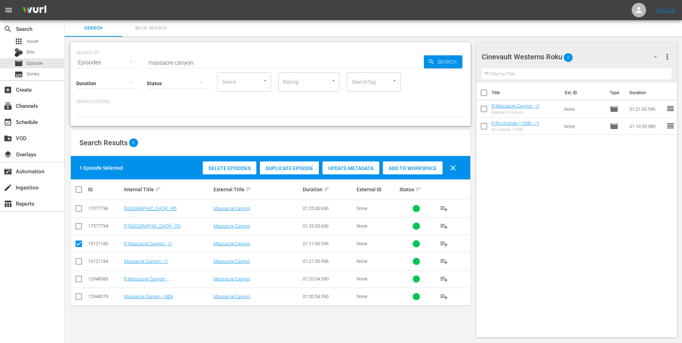
click at [600, 57] on div "Cinevault Westerns Roku 2" at bounding box center [573, 57] width 183 height 20
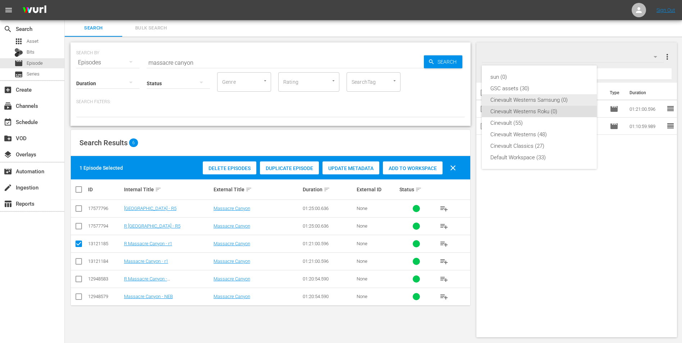
click at [516, 98] on div "Cinevault Westerns Samsung (0)" at bounding box center [539, 100] width 98 height 12
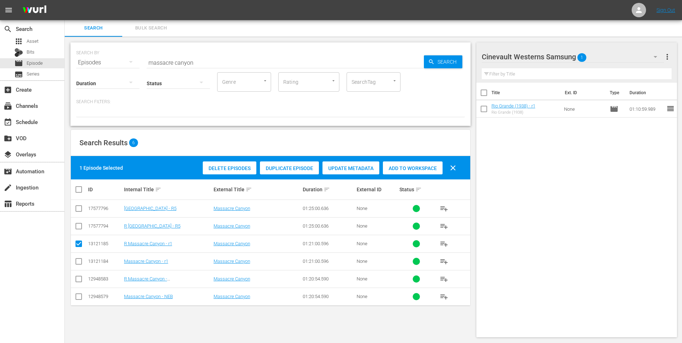
click at [78, 261] on input "checkbox" at bounding box center [78, 262] width 9 height 9
click at [79, 239] on icon at bounding box center [78, 243] width 9 height 9
click at [78, 247] on input "checkbox" at bounding box center [78, 245] width 9 height 9
click at [429, 169] on span "Add to Workspace" at bounding box center [413, 168] width 60 height 6
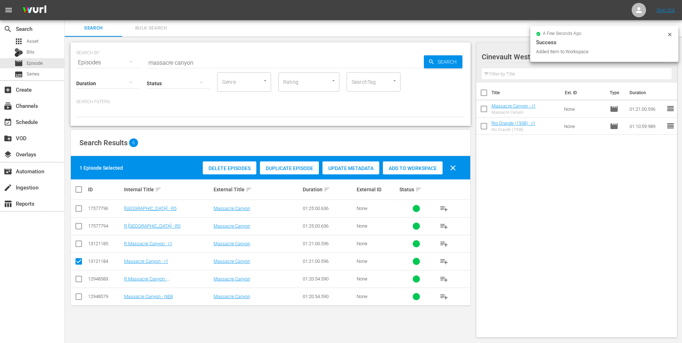
click at [218, 55] on input "massacre canyon" at bounding box center [285, 62] width 277 height 17
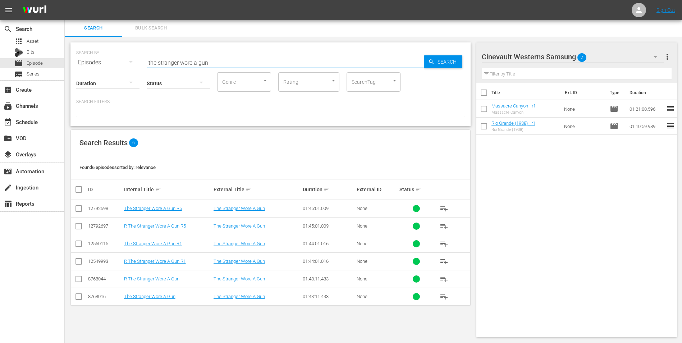
drag, startPoint x: 79, startPoint y: 211, endPoint x: 96, endPoint y: 209, distance: 17.3
click at [79, 211] on input "checkbox" at bounding box center [78, 210] width 9 height 9
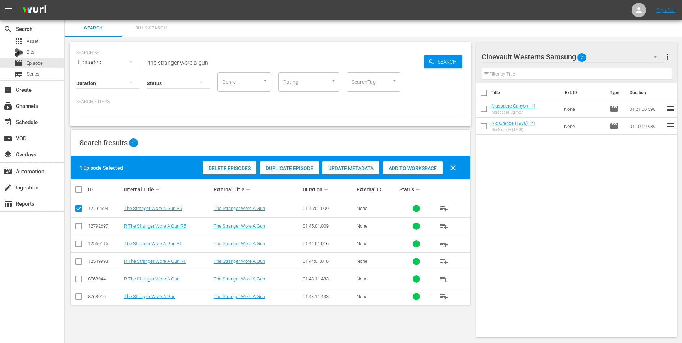
click at [413, 170] on span "Add to Workspace" at bounding box center [413, 168] width 60 height 6
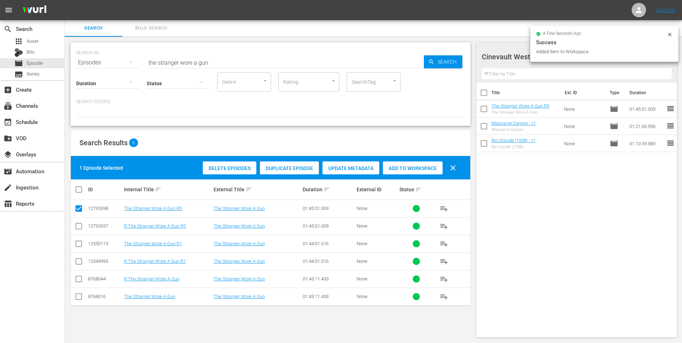
click at [669, 32] on icon at bounding box center [670, 35] width 6 height 6
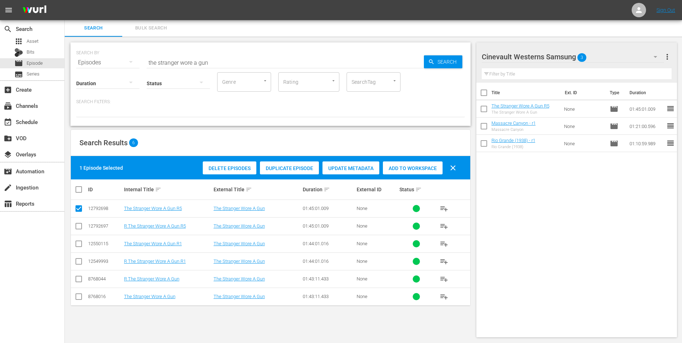
click at [642, 53] on div "Cinevault Westerns Samsung 3" at bounding box center [573, 57] width 183 height 20
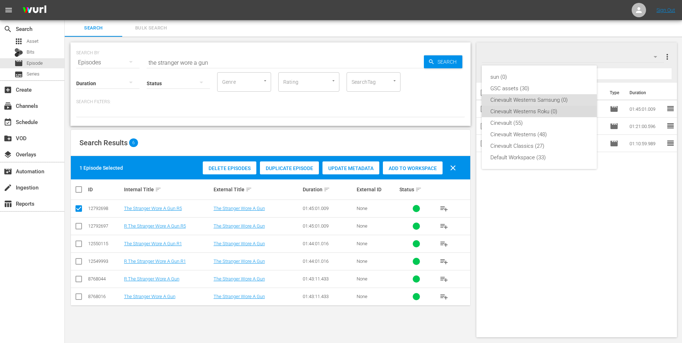
click at [547, 112] on div "Cinevault Westerns Roku (0)" at bounding box center [539, 112] width 98 height 12
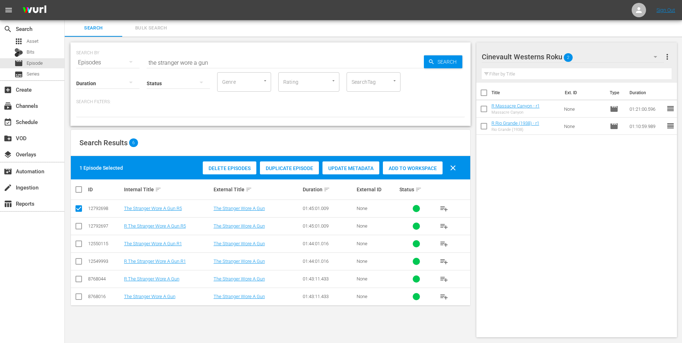
click at [79, 230] on input "checkbox" at bounding box center [78, 227] width 9 height 9
click at [76, 209] on input "checkbox" at bounding box center [78, 210] width 9 height 9
click at [417, 168] on span "Add to Workspace" at bounding box center [413, 168] width 60 height 6
click at [280, 64] on input "the stranger wore a gun" at bounding box center [285, 62] width 277 height 17
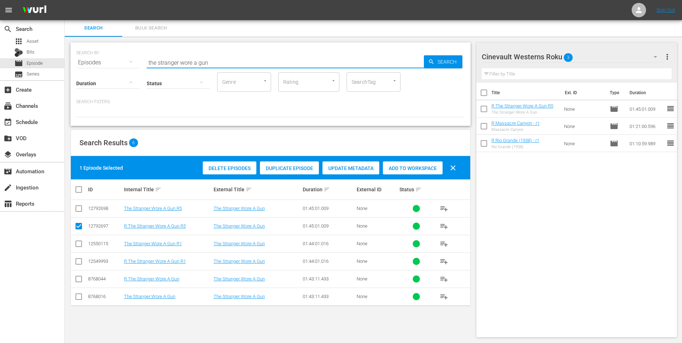
click at [280, 64] on input "the stranger wore a gun" at bounding box center [285, 62] width 277 height 17
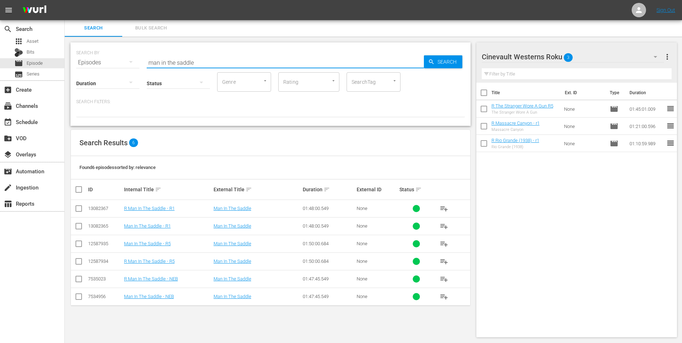
click at [81, 210] on input "checkbox" at bounding box center [78, 210] width 9 height 9
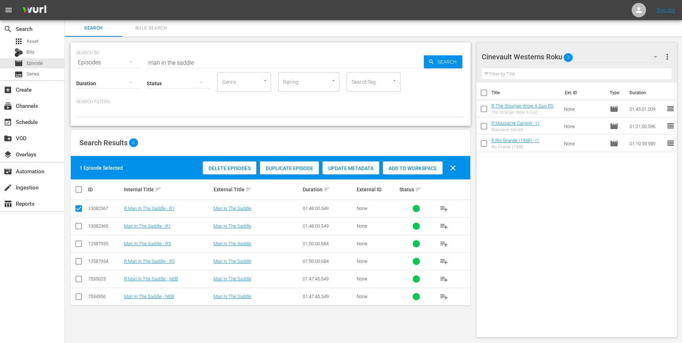
click at [432, 169] on span "Add to Workspace" at bounding box center [413, 168] width 60 height 6
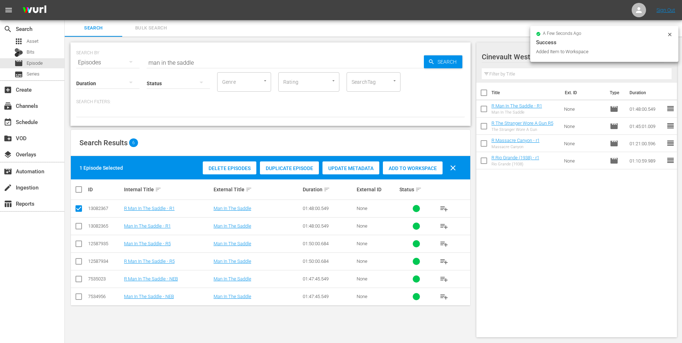
click at [673, 33] on div "a few seconds ago Success Added Item to Workspace" at bounding box center [604, 44] width 148 height 36
click at [671, 33] on icon at bounding box center [670, 35] width 6 height 6
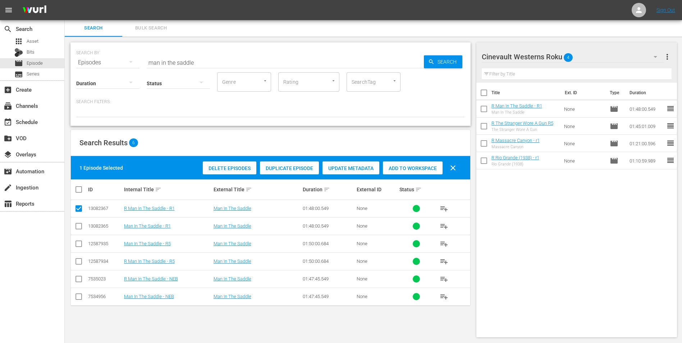
click at [618, 55] on div "Cinevault Westerns Roku 4" at bounding box center [573, 57] width 183 height 20
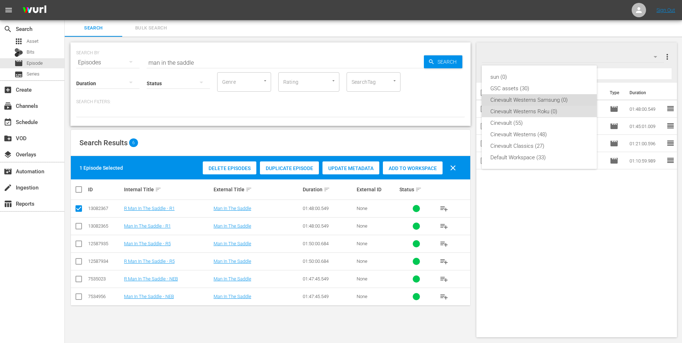
click at [542, 101] on div "Cinevault Westerns Samsung (0)" at bounding box center [539, 100] width 98 height 12
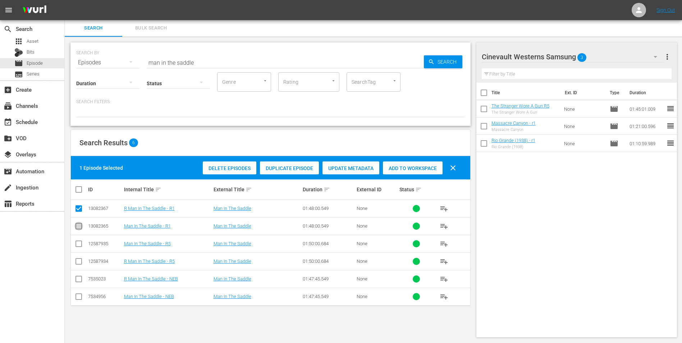
click at [78, 226] on input "checkbox" at bounding box center [78, 227] width 9 height 9
click at [79, 211] on input "checkbox" at bounding box center [78, 210] width 9 height 9
click at [427, 169] on span "Add to Workspace" at bounding box center [413, 168] width 60 height 6
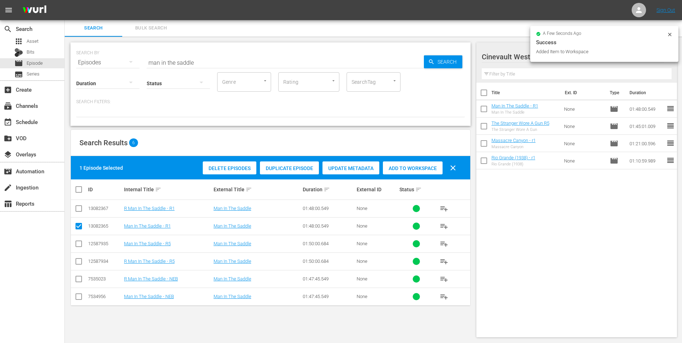
click at [669, 35] on icon at bounding box center [669, 34] width 3 height 3
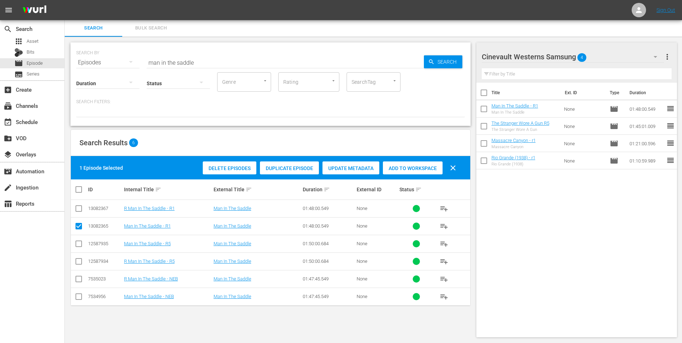
click at [606, 58] on div "Cinevault Westerns Samsung 4" at bounding box center [573, 57] width 183 height 20
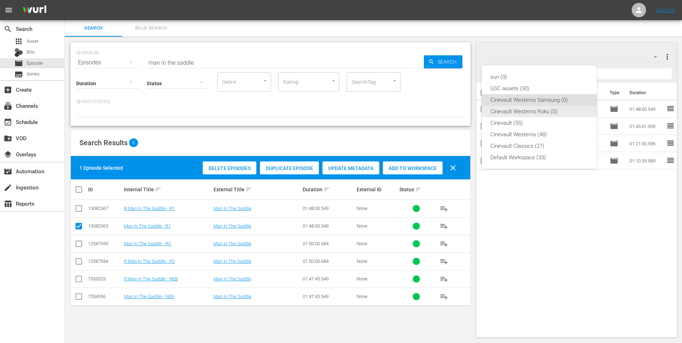
click at [540, 109] on div "Cinevault Westerns Roku (0)" at bounding box center [539, 112] width 98 height 12
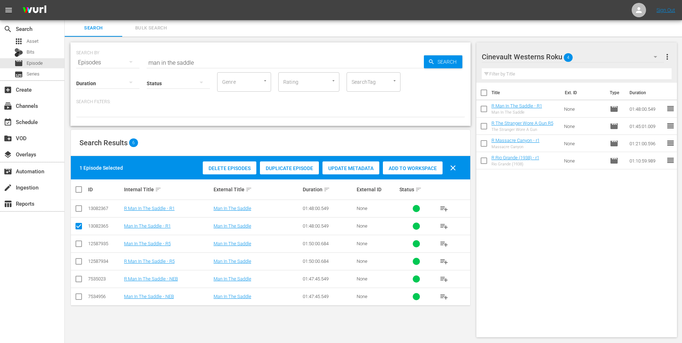
click at [304, 58] on input "man in the saddle" at bounding box center [285, 62] width 277 height 17
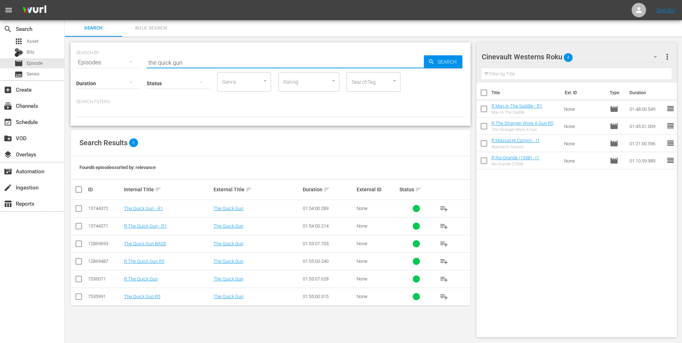
click at [82, 261] on input "checkbox" at bounding box center [78, 262] width 9 height 9
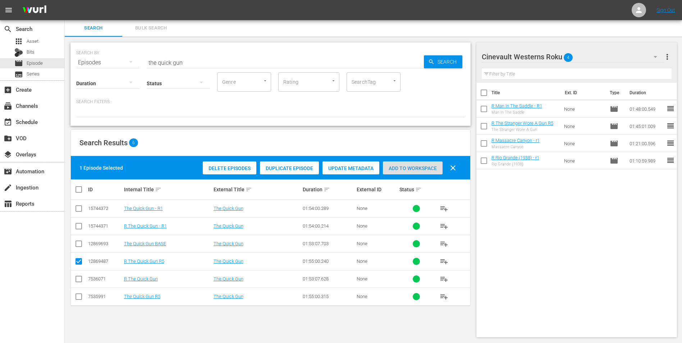
click at [410, 166] on span "Add to Workspace" at bounding box center [413, 168] width 60 height 6
click at [607, 55] on div "Cinevault Westerns Roku 5" at bounding box center [573, 57] width 183 height 20
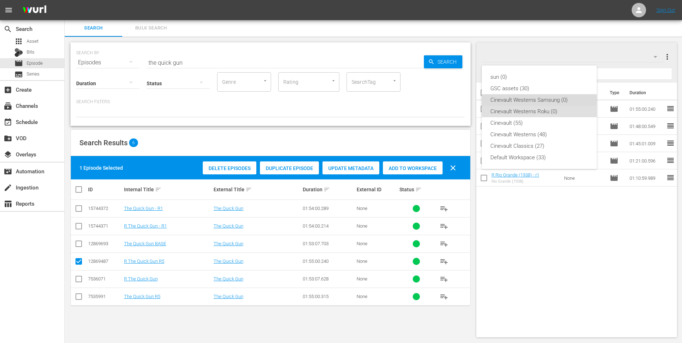
click at [545, 100] on div "Cinevault Westerns Samsung (0)" at bounding box center [539, 100] width 98 height 12
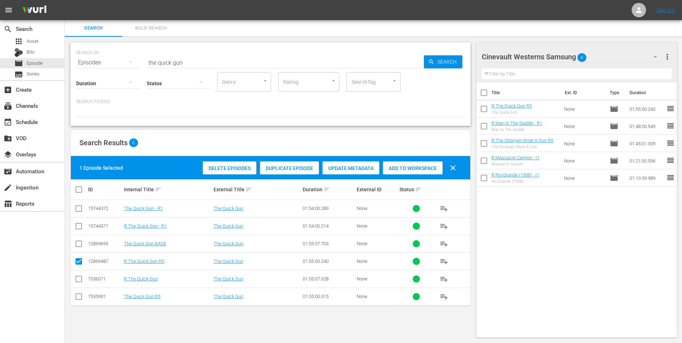
click at [78, 300] on input "checkbox" at bounding box center [78, 298] width 9 height 9
click at [79, 263] on input "checkbox" at bounding box center [78, 262] width 9 height 9
click at [420, 168] on span "Add to Workspace" at bounding box center [413, 168] width 60 height 6
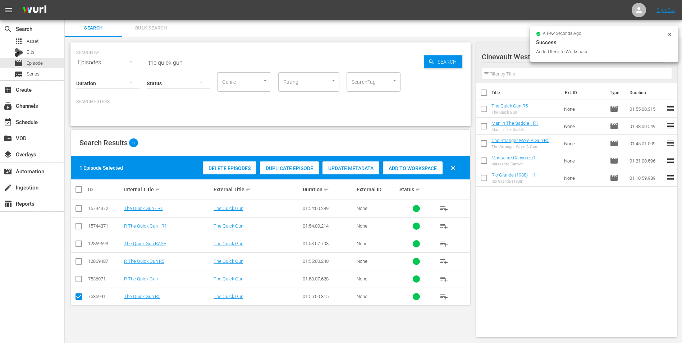
click at [324, 61] on input "the quick gun" at bounding box center [285, 62] width 277 height 17
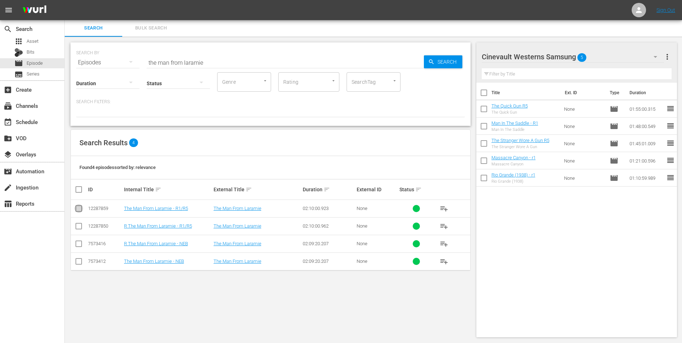
click at [81, 208] on input "checkbox" at bounding box center [78, 210] width 9 height 9
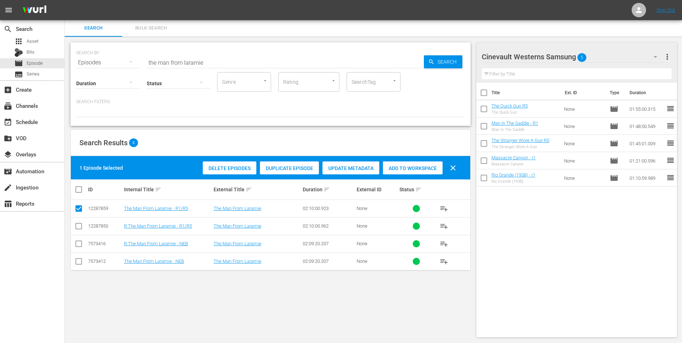
click at [417, 165] on span "Add to Workspace" at bounding box center [413, 168] width 60 height 6
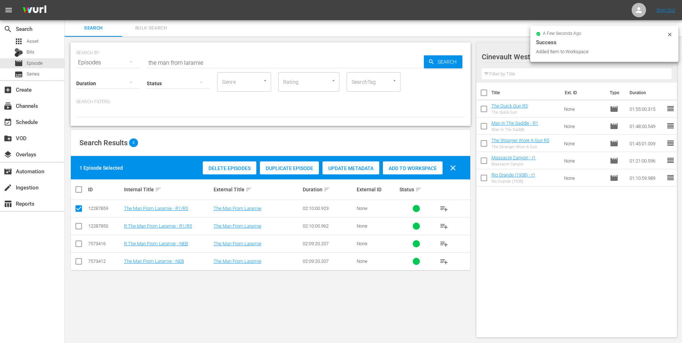
click at [669, 33] on icon at bounding box center [670, 35] width 6 height 6
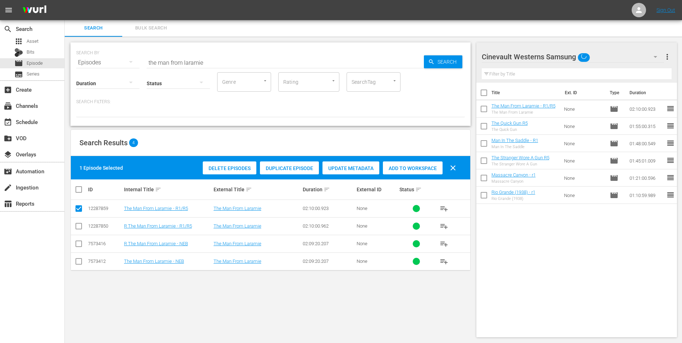
click at [642, 53] on div "Cinevault Westerns Samsung" at bounding box center [573, 57] width 183 height 20
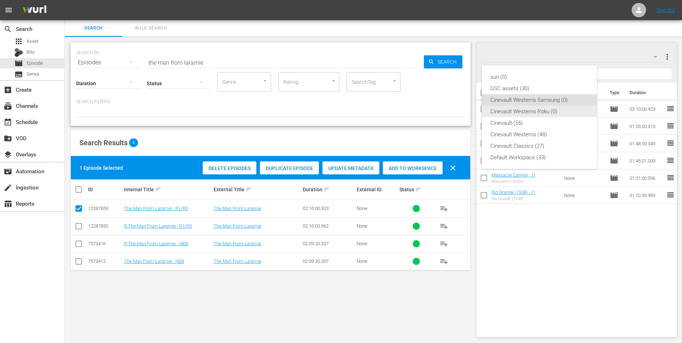
click at [567, 108] on div "Cinevault Westerns Roku (0)" at bounding box center [539, 112] width 98 height 12
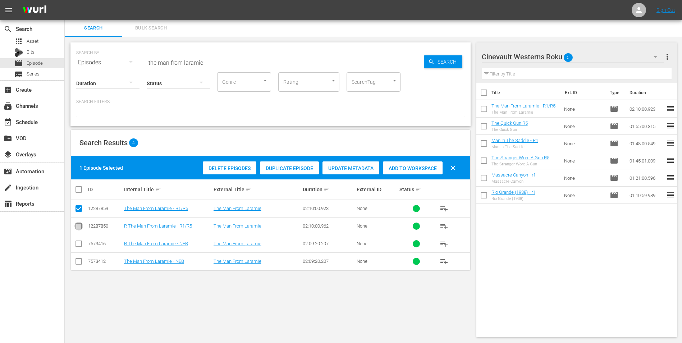
click at [78, 227] on input "checkbox" at bounding box center [78, 227] width 9 height 9
click at [81, 209] on input "checkbox" at bounding box center [78, 210] width 9 height 9
click at [394, 165] on span "Add to Workspace" at bounding box center [413, 168] width 60 height 6
click at [262, 57] on input "the man from laramie" at bounding box center [285, 62] width 277 height 17
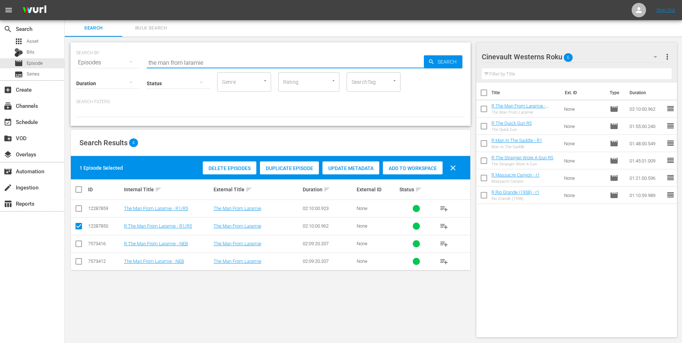
click at [262, 57] on input "the man from laramie" at bounding box center [285, 62] width 277 height 17
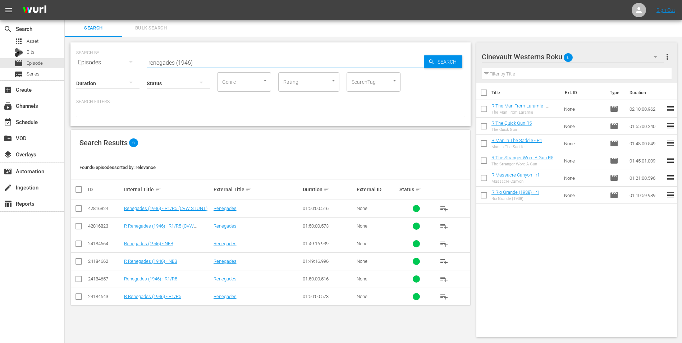
click at [77, 298] on input "checkbox" at bounding box center [78, 298] width 9 height 9
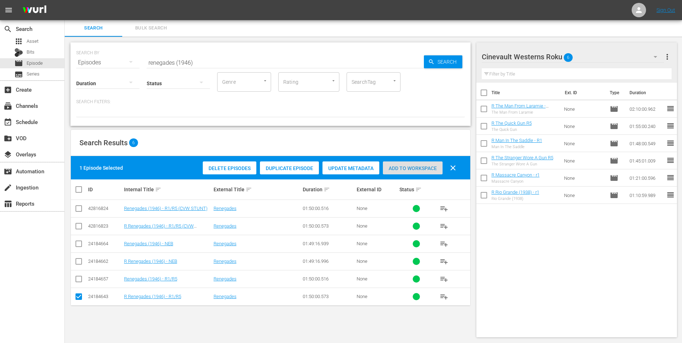
click at [423, 170] on span "Add to Workspace" at bounding box center [413, 168] width 60 height 6
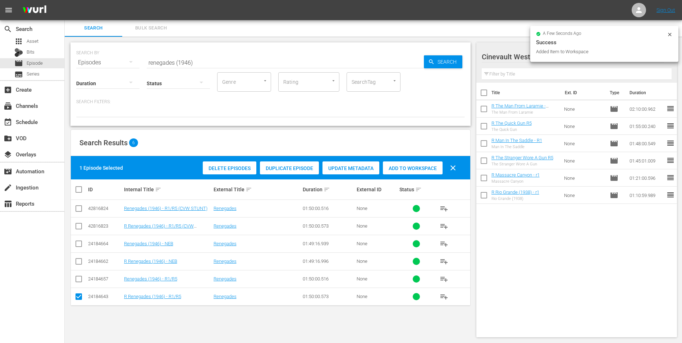
click at [668, 34] on icon at bounding box center [670, 35] width 6 height 6
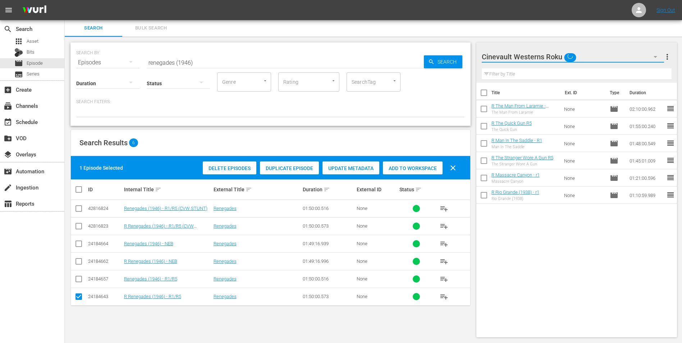
click at [647, 58] on button "button" at bounding box center [655, 56] width 17 height 17
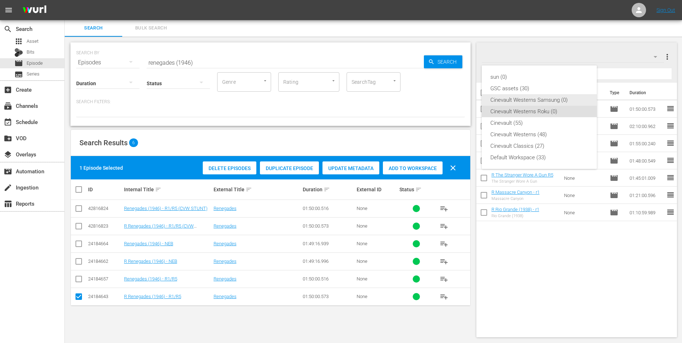
click at [559, 99] on div "Cinevault Westerns Samsung (0)" at bounding box center [539, 100] width 98 height 12
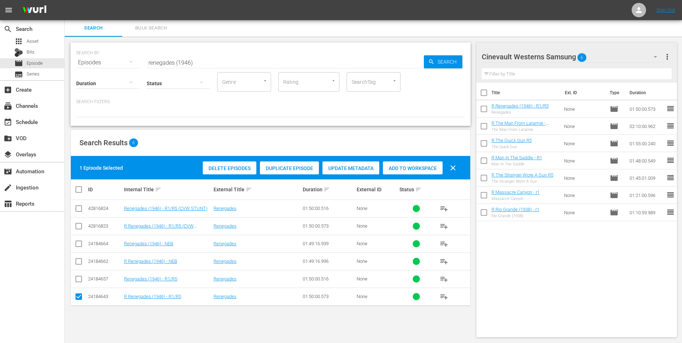
click at [78, 279] on input "checkbox" at bounding box center [78, 280] width 9 height 9
click at [81, 296] on input "checkbox" at bounding box center [78, 298] width 9 height 9
click at [414, 167] on span "Add to Workspace" at bounding box center [413, 168] width 60 height 6
click at [247, 59] on input "renegades (1946)" at bounding box center [285, 62] width 277 height 17
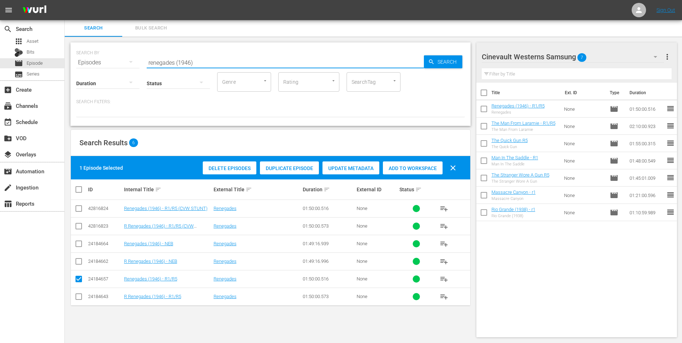
click at [247, 59] on input "renegades (1946)" at bounding box center [285, 62] width 277 height 17
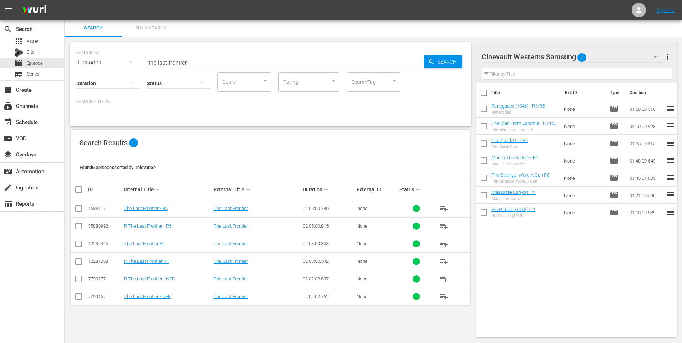
click at [78, 244] on input "checkbox" at bounding box center [78, 245] width 9 height 9
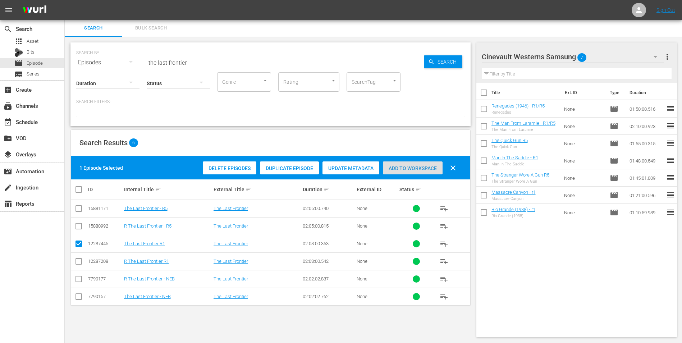
click at [406, 173] on div "Add to Workspace" at bounding box center [413, 168] width 60 height 14
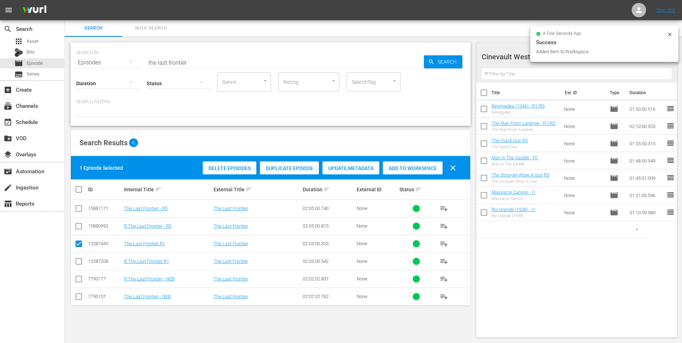
click at [668, 34] on icon at bounding box center [670, 35] width 6 height 6
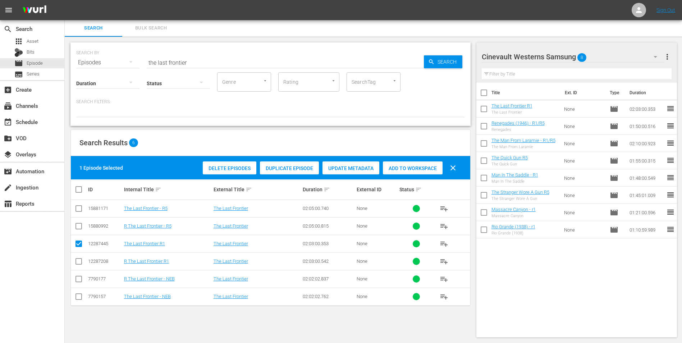
click at [654, 54] on icon "button" at bounding box center [655, 56] width 9 height 9
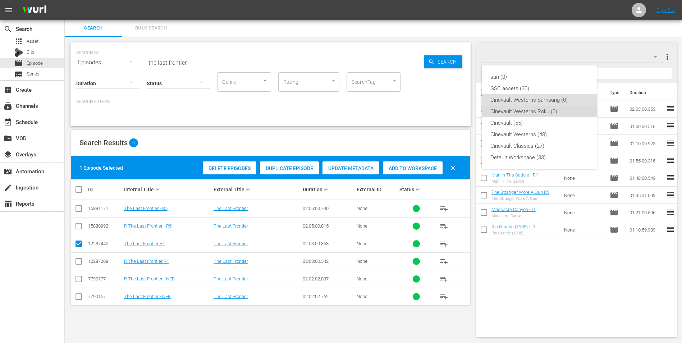
click at [549, 113] on div "Cinevault Westerns Roku (0)" at bounding box center [539, 112] width 98 height 12
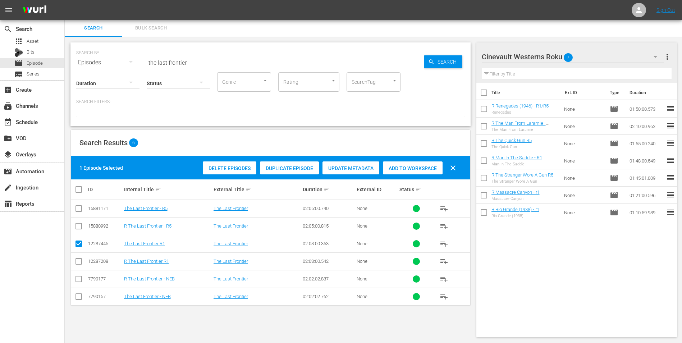
click at [78, 263] on input "checkbox" at bounding box center [78, 262] width 9 height 9
click at [79, 243] on input "checkbox" at bounding box center [78, 245] width 9 height 9
click at [403, 170] on span "Add to Workspace" at bounding box center [413, 168] width 60 height 6
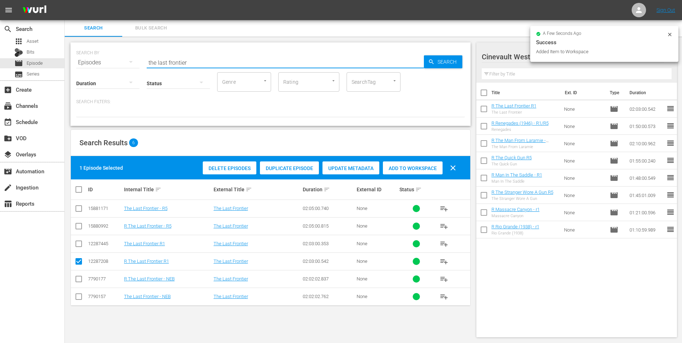
click at [297, 56] on input "the last frontier" at bounding box center [285, 62] width 277 height 17
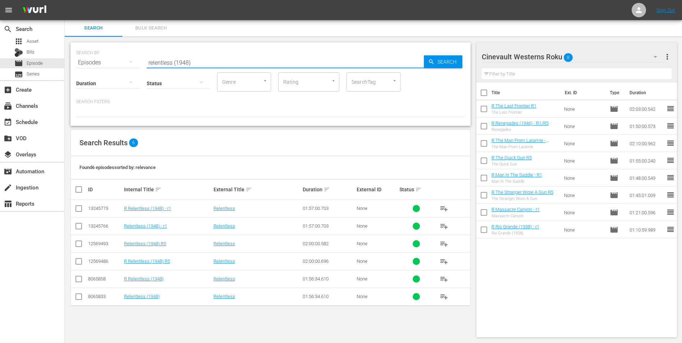
click at [81, 208] on input "checkbox" at bounding box center [78, 210] width 9 height 9
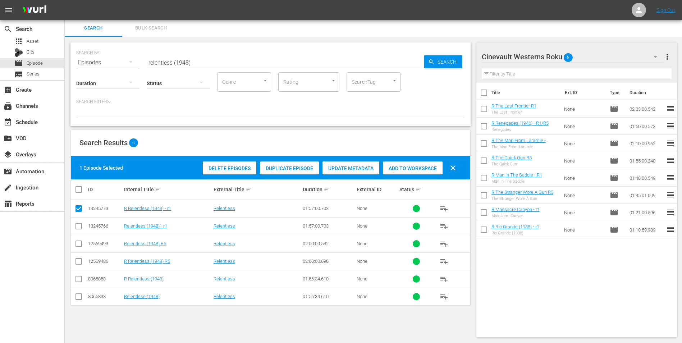
click at [408, 169] on span "Add to Workspace" at bounding box center [413, 168] width 60 height 6
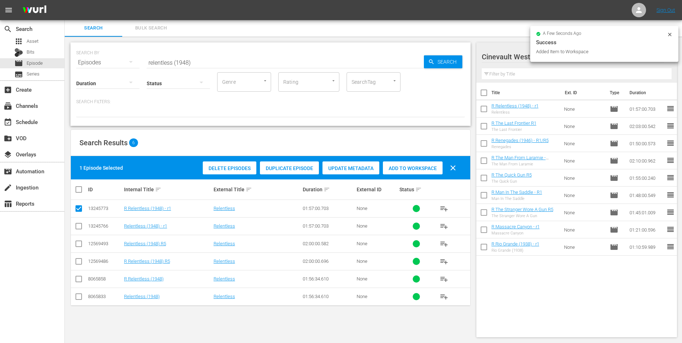
click at [671, 34] on div "Search Bulk Search" at bounding box center [373, 27] width 617 height 17
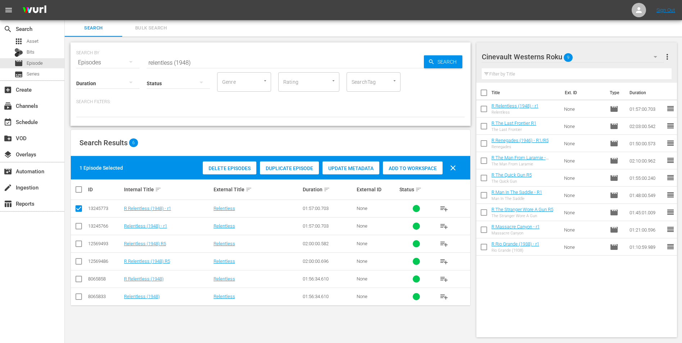
click at [645, 52] on div "Cinevault Westerns Roku 9" at bounding box center [573, 57] width 183 height 20
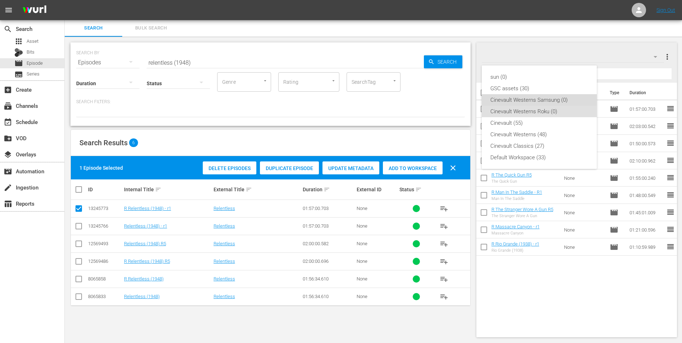
click at [554, 101] on div "Cinevault Westerns Samsung (0)" at bounding box center [539, 100] width 98 height 12
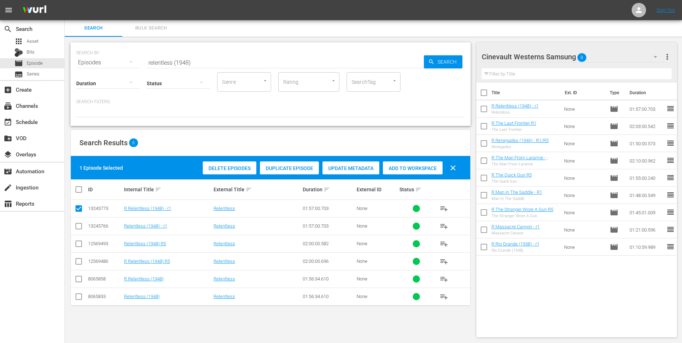
click at [81, 225] on input "checkbox" at bounding box center [78, 227] width 9 height 9
click at [80, 211] on input "checkbox" at bounding box center [78, 210] width 9 height 9
click at [409, 170] on span "Add to Workspace" at bounding box center [413, 168] width 60 height 6
click at [43, 122] on div "event_available Schedule" at bounding box center [32, 121] width 64 height 14
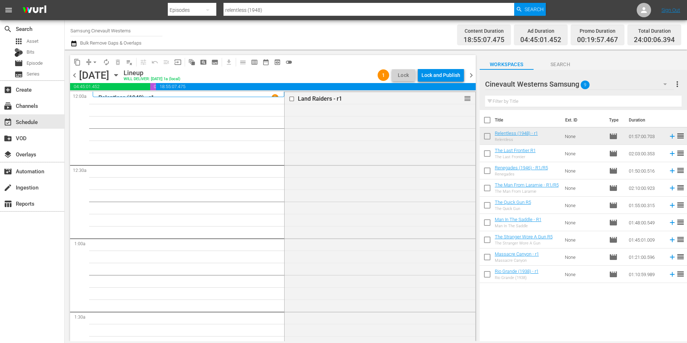
click at [474, 73] on span "chevron_right" at bounding box center [471, 75] width 9 height 9
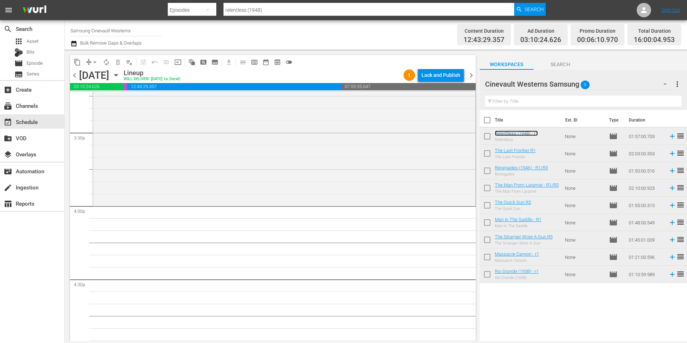
scroll to position [2301, 0]
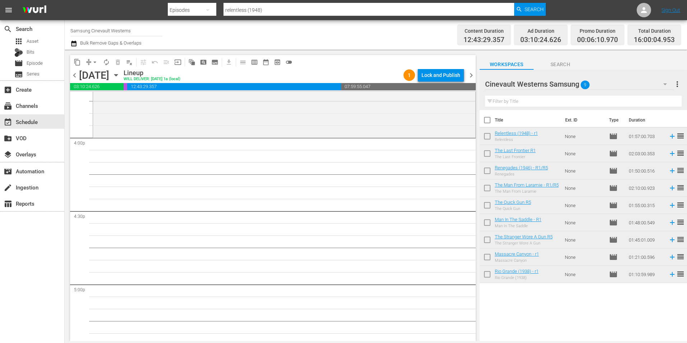
click at [107, 26] on input "Samsung Cinevault Westerns" at bounding box center [116, 30] width 92 height 17
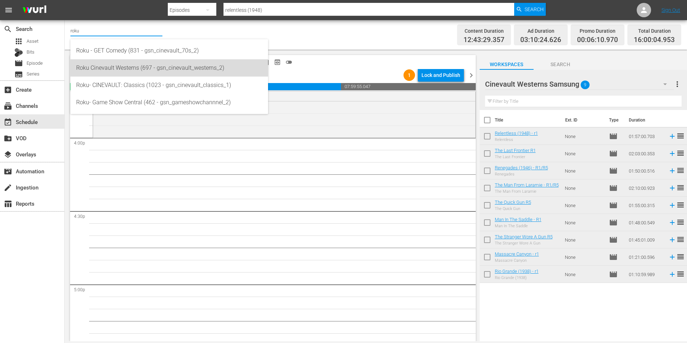
click at [167, 60] on div "Roku Cinevault Westerns (697 - gsn_cinevault_westerns_2)" at bounding box center [169, 67] width 186 height 17
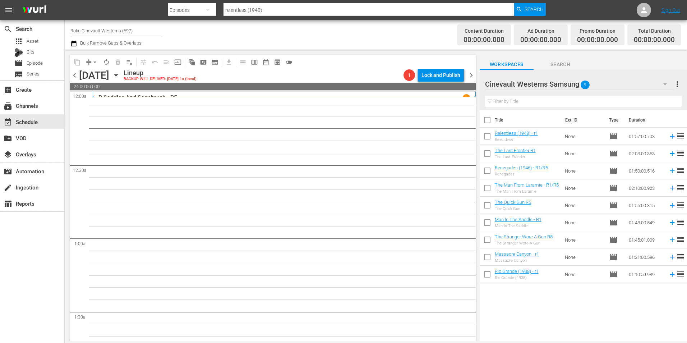
click at [635, 82] on div "Cinevault Westerns Samsung 9" at bounding box center [579, 84] width 189 height 20
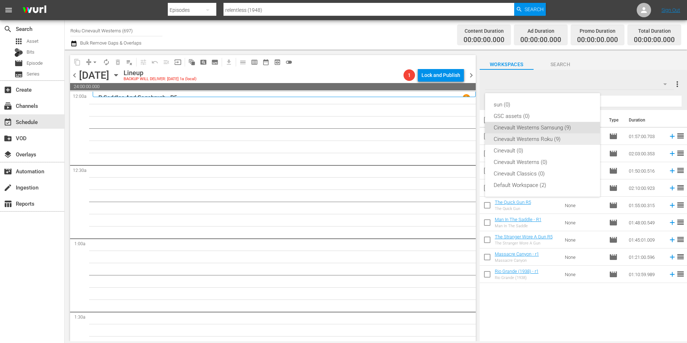
click at [547, 136] on div "Cinevault Westerns Roku (9)" at bounding box center [543, 139] width 98 height 12
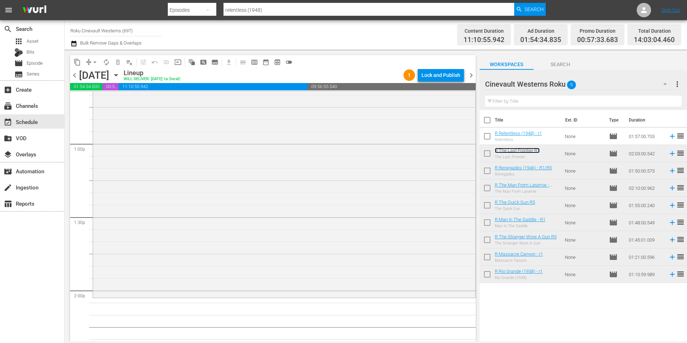
scroll to position [1941, 0]
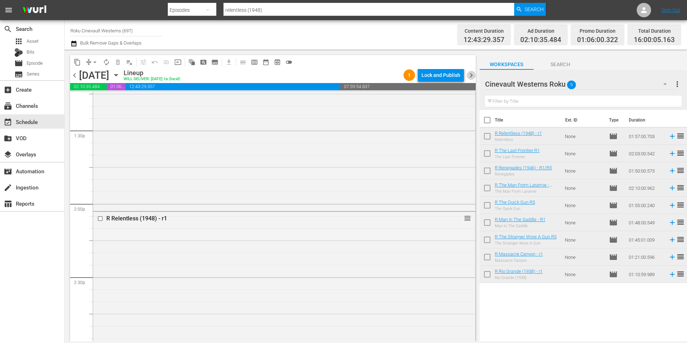
click at [473, 76] on span "chevron_right" at bounding box center [471, 75] width 9 height 9
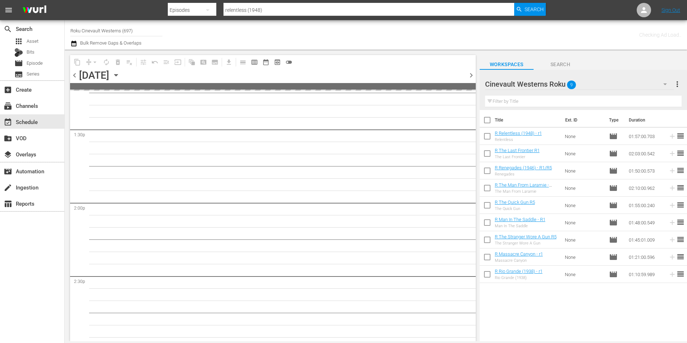
scroll to position [1990, 0]
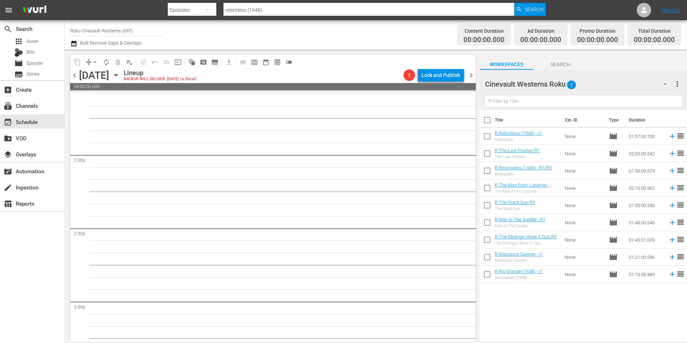
click at [473, 76] on span "chevron_right" at bounding box center [471, 75] width 9 height 9
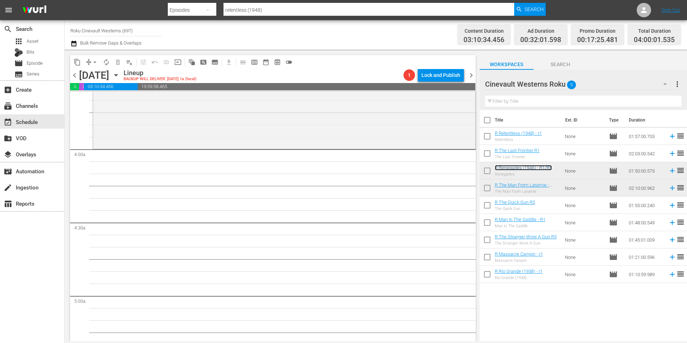
scroll to position [575, 0]
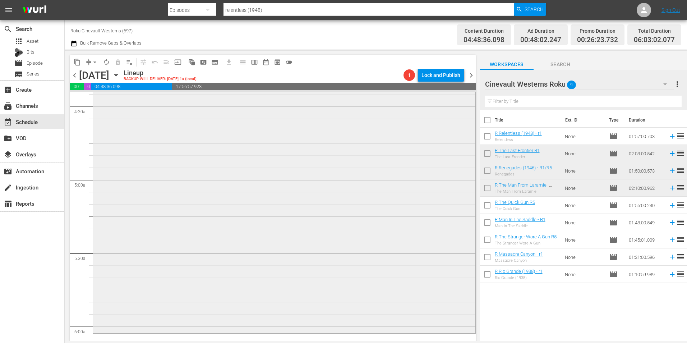
scroll to position [755, 0]
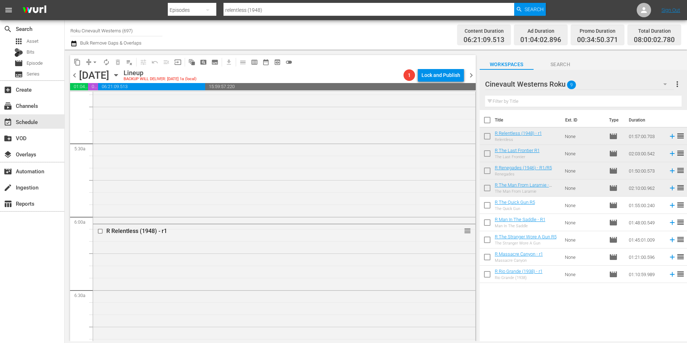
click at [471, 79] on span "chevron_right" at bounding box center [471, 75] width 9 height 9
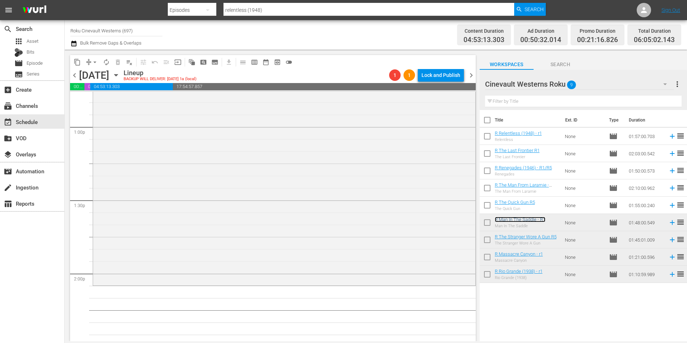
scroll to position [1905, 0]
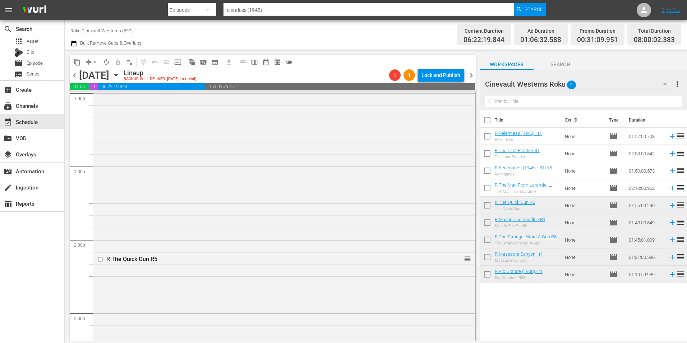
click at [120, 32] on input "Roku Cinevault Westerns (697)" at bounding box center [116, 30] width 92 height 17
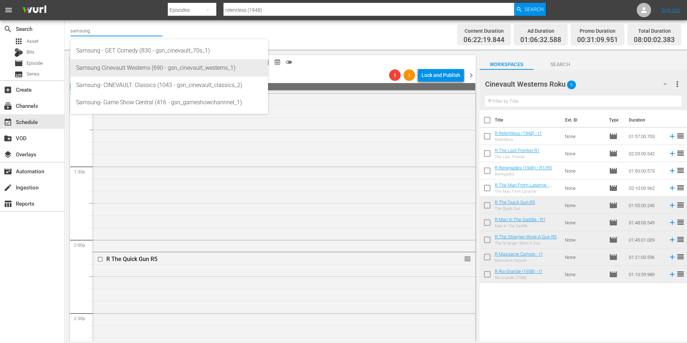
click at [139, 67] on div "Samsung Cinevault Westerns (690 - gsn_cinevault_westerns_1)" at bounding box center [169, 67] width 186 height 17
type input "Samsung Cinevault Westerns (690 - gsn_cinevault_westerns_1)"
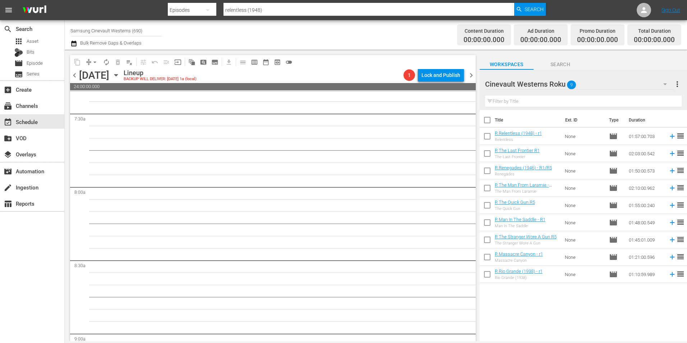
scroll to position [1078, 0]
click at [588, 83] on div "Cinevault Westerns Roku 9" at bounding box center [579, 84] width 189 height 20
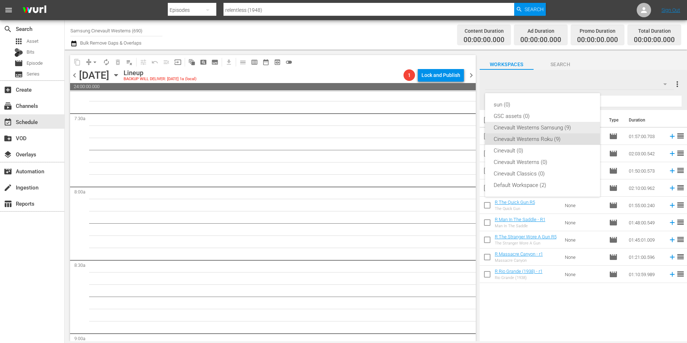
click at [558, 127] on div "Cinevault Westerns Samsung (9)" at bounding box center [543, 128] width 98 height 12
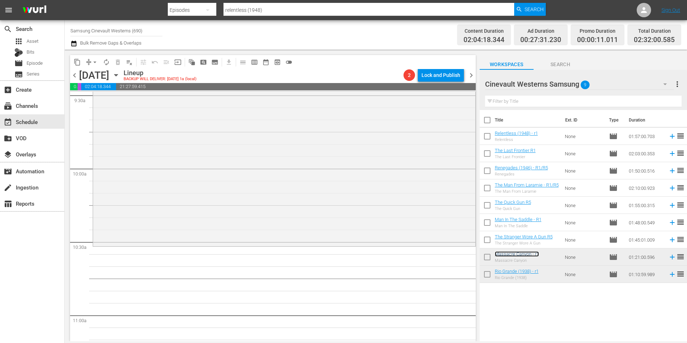
scroll to position [1402, 0]
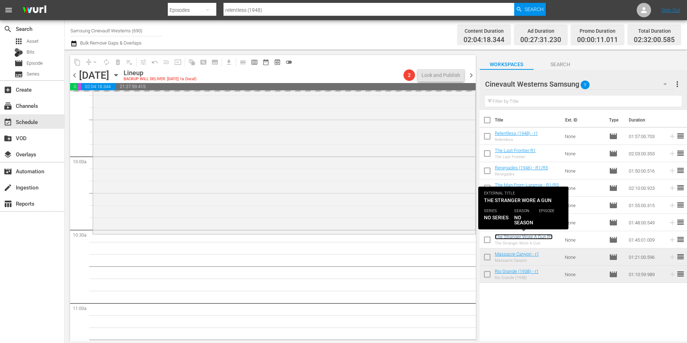
drag, startPoint x: 543, startPoint y: 236, endPoint x: 536, endPoint y: 236, distance: 6.8
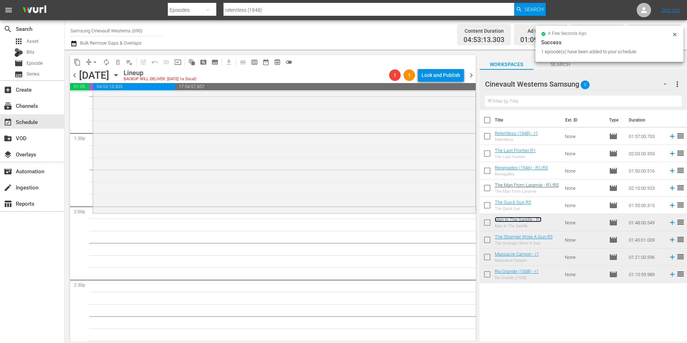
scroll to position [1941, 0]
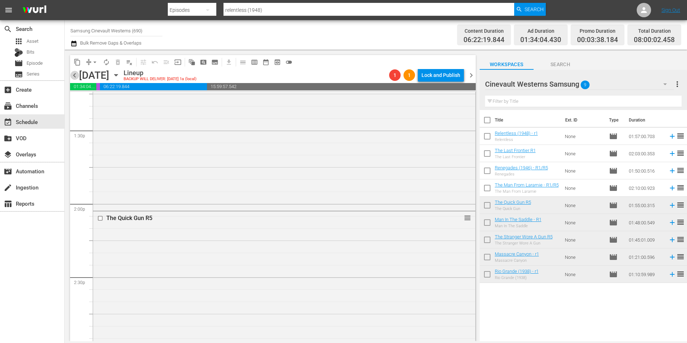
click at [75, 72] on span "chevron_left" at bounding box center [74, 75] width 9 height 9
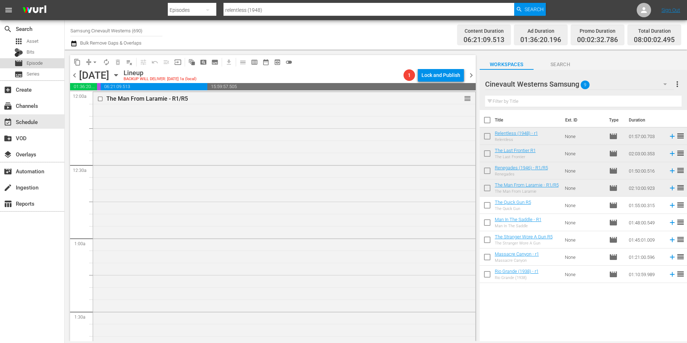
click at [38, 59] on div "movie Episode" at bounding box center [28, 63] width 28 height 10
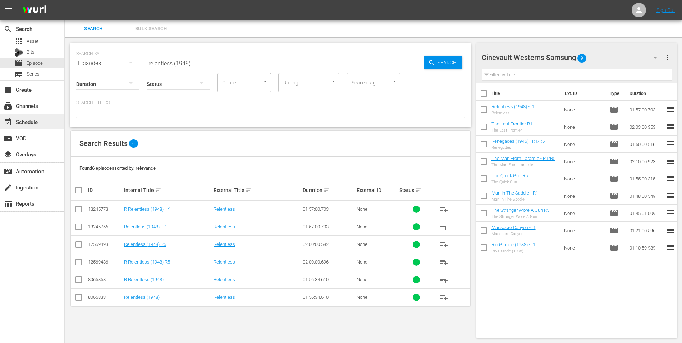
click at [30, 116] on div "event_available Schedule" at bounding box center [32, 121] width 64 height 14
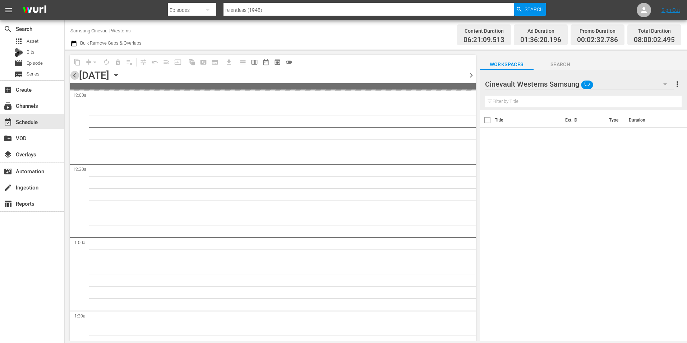
click at [77, 74] on span "chevron_left" at bounding box center [74, 75] width 9 height 9
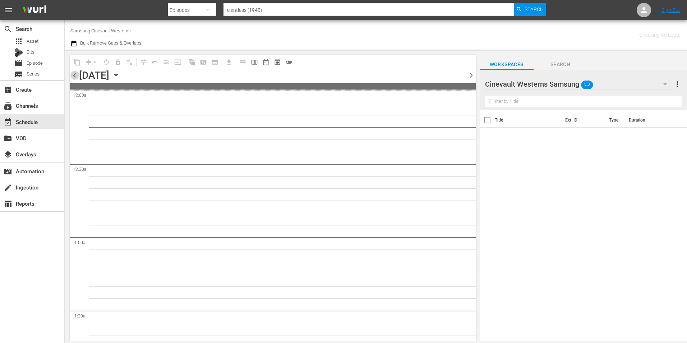
click at [77, 74] on span "chevron_left" at bounding box center [74, 75] width 9 height 9
click at [471, 74] on span "chevron_right" at bounding box center [471, 75] width 9 height 9
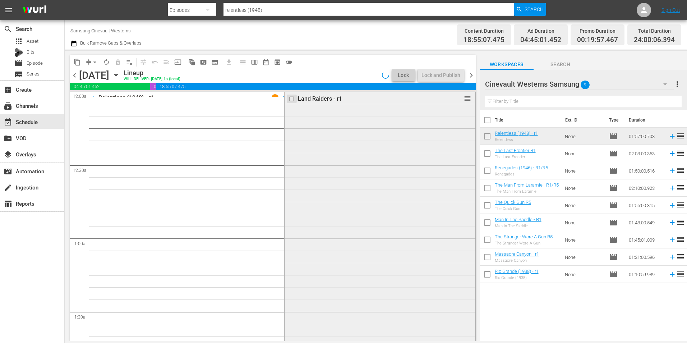
click at [289, 99] on input "checkbox" at bounding box center [293, 99] width 8 height 6
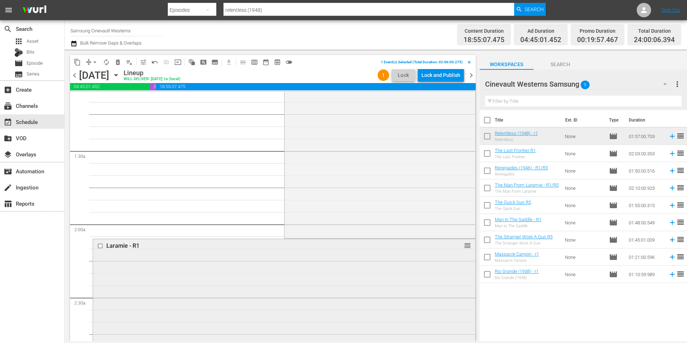
scroll to position [252, 0]
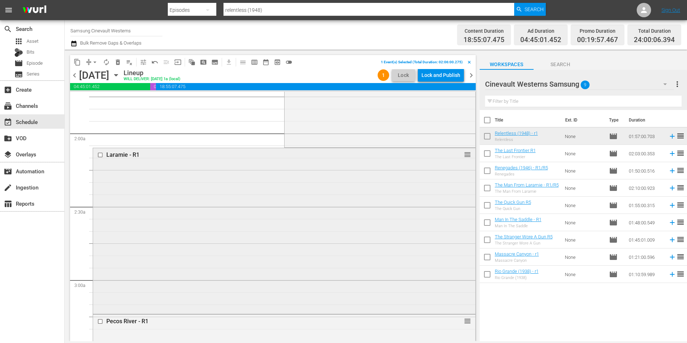
click at [100, 157] on input "checkbox" at bounding box center [101, 155] width 8 height 6
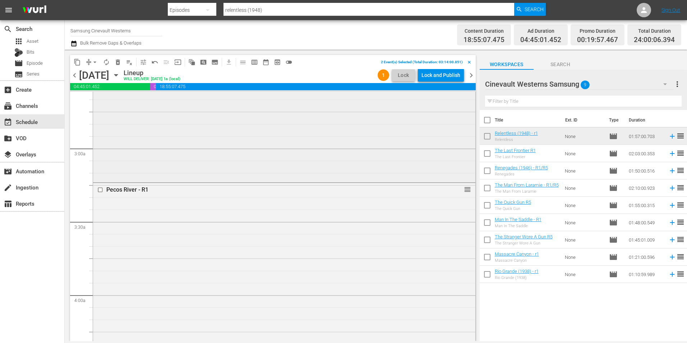
scroll to position [395, 0]
click at [99, 177] on input "checkbox" at bounding box center [101, 177] width 8 height 6
click at [100, 125] on input "checkbox" at bounding box center [101, 126] width 8 height 6
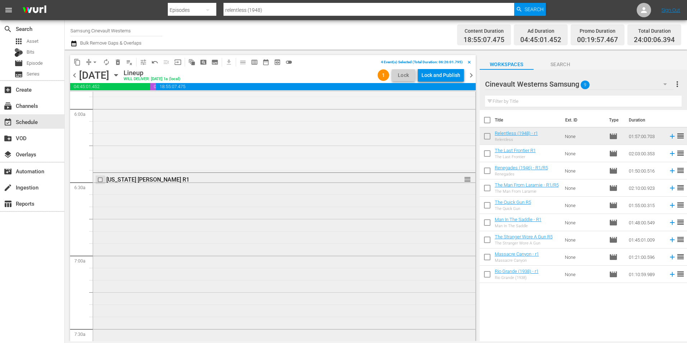
click at [100, 180] on input "checkbox" at bounding box center [101, 179] width 8 height 6
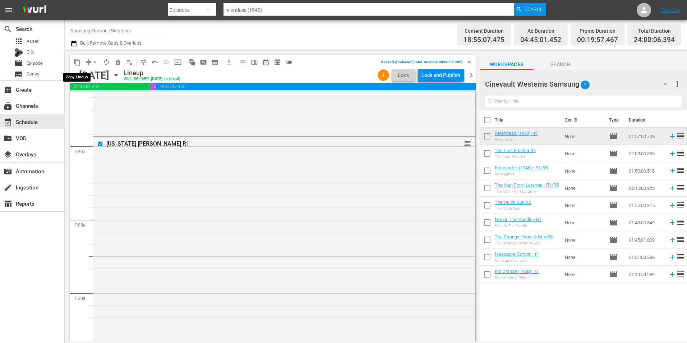
click at [79, 61] on span "content_copy" at bounding box center [77, 62] width 7 height 7
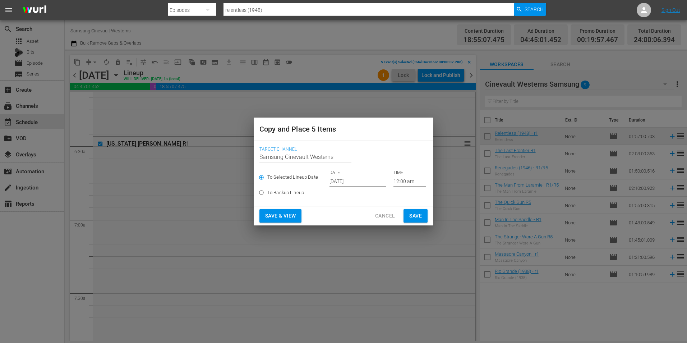
click at [342, 182] on input "Oct 15th 2025" at bounding box center [358, 181] width 57 height 11
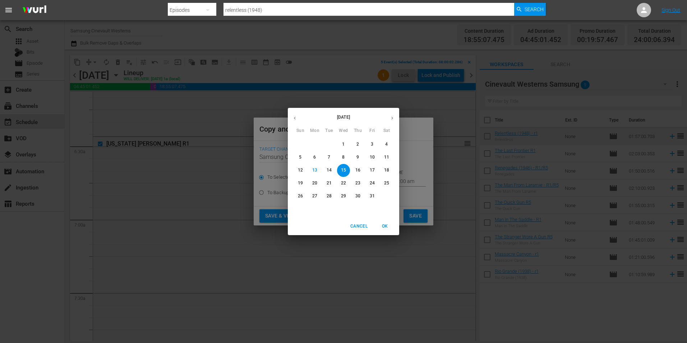
click at [343, 184] on p "22" at bounding box center [343, 183] width 5 height 6
type input "Oct 22nd 2025"
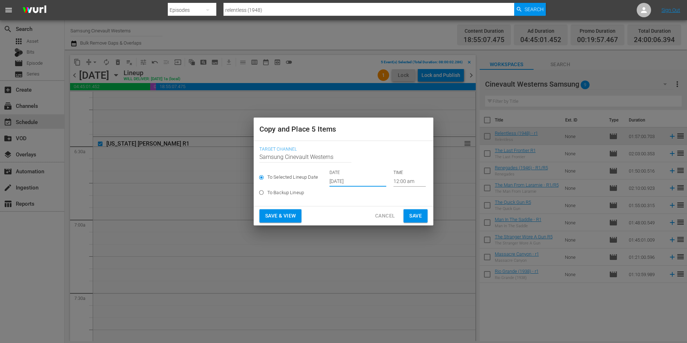
click at [407, 180] on input "12:00 am" at bounding box center [410, 181] width 32 height 11
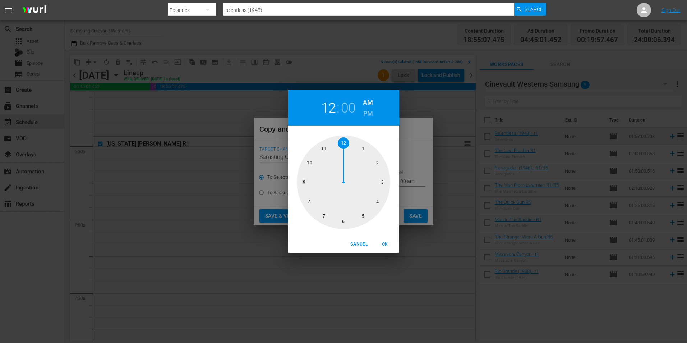
click at [310, 201] on div at bounding box center [343, 182] width 93 height 93
click at [384, 244] on span "OK" at bounding box center [384, 244] width 17 height 8
type input "08:00 am"
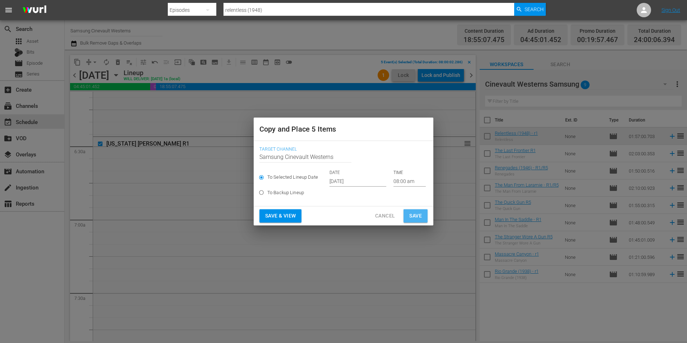
click at [423, 213] on button "Save" at bounding box center [416, 215] width 24 height 13
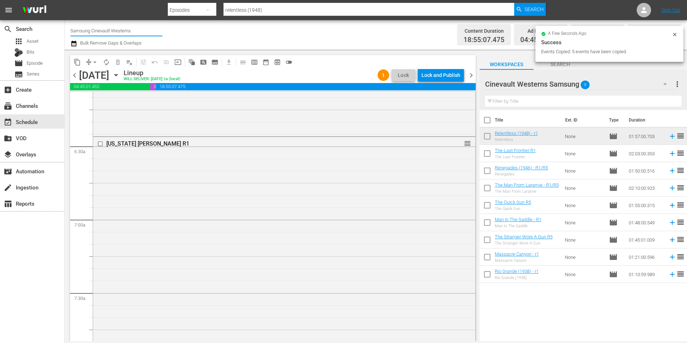
click at [87, 28] on input "Samsung Cinevault Westerns" at bounding box center [116, 30] width 92 height 17
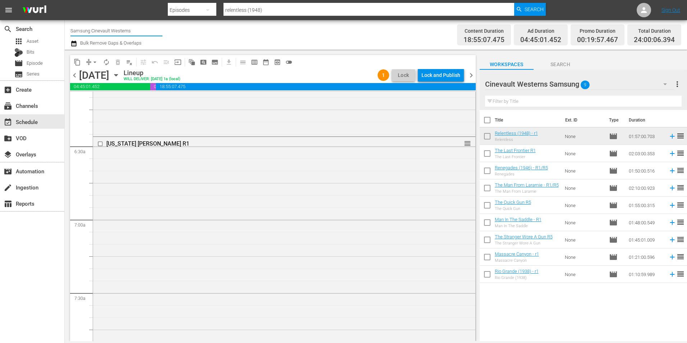
click at [87, 28] on input "Samsung Cinevault Westerns" at bounding box center [116, 30] width 92 height 17
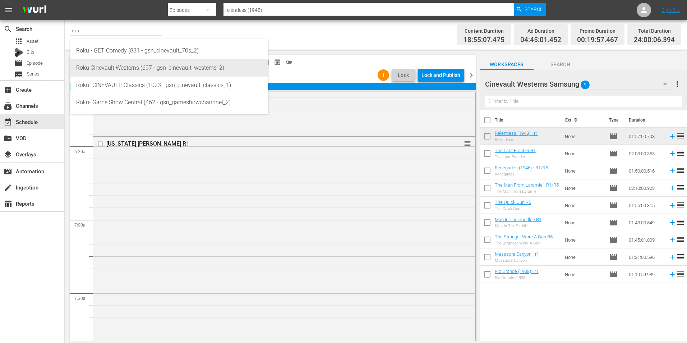
click at [128, 63] on div "Roku Cinevault Westerns (697 - gsn_cinevault_westerns_2)" at bounding box center [169, 67] width 186 height 17
type input "Roku Cinevault Westerns (697 - gsn_cinevault_westerns_2)"
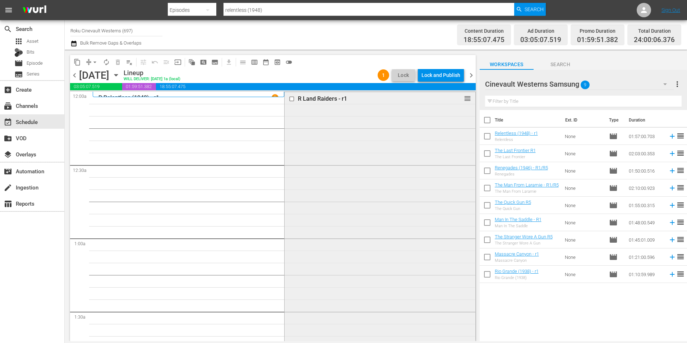
click at [289, 99] on input "checkbox" at bounding box center [293, 99] width 8 height 6
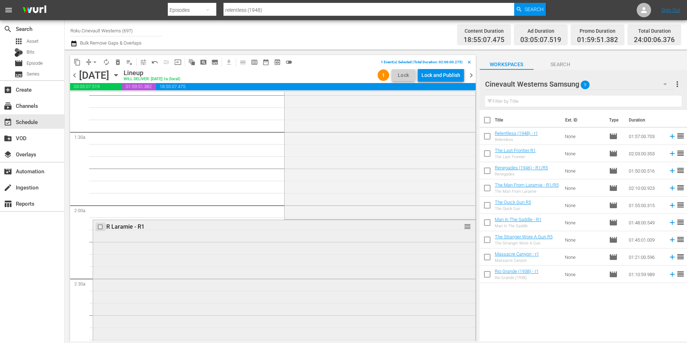
click at [100, 226] on input "checkbox" at bounding box center [101, 227] width 8 height 6
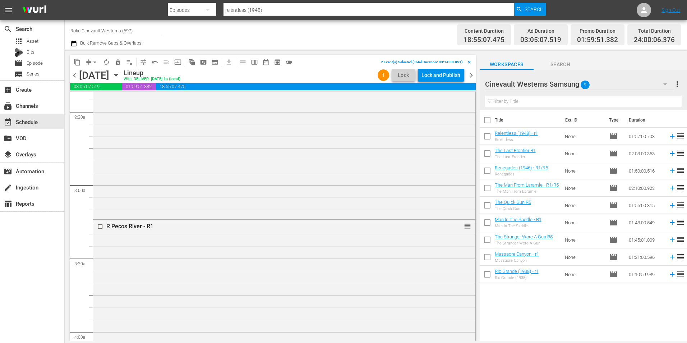
scroll to position [431, 0]
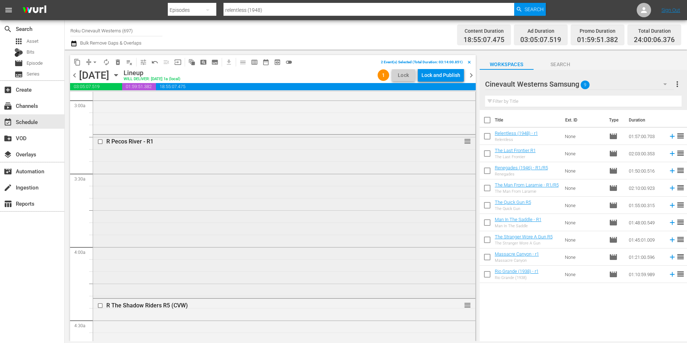
click at [102, 142] on input "checkbox" at bounding box center [101, 141] width 8 height 6
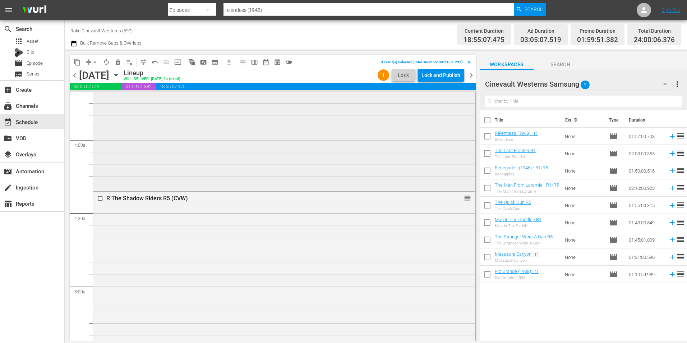
scroll to position [611, 0]
click at [100, 125] on input "checkbox" at bounding box center [101, 126] width 8 height 6
click at [100, 215] on input "checkbox" at bounding box center [101, 215] width 8 height 6
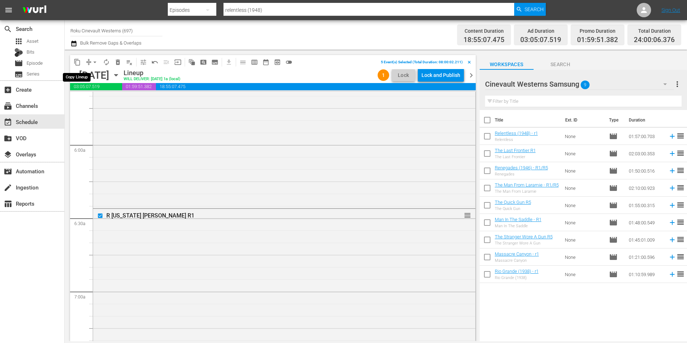
click at [77, 61] on span "content_copy" at bounding box center [77, 62] width 7 height 7
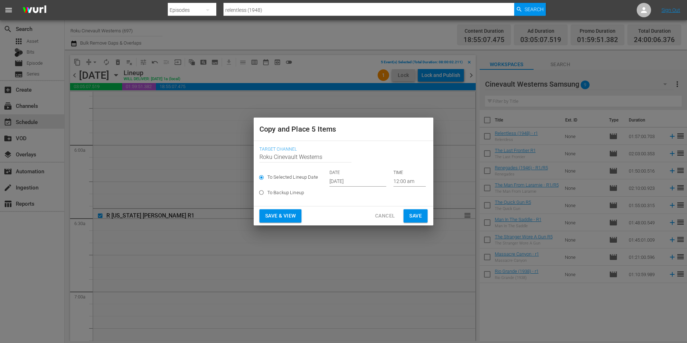
click at [351, 179] on input "Oct 15th 2025" at bounding box center [358, 181] width 57 height 11
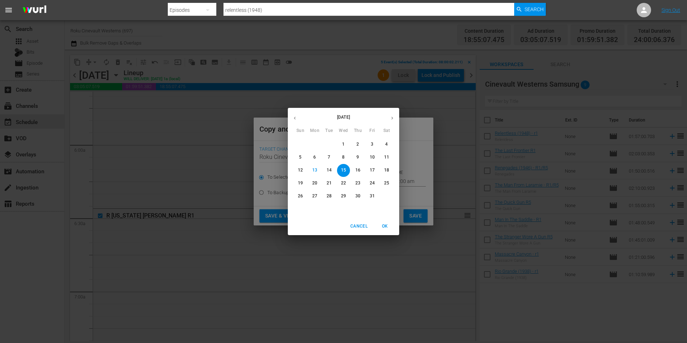
click at [344, 183] on p "22" at bounding box center [343, 183] width 5 height 6
type input "Oct 22nd 2025"
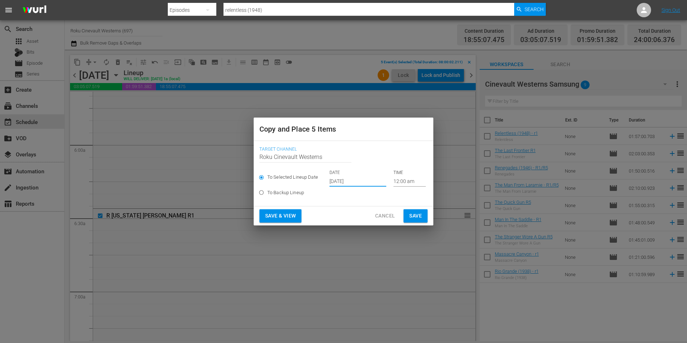
click at [405, 181] on input "12:00 am" at bounding box center [410, 181] width 32 height 11
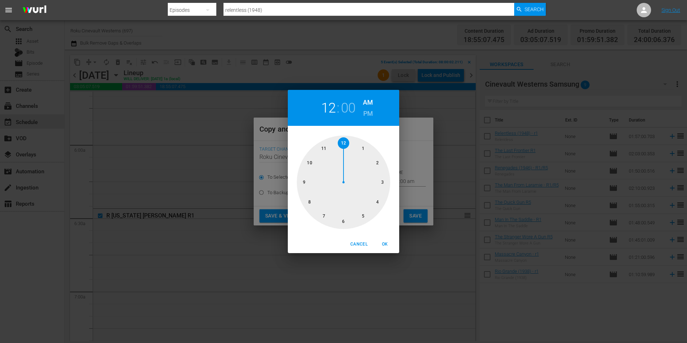
click at [309, 198] on div at bounding box center [343, 182] width 93 height 93
click at [382, 240] on span "OK" at bounding box center [384, 244] width 17 height 8
type input "08:00 am"
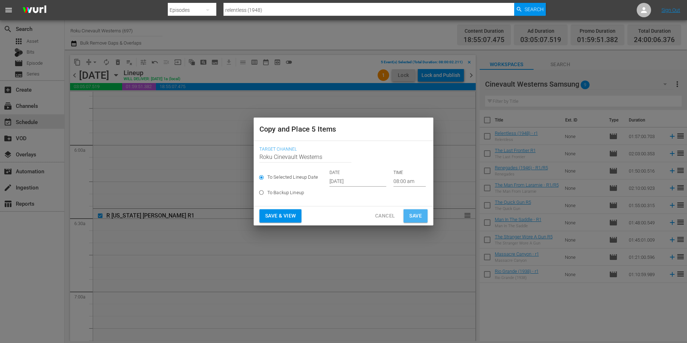
click at [419, 212] on span "Save" at bounding box center [415, 215] width 13 height 9
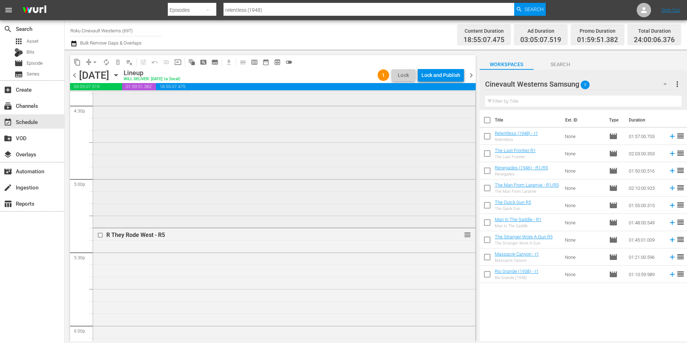
scroll to position [2301, 0]
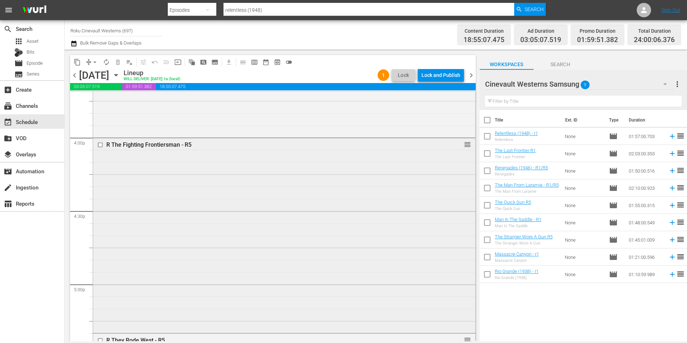
click at [100, 144] on input "checkbox" at bounding box center [101, 145] width 8 height 6
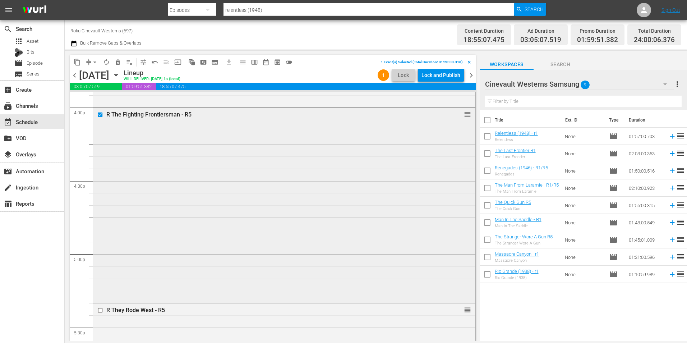
scroll to position [2372, 0]
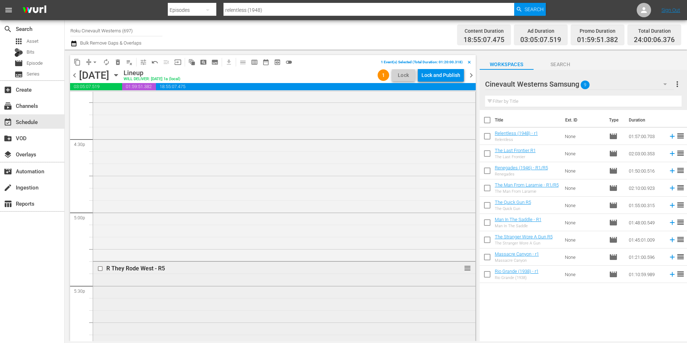
click at [100, 268] on input "checkbox" at bounding box center [101, 269] width 8 height 6
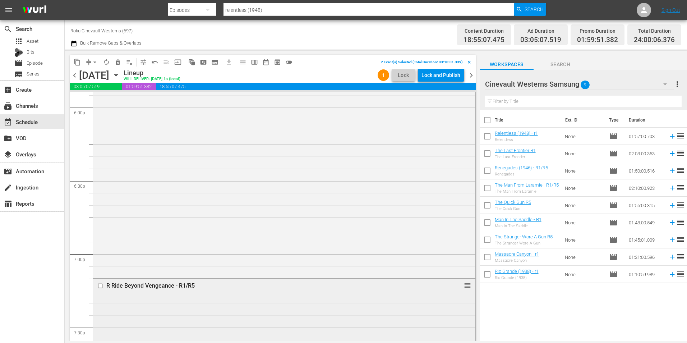
click at [100, 286] on input "checkbox" at bounding box center [101, 286] width 8 height 6
click at [100, 303] on input "checkbox" at bounding box center [101, 304] width 8 height 6
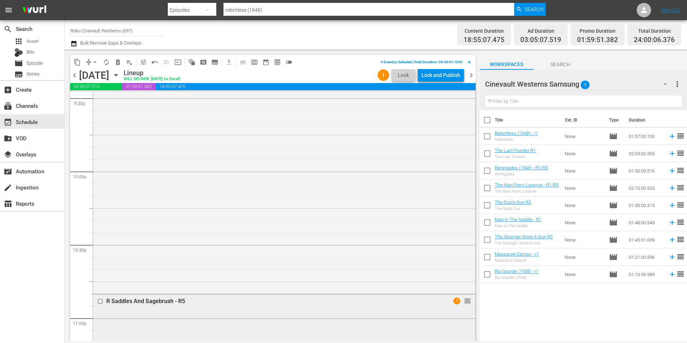
scroll to position [3199, 0]
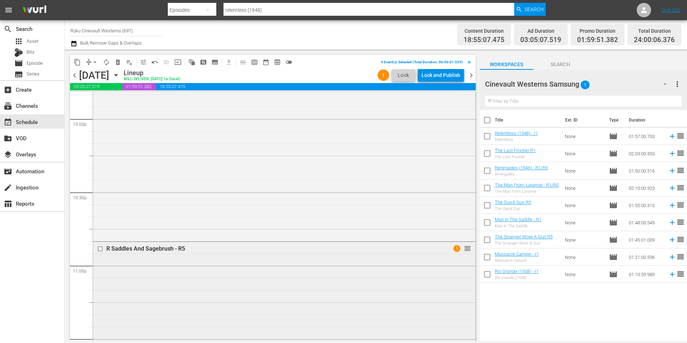
click at [100, 248] on input "checkbox" at bounding box center [101, 249] width 8 height 6
click at [78, 61] on span "content_copy" at bounding box center [77, 62] width 7 height 7
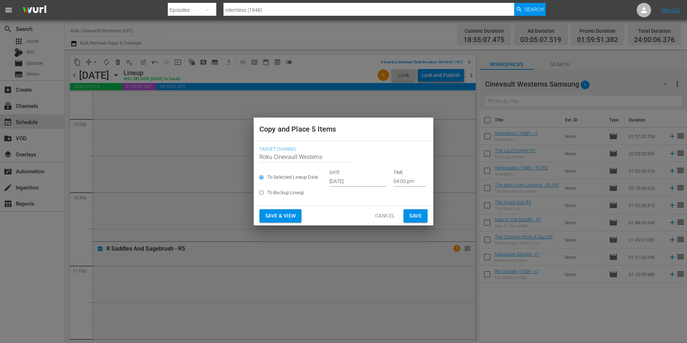
click at [337, 177] on input "Oct 15th 2025" at bounding box center [358, 181] width 57 height 11
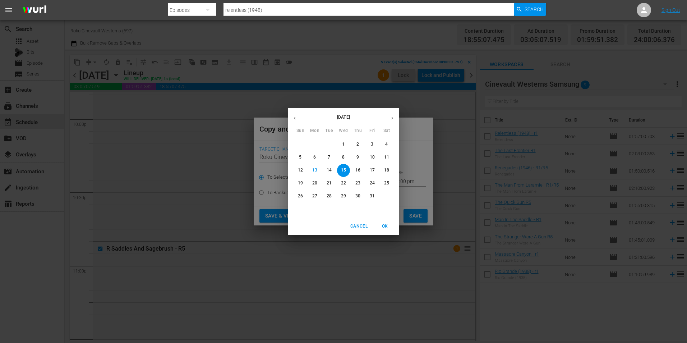
click at [346, 185] on span "22" at bounding box center [343, 183] width 13 height 6
type input "Oct 22nd 2025"
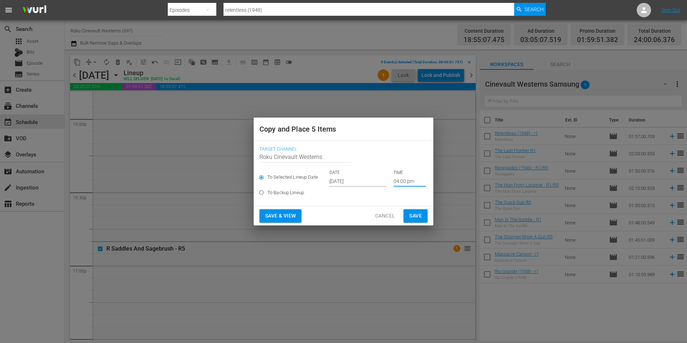
click at [401, 180] on input "04:00 pm" at bounding box center [410, 181] width 32 height 11
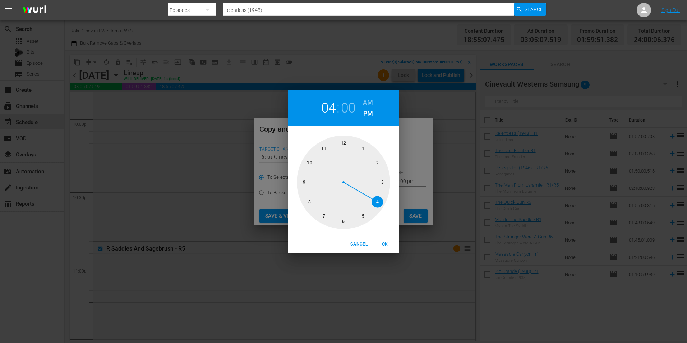
click at [344, 134] on div "1 2 3 4 5 6 7 8 9 10 11 12" at bounding box center [343, 181] width 111 height 110
click at [344, 138] on div at bounding box center [343, 182] width 93 height 93
click at [368, 100] on h6 "AM" at bounding box center [368, 103] width 10 height 12
click at [389, 246] on span "OK" at bounding box center [384, 244] width 17 height 8
type input "12:00 am"
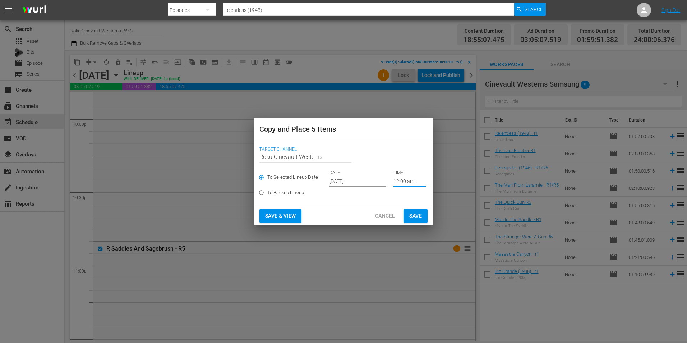
click at [420, 217] on span "Save" at bounding box center [415, 215] width 13 height 9
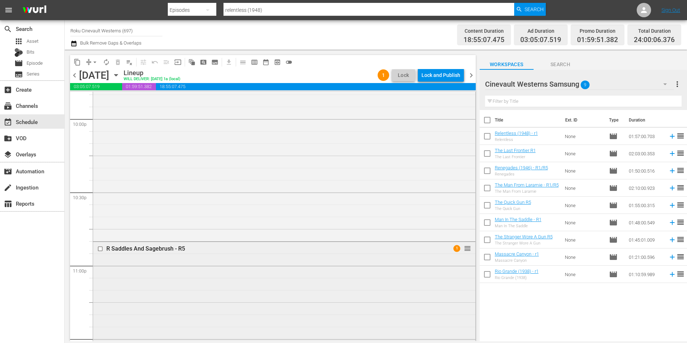
click at [100, 249] on input "checkbox" at bounding box center [101, 249] width 8 height 6
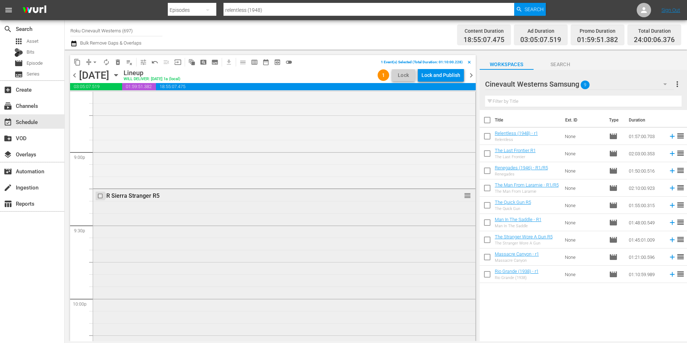
click at [100, 195] on input "checkbox" at bounding box center [101, 196] width 8 height 6
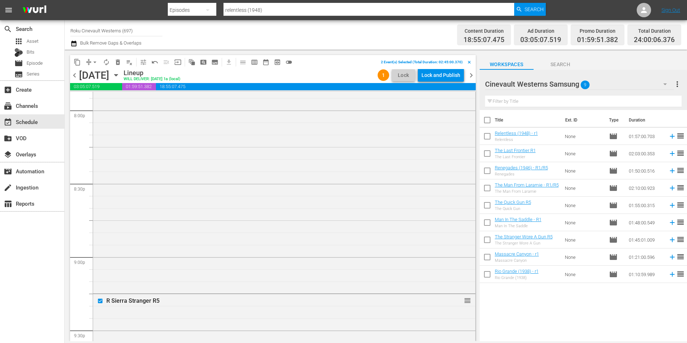
scroll to position [2804, 0]
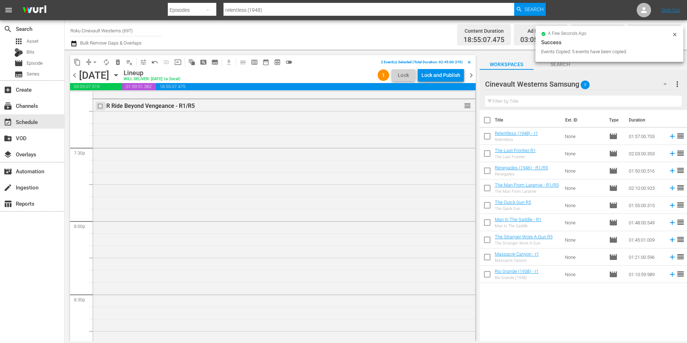
click at [99, 108] on input "checkbox" at bounding box center [101, 106] width 8 height 6
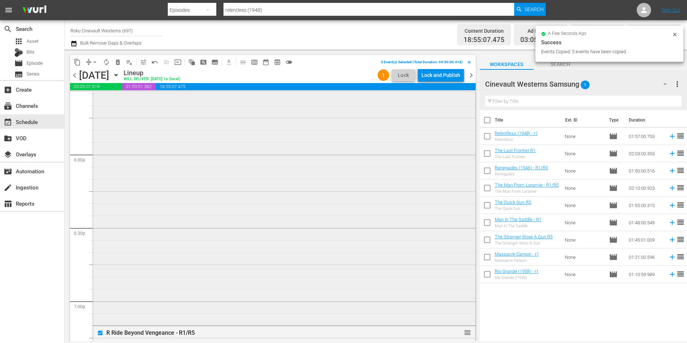
scroll to position [2516, 0]
click at [100, 125] on input "checkbox" at bounding box center [101, 125] width 8 height 6
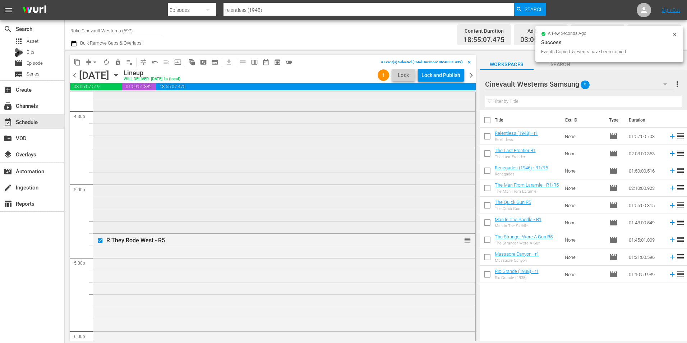
scroll to position [2301, 0]
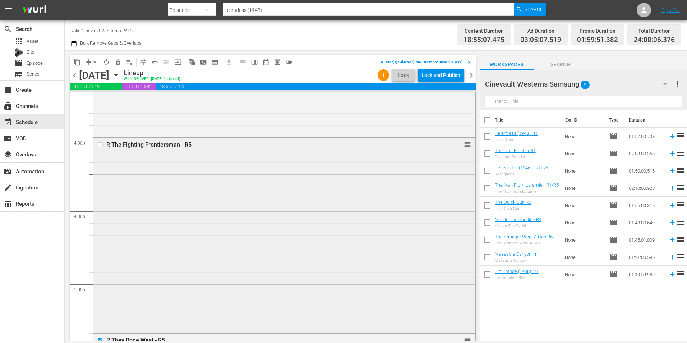
click at [101, 145] on input "checkbox" at bounding box center [101, 145] width 8 height 6
click at [79, 59] on span "content_copy" at bounding box center [77, 62] width 7 height 7
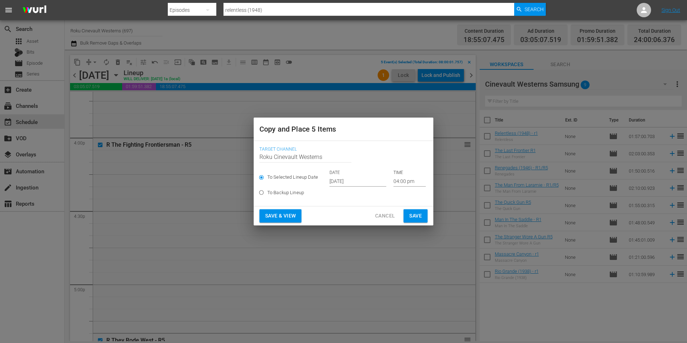
click at [352, 181] on input "Oct 15th 2025" at bounding box center [358, 181] width 57 height 11
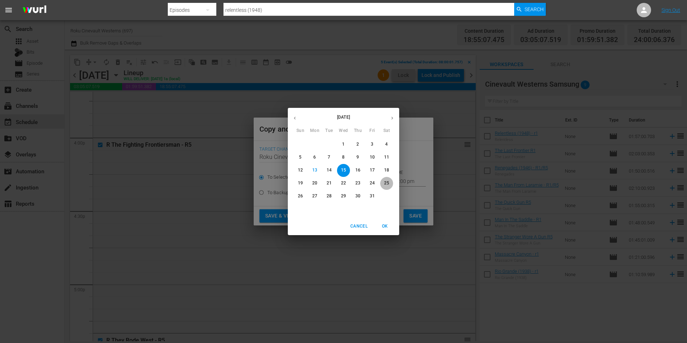
click at [384, 183] on span "25" at bounding box center [386, 183] width 13 height 6
type input "Oct 25th 2025"
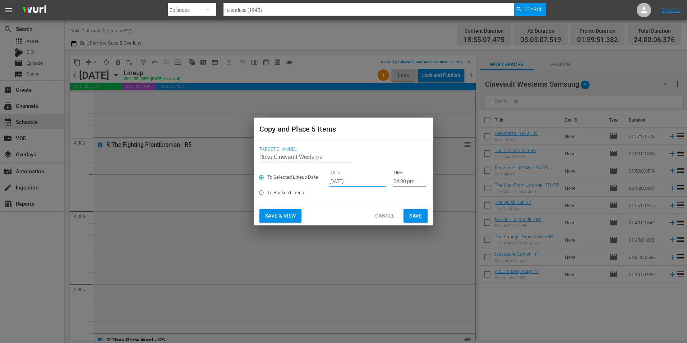
click at [410, 178] on input "04:00 pm" at bounding box center [410, 181] width 32 height 11
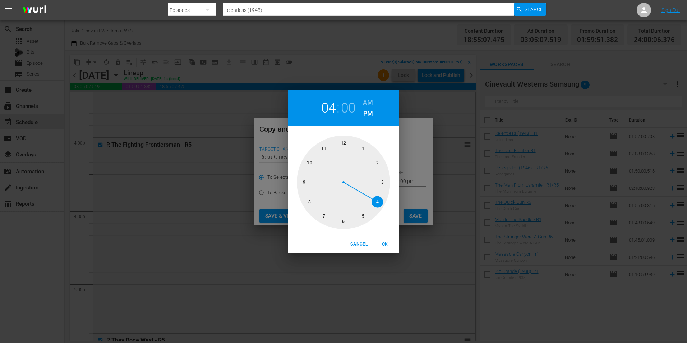
click at [306, 204] on div at bounding box center [343, 182] width 93 height 93
click at [365, 104] on h6 "AM" at bounding box center [368, 103] width 10 height 12
click at [383, 244] on span "OK" at bounding box center [384, 244] width 17 height 8
type input "08:00 am"
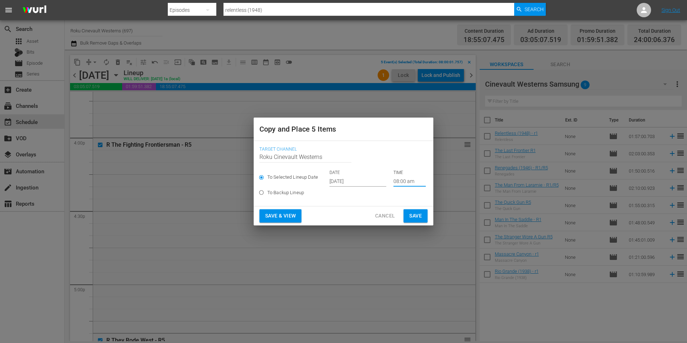
click at [416, 218] on span "Save" at bounding box center [415, 215] width 13 height 9
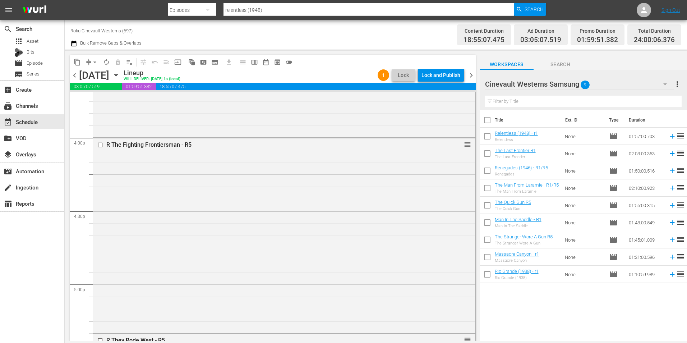
click at [109, 27] on input "Roku Cinevault Westerns (697)" at bounding box center [116, 30] width 92 height 17
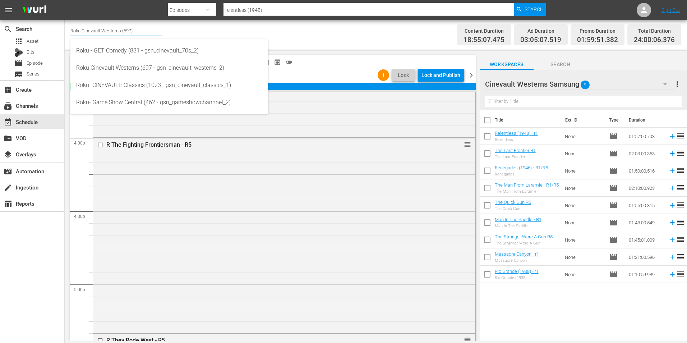
click at [109, 27] on input "Roku Cinevault Westerns (697)" at bounding box center [116, 30] width 92 height 17
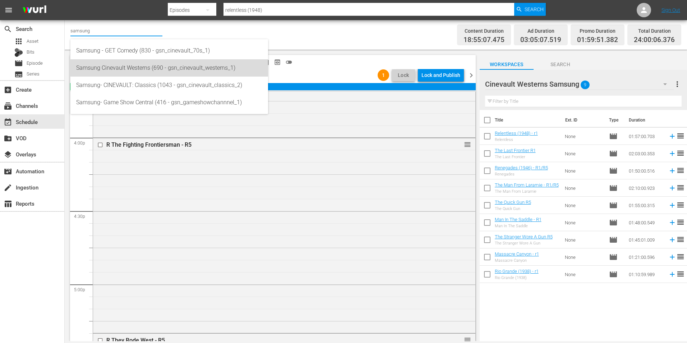
click at [118, 68] on div "Samsung Cinevault Westerns (690 - gsn_cinevault_westerns_1)" at bounding box center [169, 67] width 186 height 17
type input "Samsung Cinevault Westerns (690 - gsn_cinevault_westerns_1)"
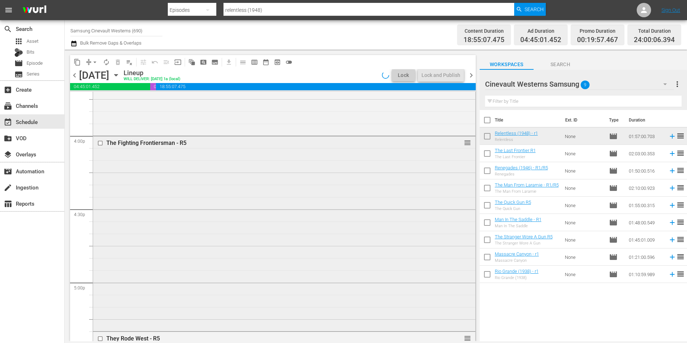
scroll to position [2301, 0]
click at [99, 145] on input "checkbox" at bounding box center [101, 145] width 8 height 6
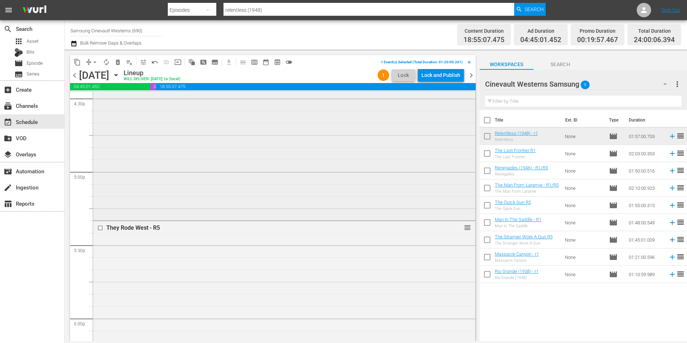
scroll to position [2480, 0]
click at [100, 161] on input "checkbox" at bounding box center [101, 161] width 8 height 6
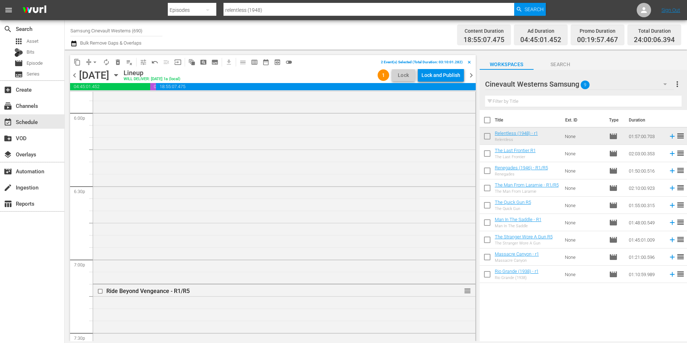
scroll to position [2660, 0]
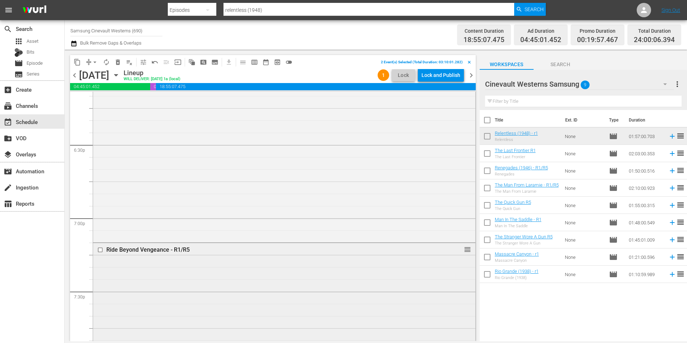
click at [101, 249] on input "checkbox" at bounding box center [101, 250] width 8 height 6
click at [100, 304] on input "checkbox" at bounding box center [101, 304] width 8 height 6
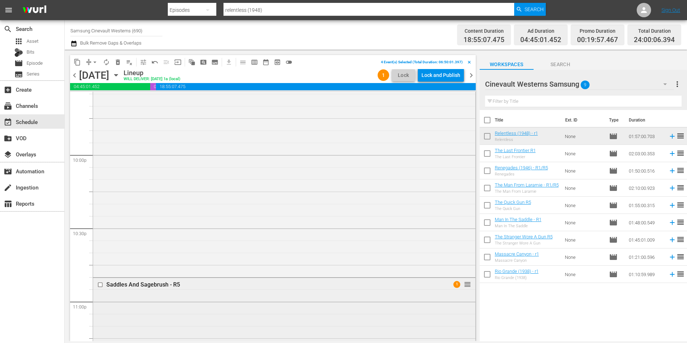
click at [100, 283] on input "checkbox" at bounding box center [101, 284] width 8 height 6
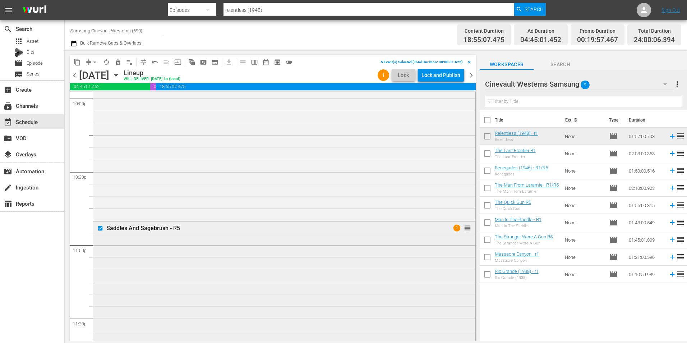
scroll to position [3271, 0]
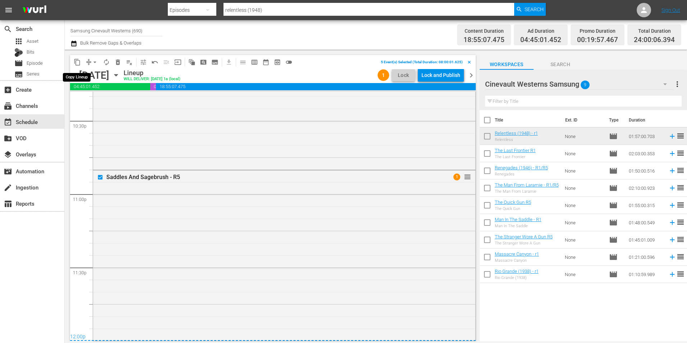
click at [72, 58] on span "content_copy" at bounding box center [78, 62] width 12 height 12
click at [77, 63] on span "content_copy" at bounding box center [77, 62] width 7 height 7
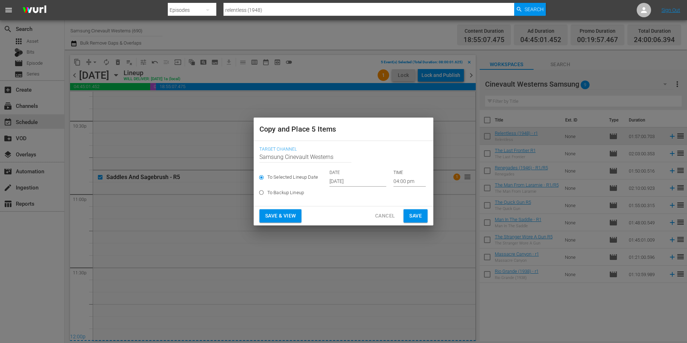
click at [367, 179] on input "Oct 15th 2025" at bounding box center [358, 181] width 57 height 11
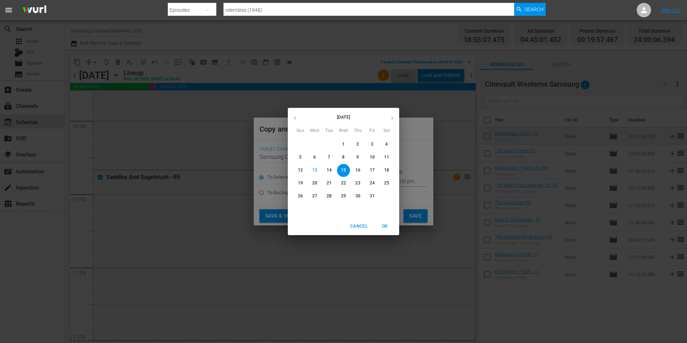
click at [344, 181] on p "22" at bounding box center [343, 183] width 5 height 6
type input "Oct 22nd 2025"
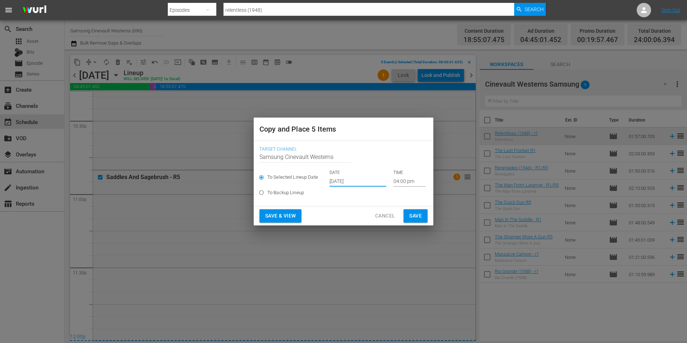
click at [410, 181] on input "04:00 pm" at bounding box center [410, 181] width 32 height 11
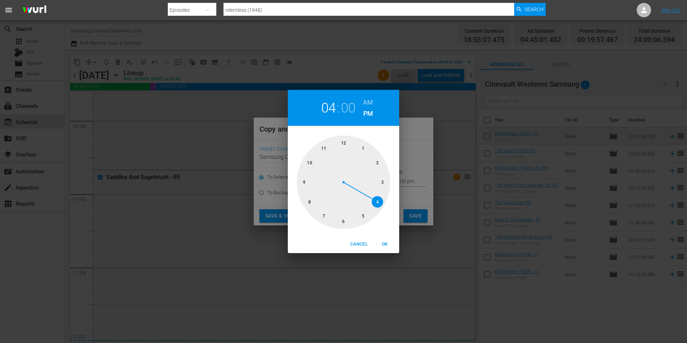
click at [341, 142] on div at bounding box center [343, 182] width 93 height 93
click at [368, 101] on h6 "AM" at bounding box center [368, 103] width 10 height 12
click at [387, 238] on div "Cancel OK" at bounding box center [343, 244] width 111 height 18
click at [387, 244] on span "OK" at bounding box center [384, 244] width 17 height 8
type input "12:00 am"
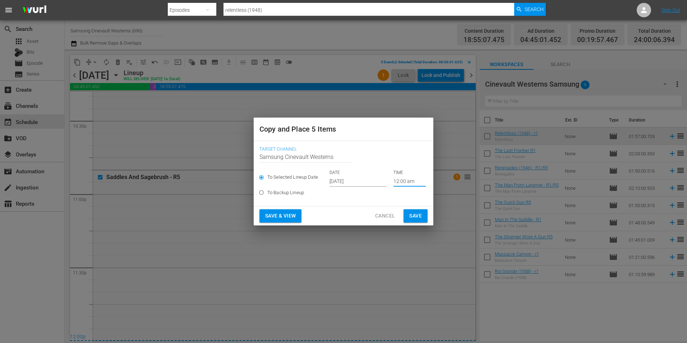
click at [423, 213] on button "Save" at bounding box center [416, 215] width 24 height 13
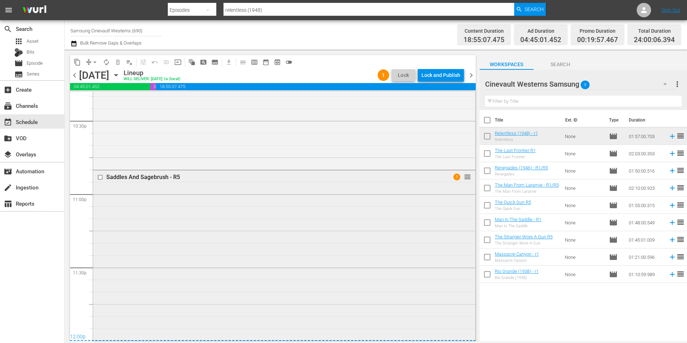
click at [100, 178] on input "checkbox" at bounding box center [101, 177] width 8 height 6
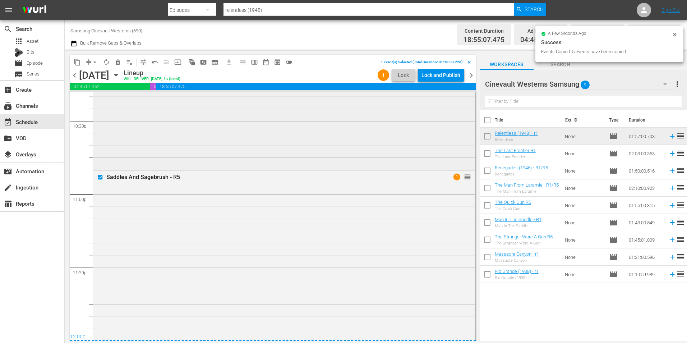
scroll to position [3055, 0]
click at [100, 160] on input "checkbox" at bounding box center [101, 160] width 8 height 6
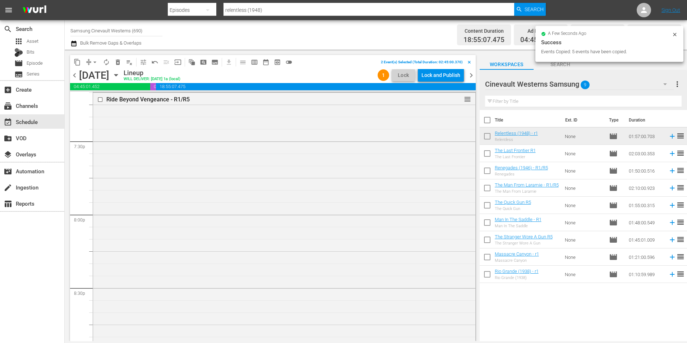
scroll to position [2732, 0]
click at [99, 178] on input "checkbox" at bounding box center [101, 178] width 8 height 6
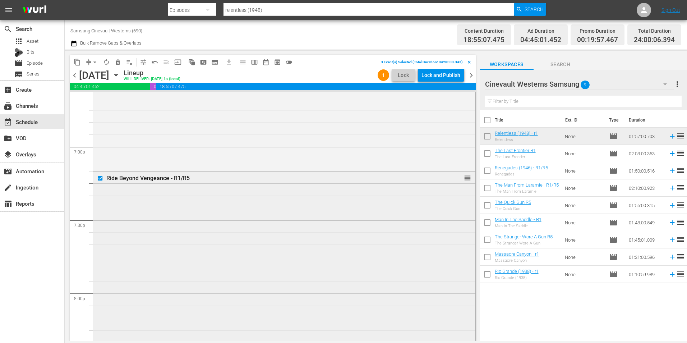
scroll to position [2516, 0]
click at [101, 125] on input "checkbox" at bounding box center [101, 125] width 8 height 6
click at [100, 181] on input "checkbox" at bounding box center [101, 181] width 8 height 6
click at [77, 60] on span "content_copy" at bounding box center [77, 62] width 7 height 7
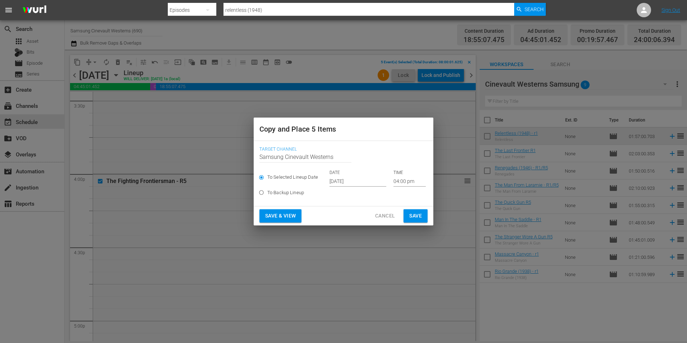
click at [347, 181] on input "Oct 15th 2025" at bounding box center [358, 181] width 57 height 11
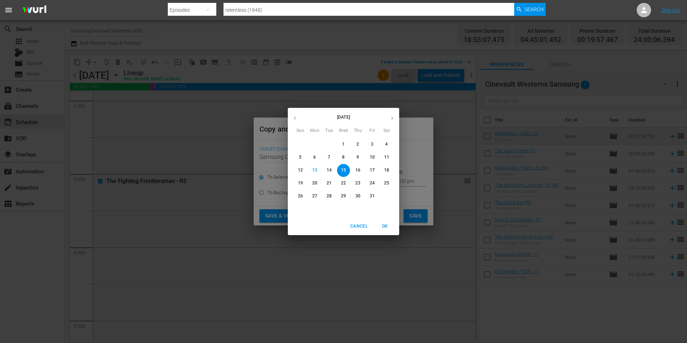
click at [388, 185] on p "25" at bounding box center [386, 183] width 5 height 6
type input "Oct 25th 2025"
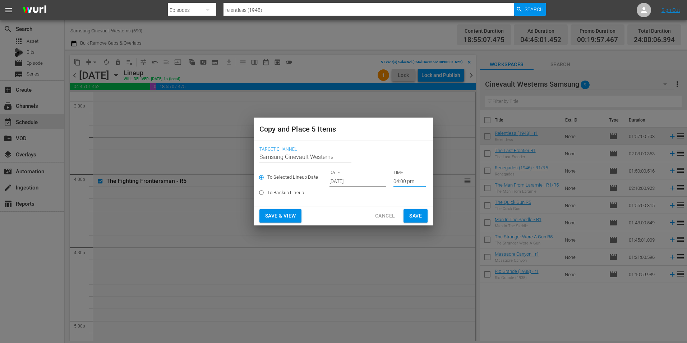
click at [406, 181] on input "04:00 pm" at bounding box center [410, 181] width 32 height 11
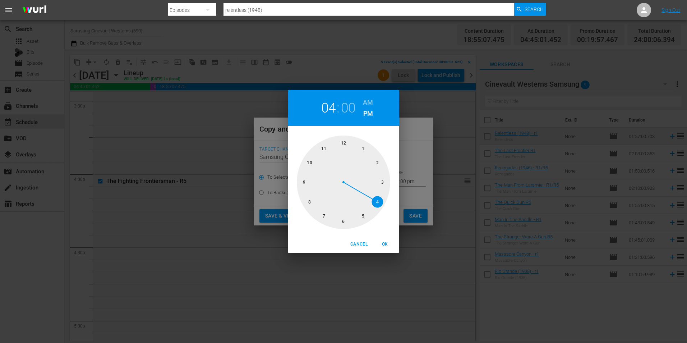
click at [306, 202] on div at bounding box center [343, 182] width 93 height 93
click at [365, 97] on h6 "AM" at bounding box center [368, 103] width 10 height 12
click at [387, 246] on span "OK" at bounding box center [384, 244] width 17 height 8
type input "08:00 am"
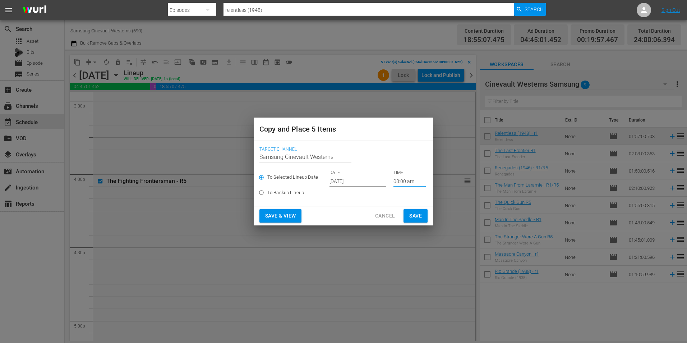
click at [417, 215] on span "Save" at bounding box center [415, 215] width 13 height 9
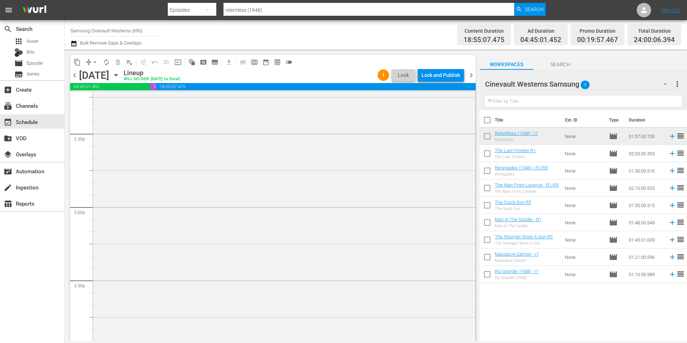
scroll to position [1905, 0]
click at [470, 79] on span "chevron_right" at bounding box center [471, 75] width 9 height 9
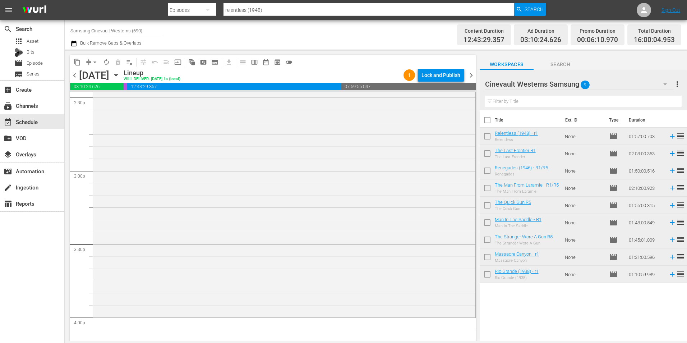
scroll to position [2336, 0]
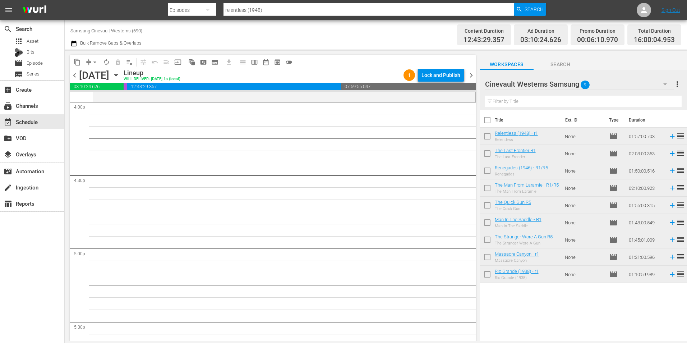
click at [470, 78] on span "chevron_right" at bounding box center [471, 75] width 9 height 9
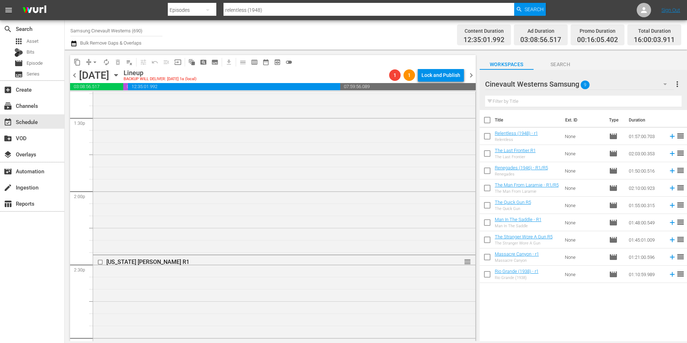
scroll to position [2013, 0]
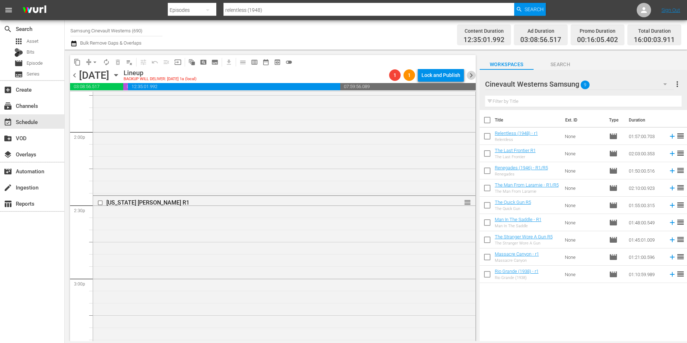
click at [473, 75] on span "chevron_right" at bounding box center [471, 75] width 9 height 9
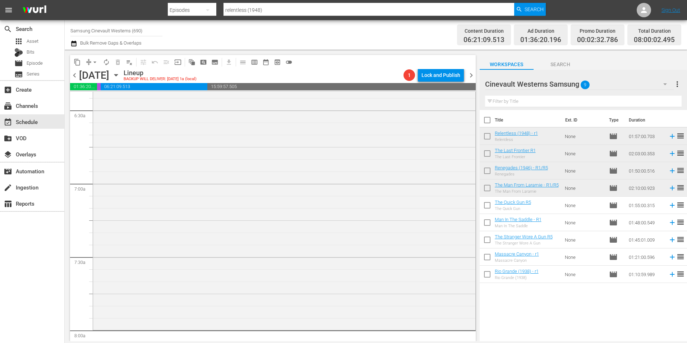
scroll to position [1042, 0]
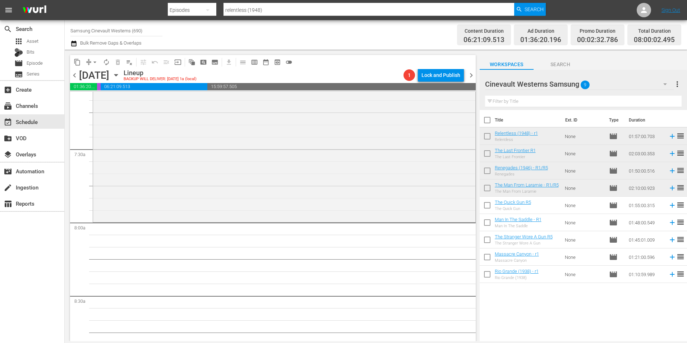
click at [468, 74] on span "chevron_right" at bounding box center [471, 75] width 9 height 9
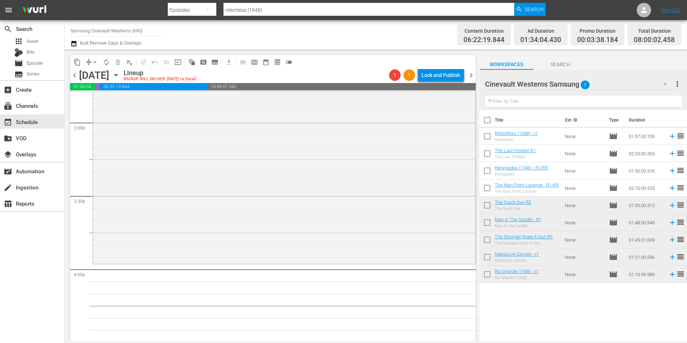
scroll to position [1989, 0]
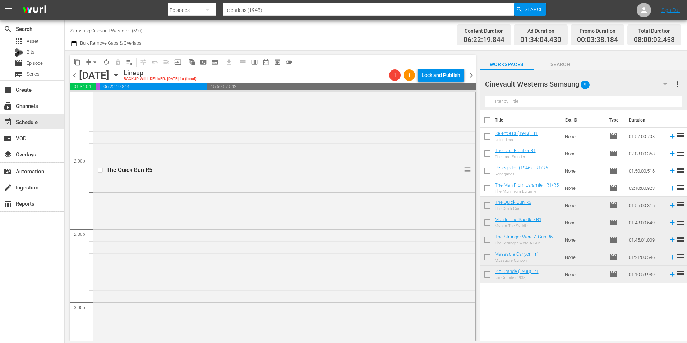
click at [471, 73] on span "chevron_right" at bounding box center [471, 75] width 9 height 9
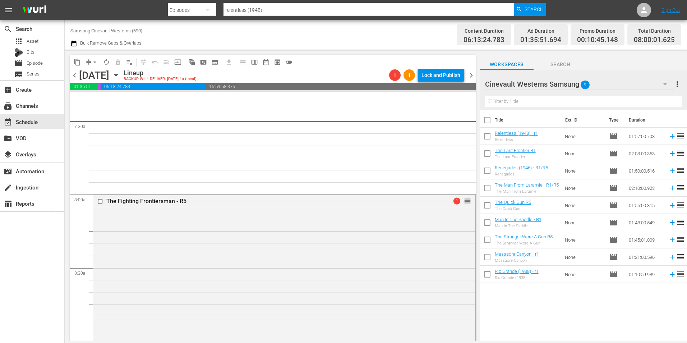
scroll to position [1031, 0]
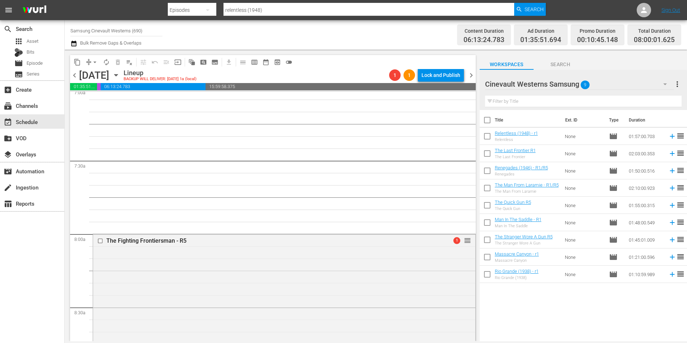
click at [127, 31] on input "Samsung Cinevault Westerns (690)" at bounding box center [116, 30] width 92 height 17
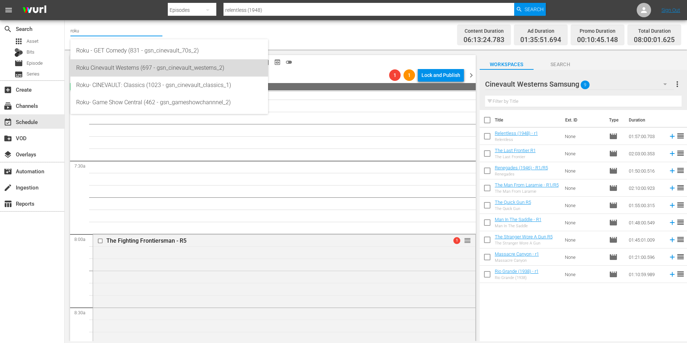
click at [138, 61] on div "Roku Cinevault Westerns (697 - gsn_cinevault_westerns_2)" at bounding box center [169, 67] width 186 height 17
type input "Roku Cinevault Westerns (697 - gsn_cinevault_westerns_2)"
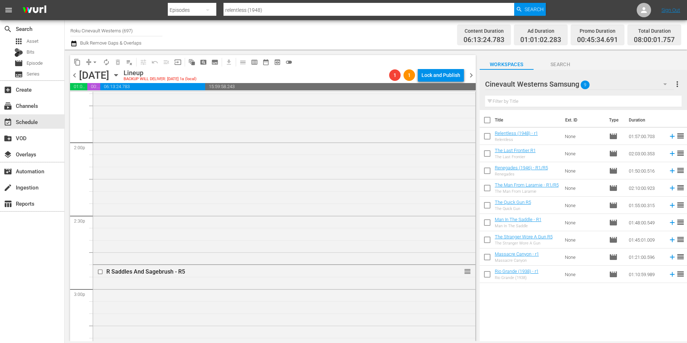
scroll to position [2109, 0]
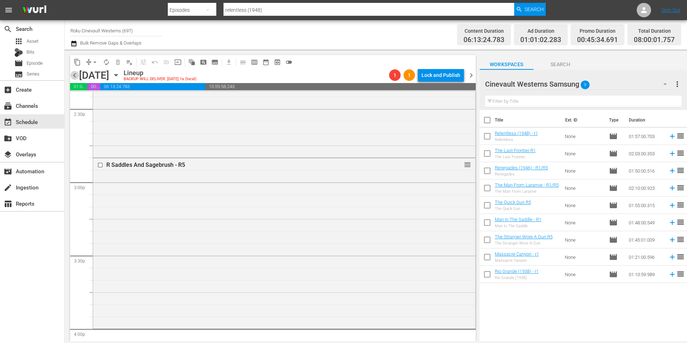
click at [72, 75] on span "chevron_left" at bounding box center [74, 75] width 9 height 9
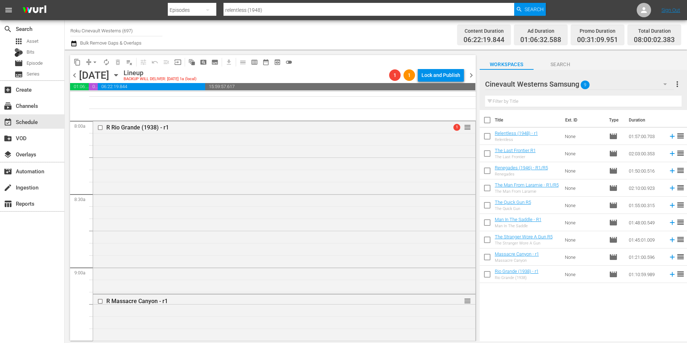
scroll to position [1078, 0]
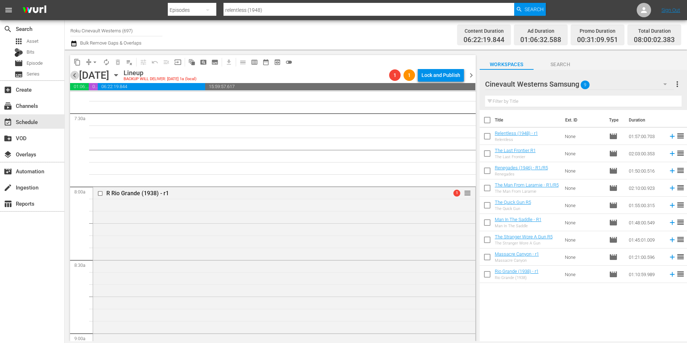
click at [74, 73] on span "chevron_left" at bounding box center [74, 75] width 9 height 9
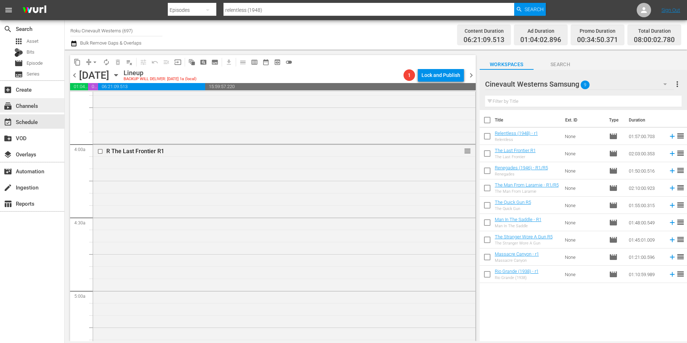
scroll to position [467, 0]
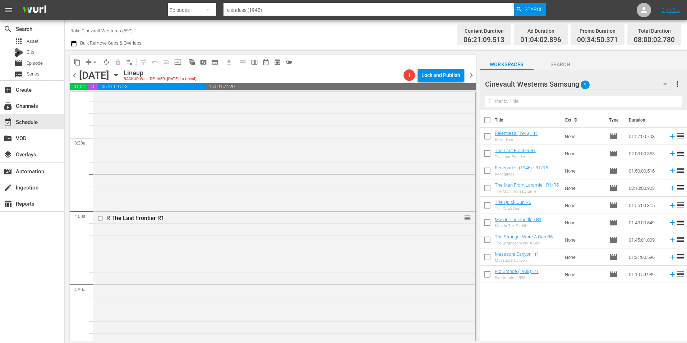
click at [74, 77] on span "chevron_left" at bounding box center [74, 75] width 9 height 9
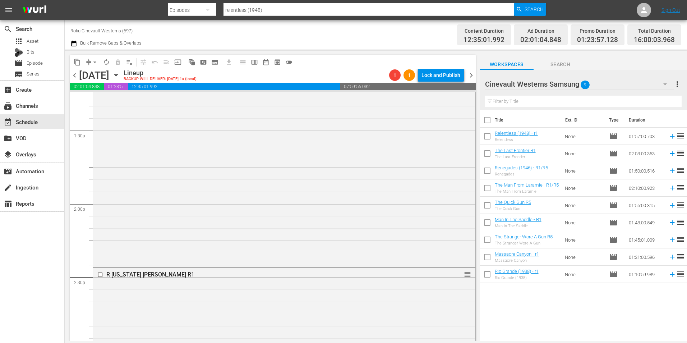
scroll to position [2049, 0]
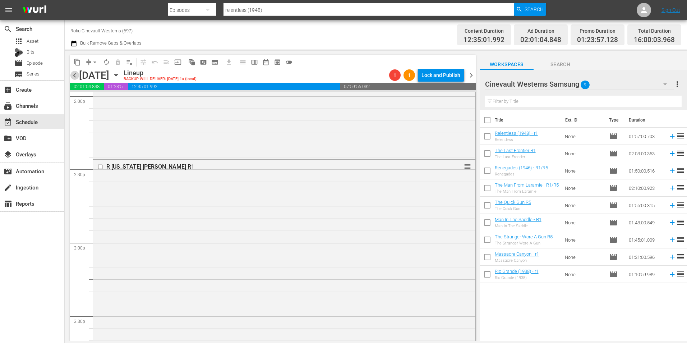
click at [73, 77] on span "chevron_left" at bounding box center [74, 75] width 9 height 9
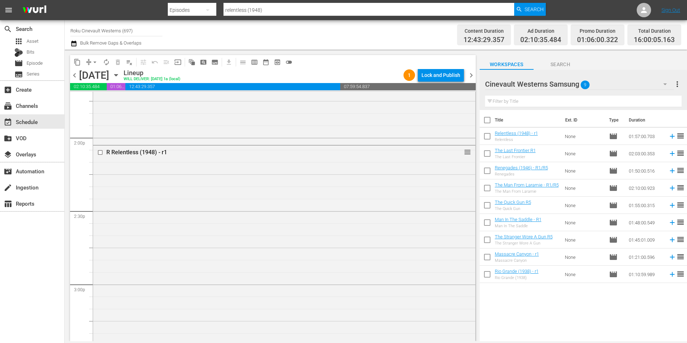
scroll to position [2049, 0]
click at [474, 77] on span "chevron_right" at bounding box center [471, 75] width 9 height 9
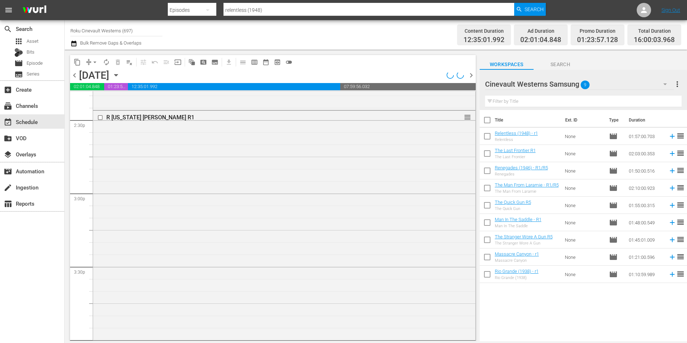
scroll to position [2073, 0]
